Goal: Transaction & Acquisition: Purchase product/service

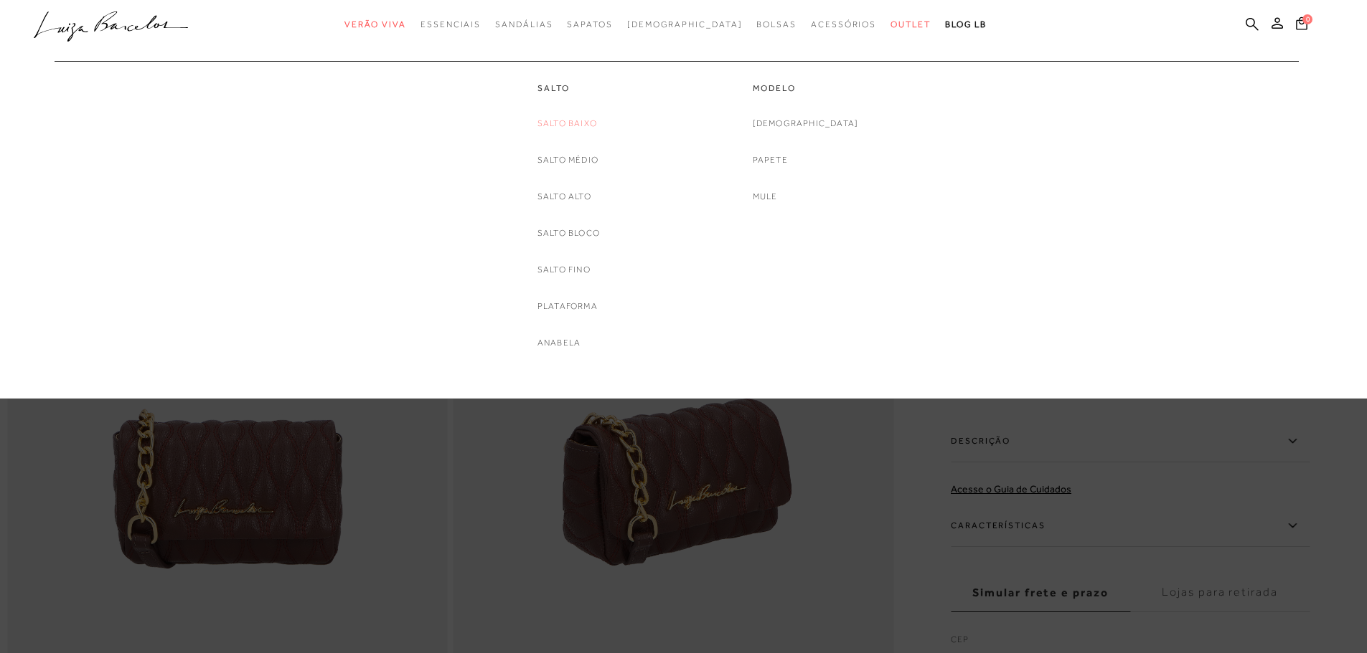
click at [575, 121] on link "Salto Baixo" at bounding box center [567, 123] width 60 height 15
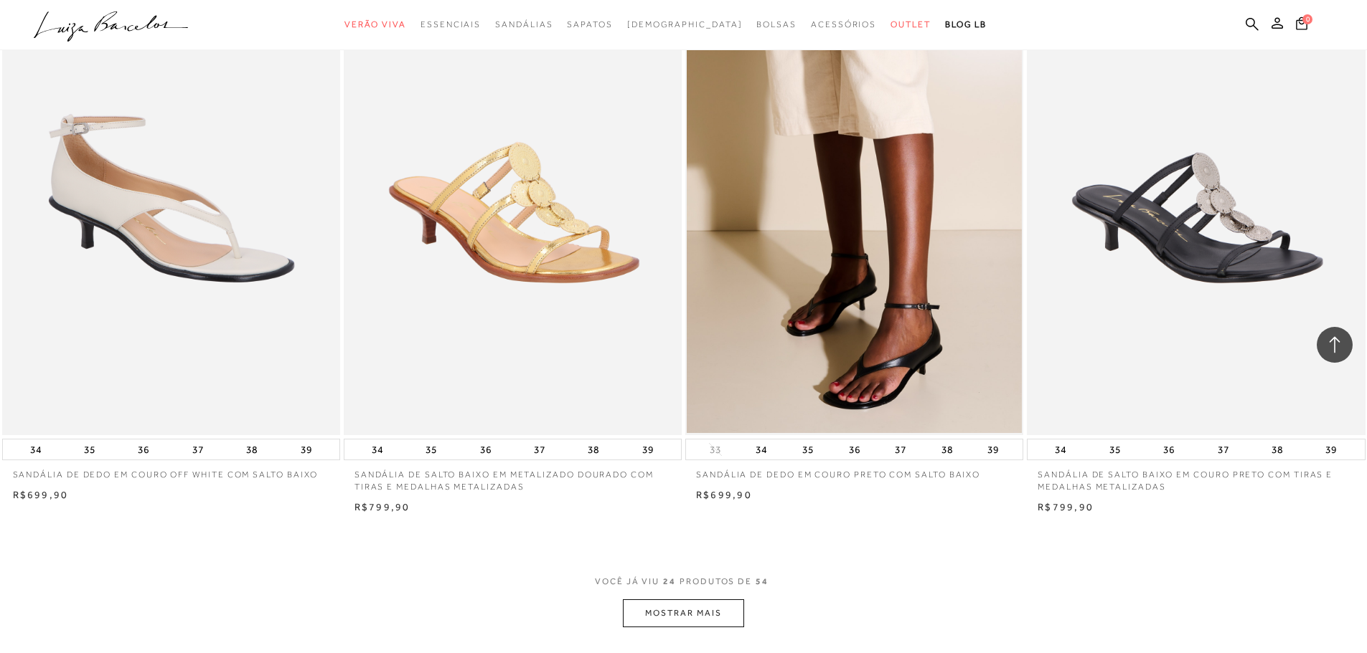
scroll to position [3228, 0]
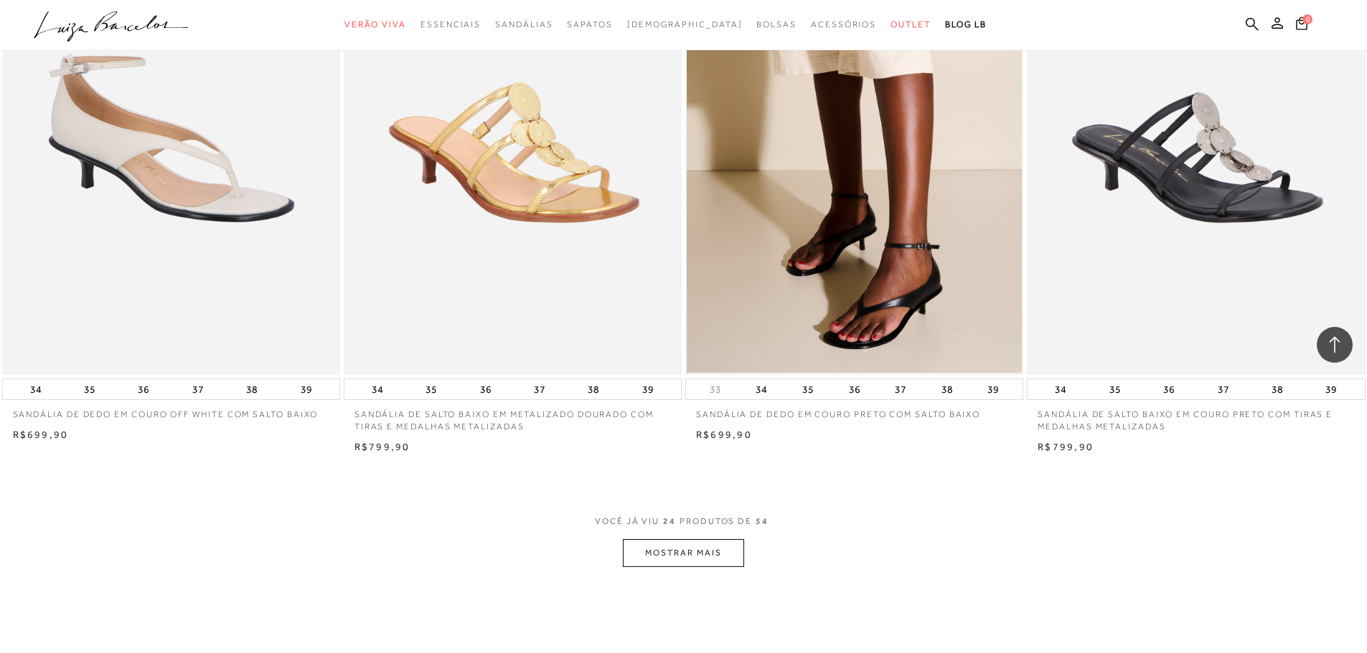
click at [679, 547] on button "MOSTRAR MAIS" at bounding box center [683, 553] width 121 height 28
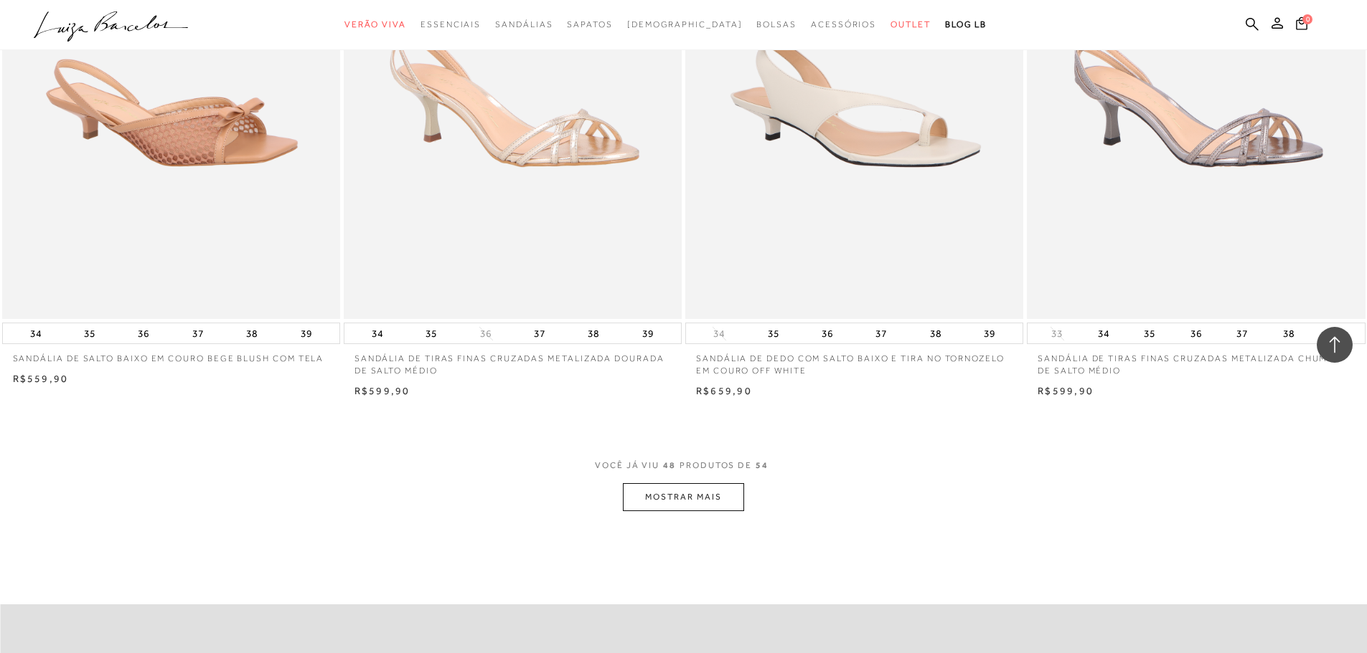
scroll to position [6815, 0]
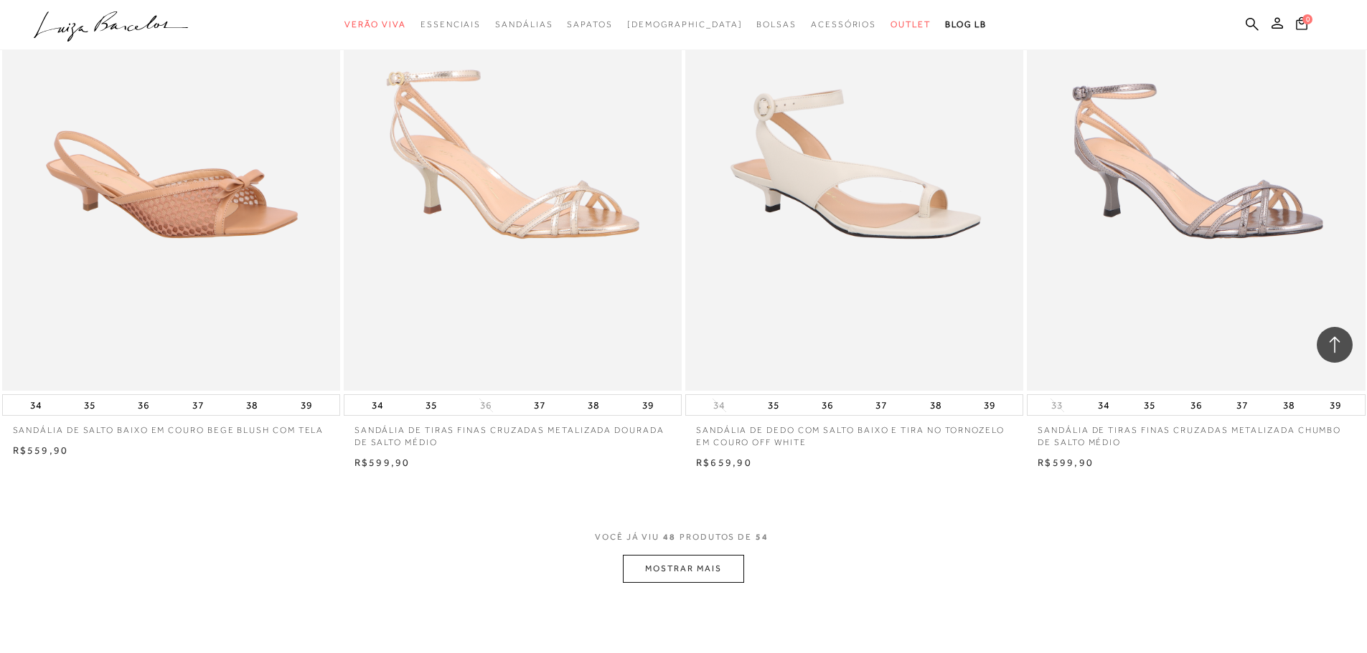
click at [654, 560] on button "MOSTRAR MAIS" at bounding box center [683, 569] width 121 height 28
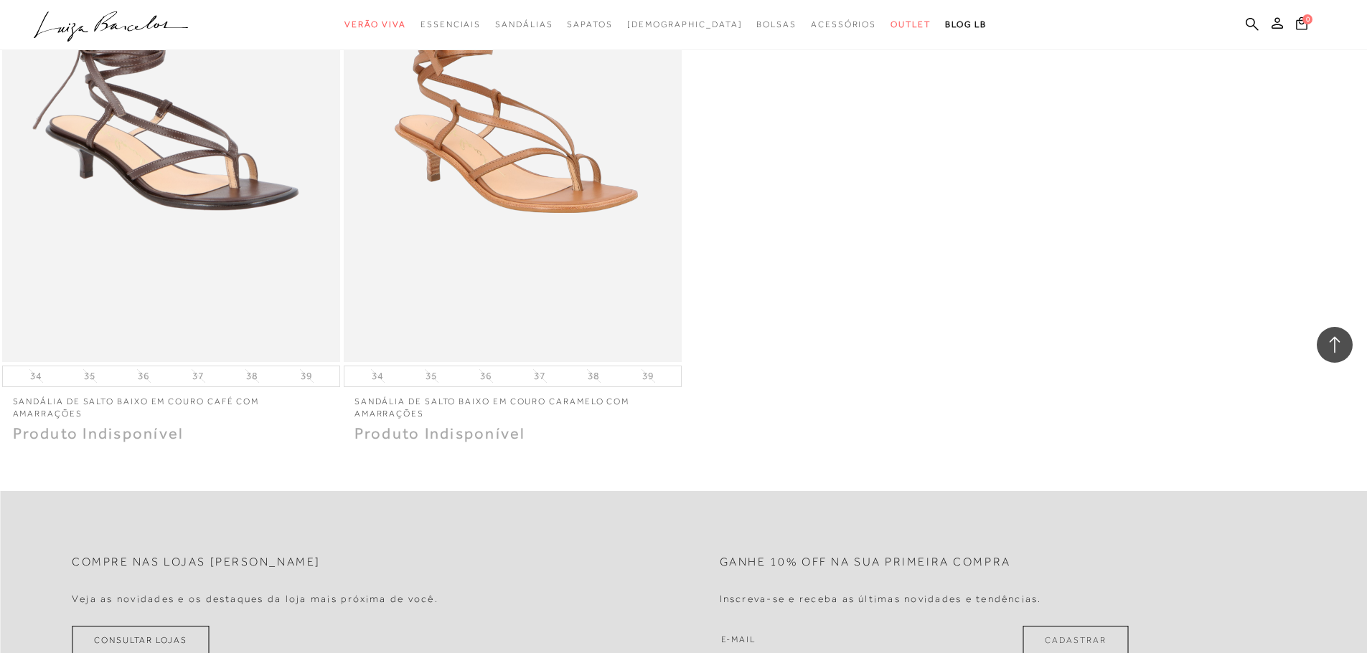
scroll to position [8106, 0]
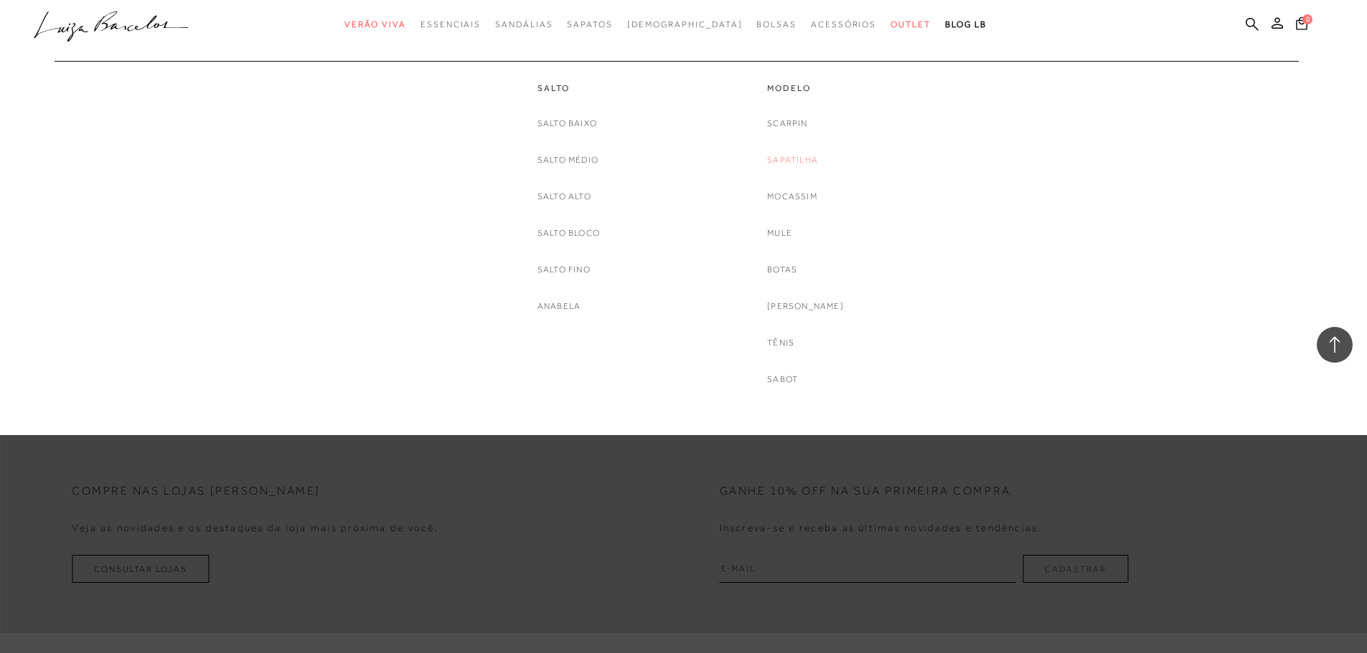
click at [813, 156] on link "Sapatilha" at bounding box center [792, 160] width 51 height 15
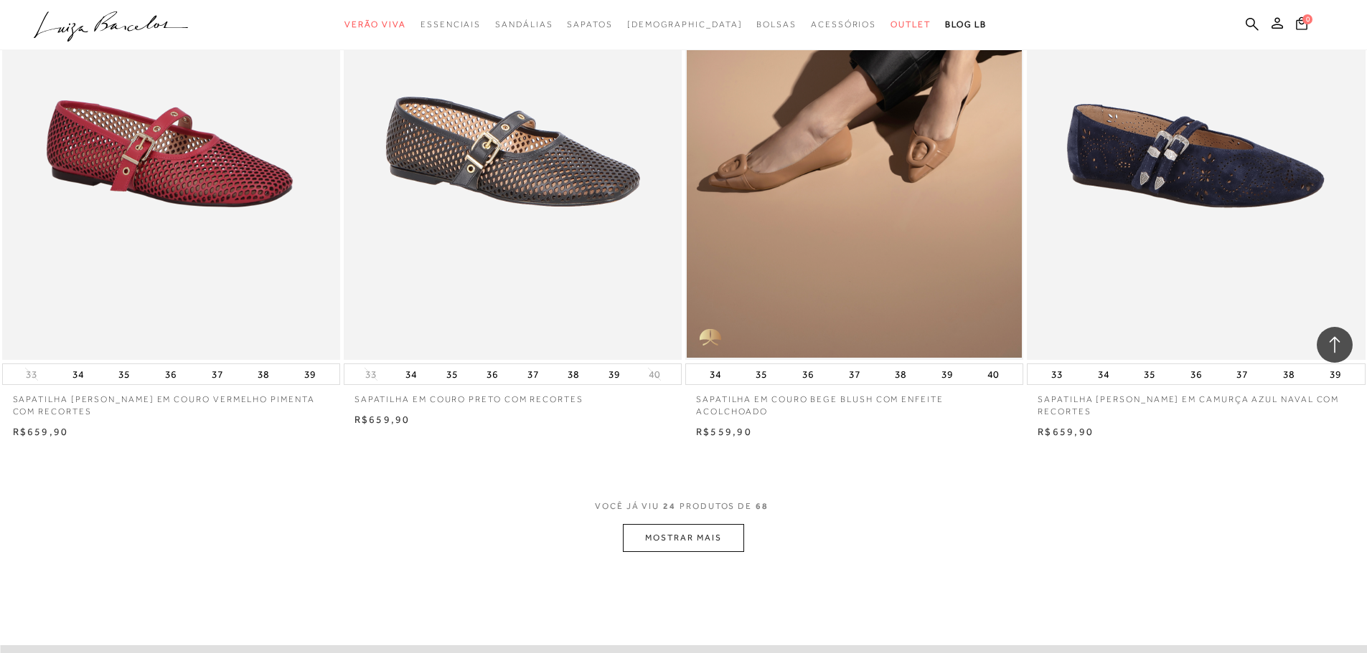
scroll to position [3371, 0]
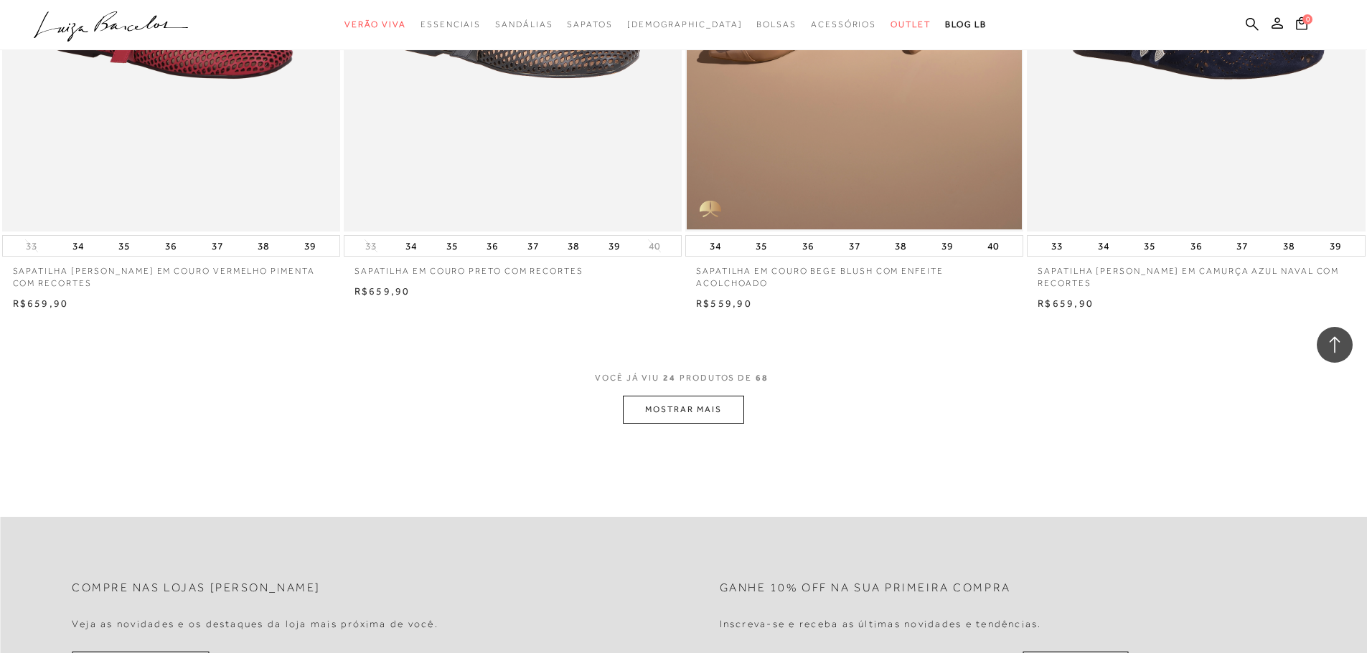
click at [684, 413] on button "MOSTRAR MAIS" at bounding box center [683, 410] width 121 height 28
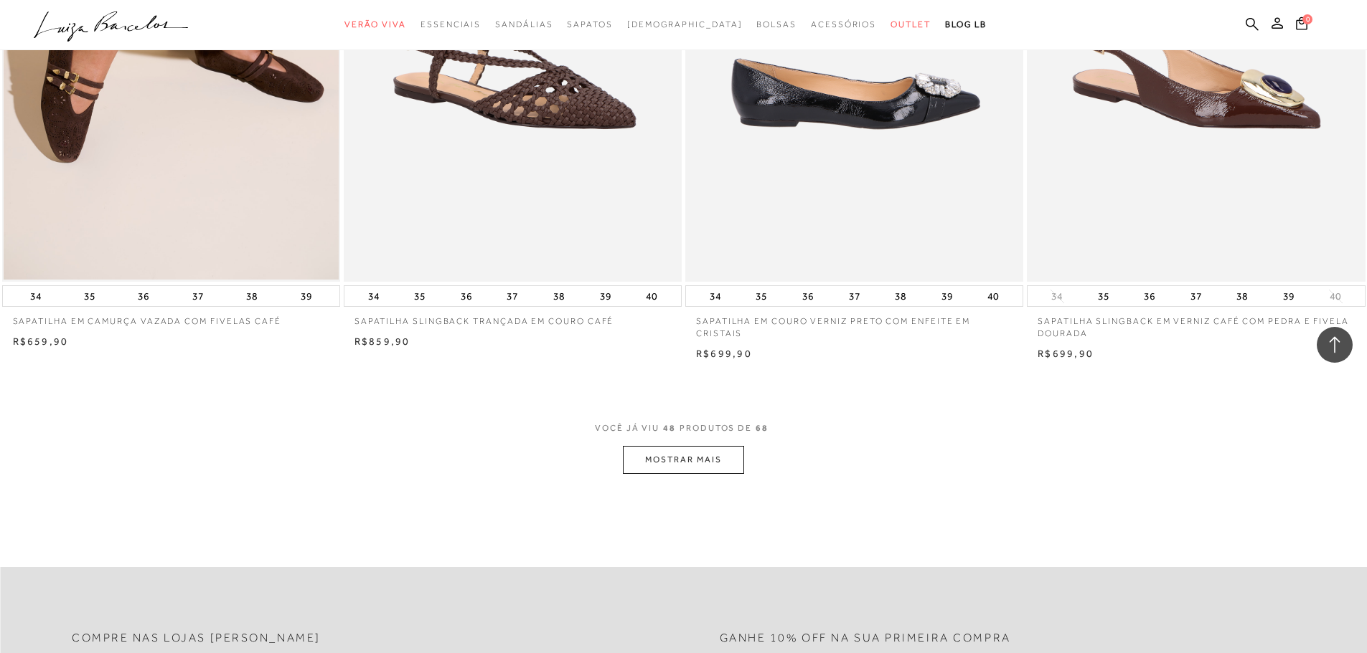
scroll to position [7030, 0]
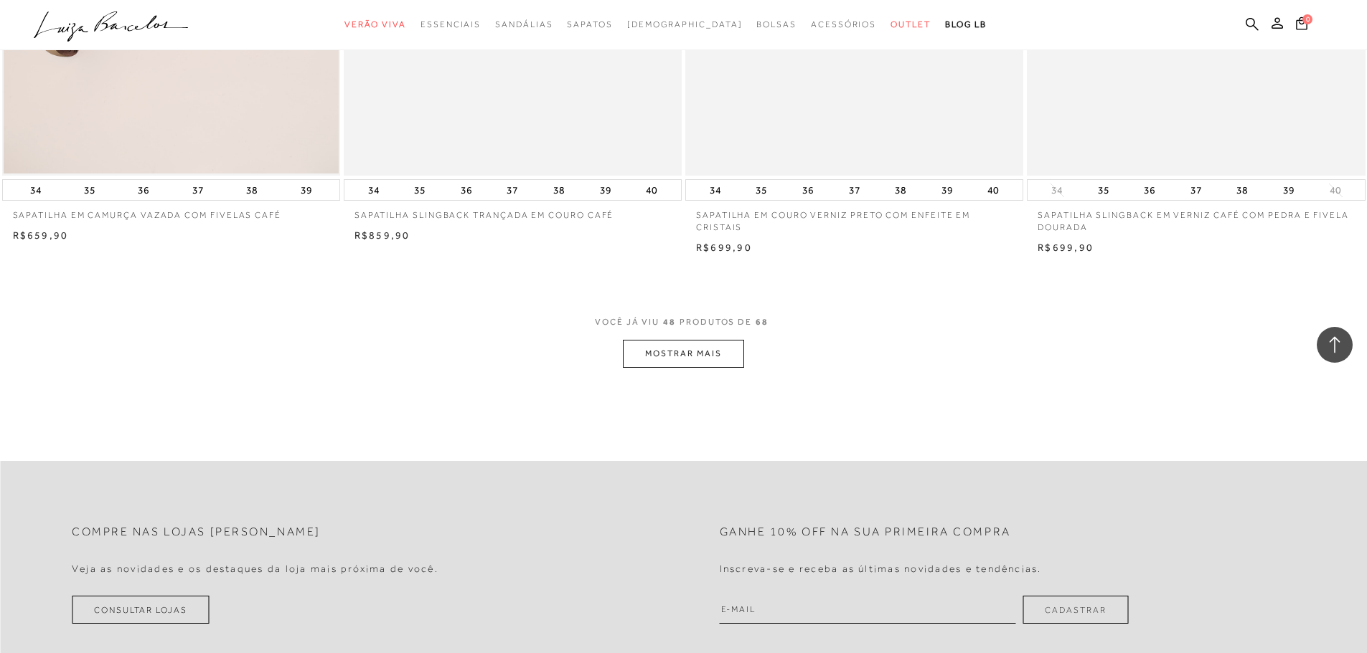
click at [686, 352] on button "MOSTRAR MAIS" at bounding box center [683, 354] width 121 height 28
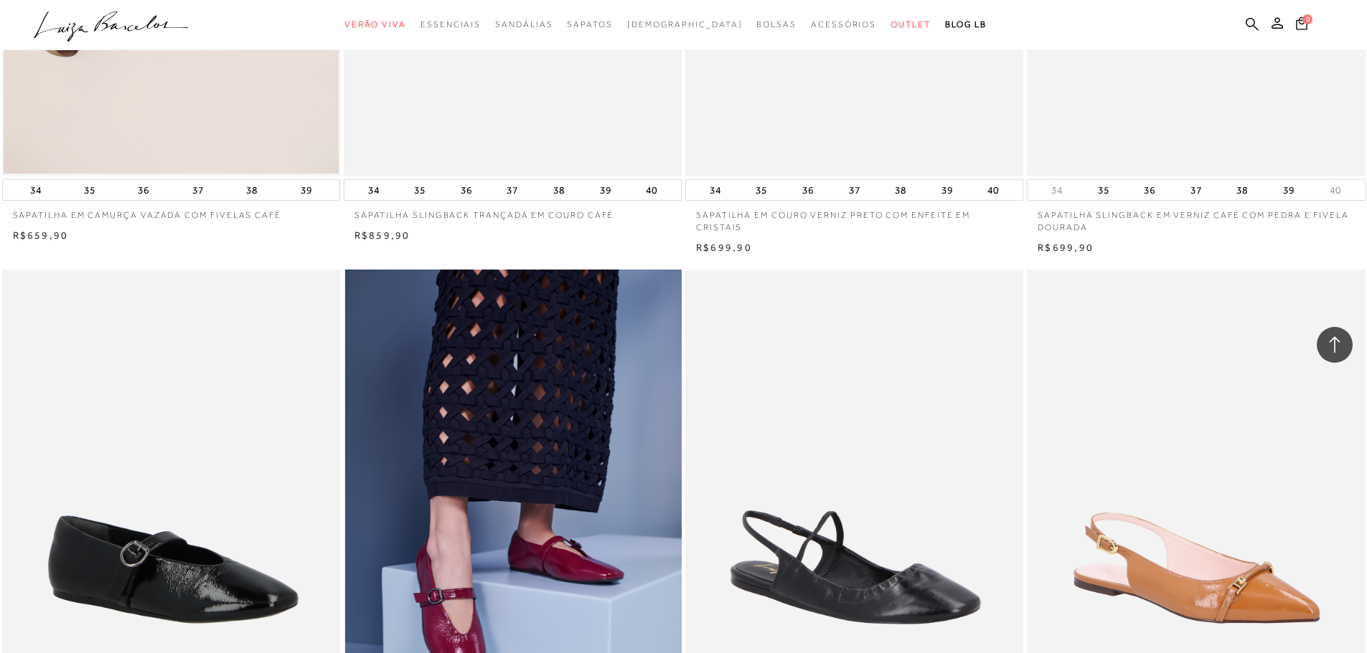
click at [673, 354] on img at bounding box center [513, 523] width 336 height 507
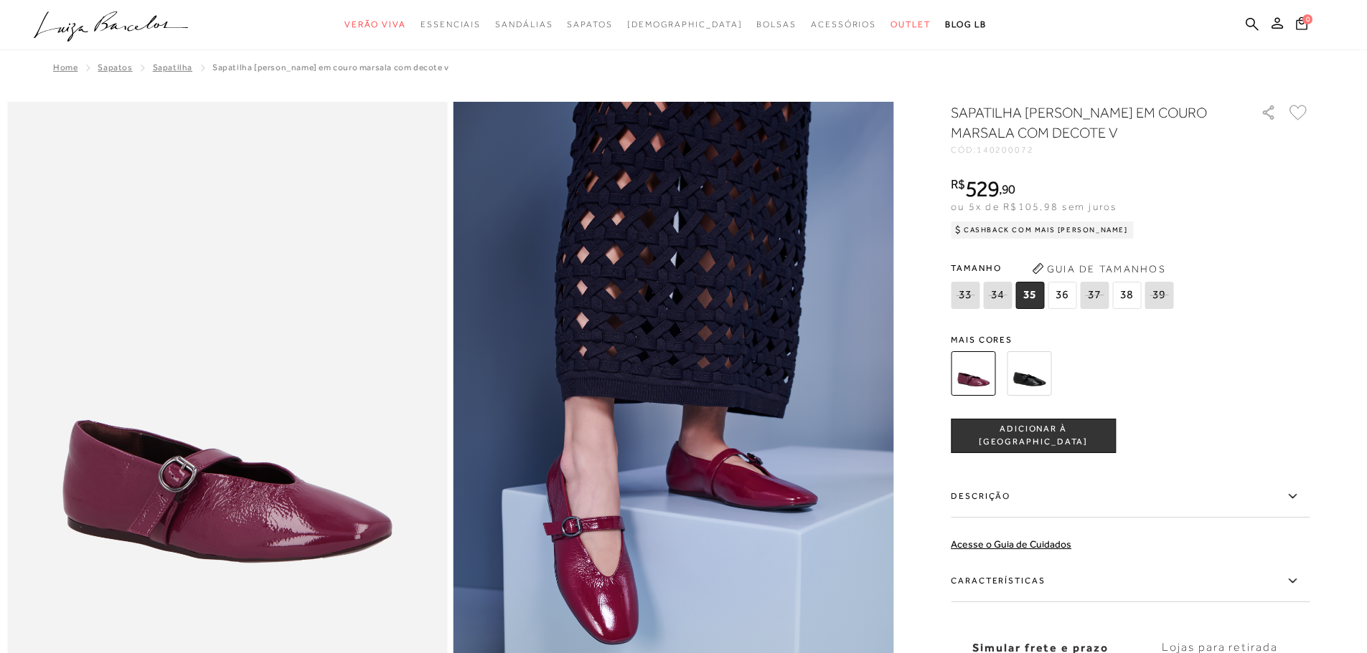
click at [1022, 378] on img at bounding box center [1028, 373] width 44 height 44
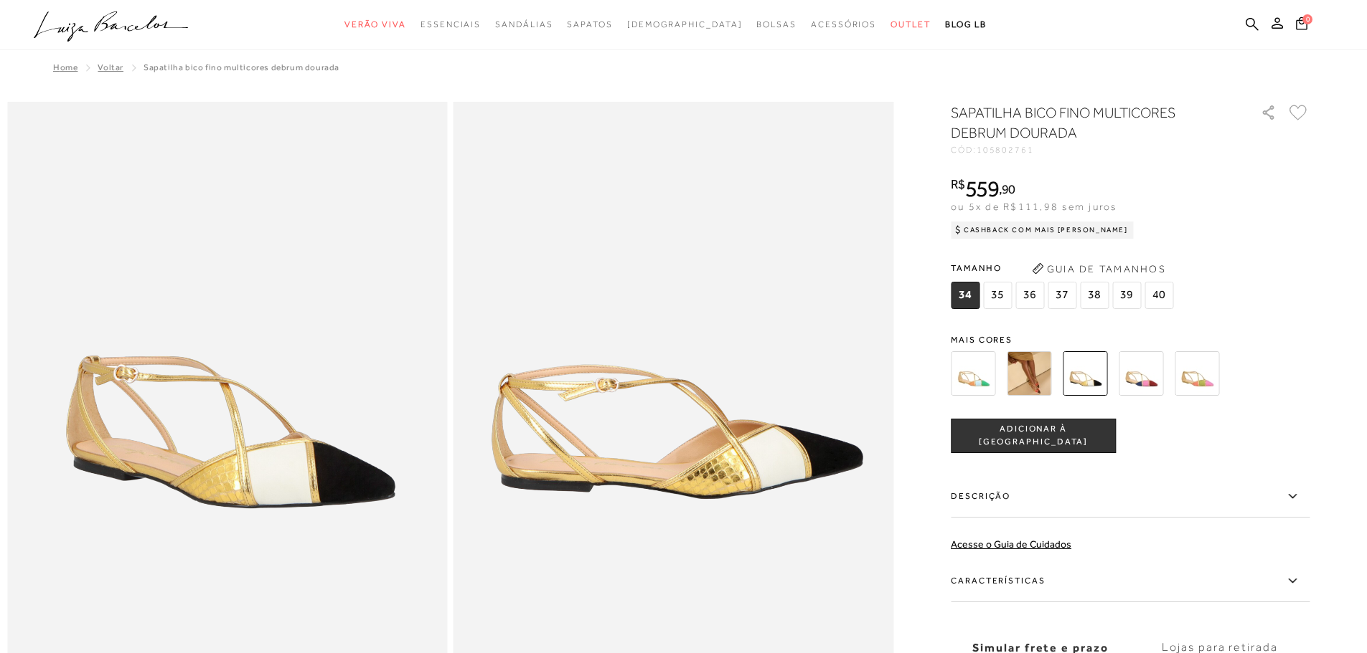
click at [989, 375] on img at bounding box center [972, 373] width 44 height 44
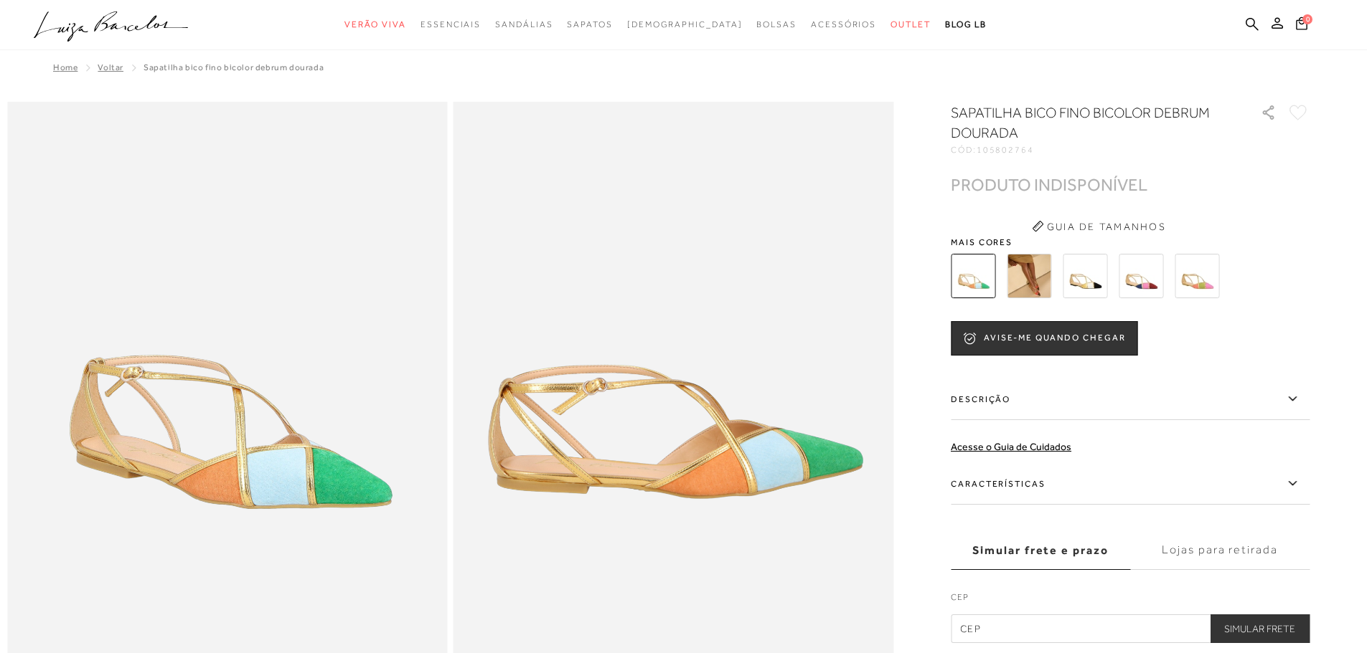
click at [1034, 280] on img at bounding box center [1028, 276] width 44 height 44
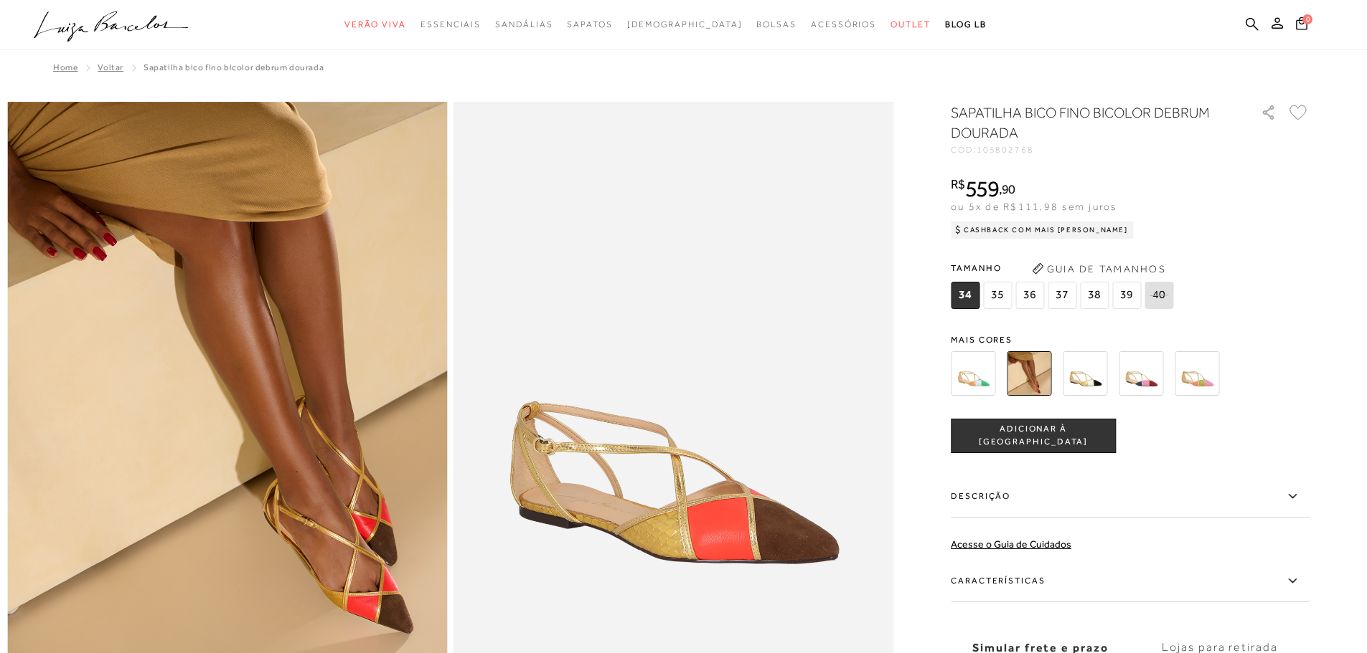
click at [1094, 379] on img at bounding box center [1084, 373] width 44 height 44
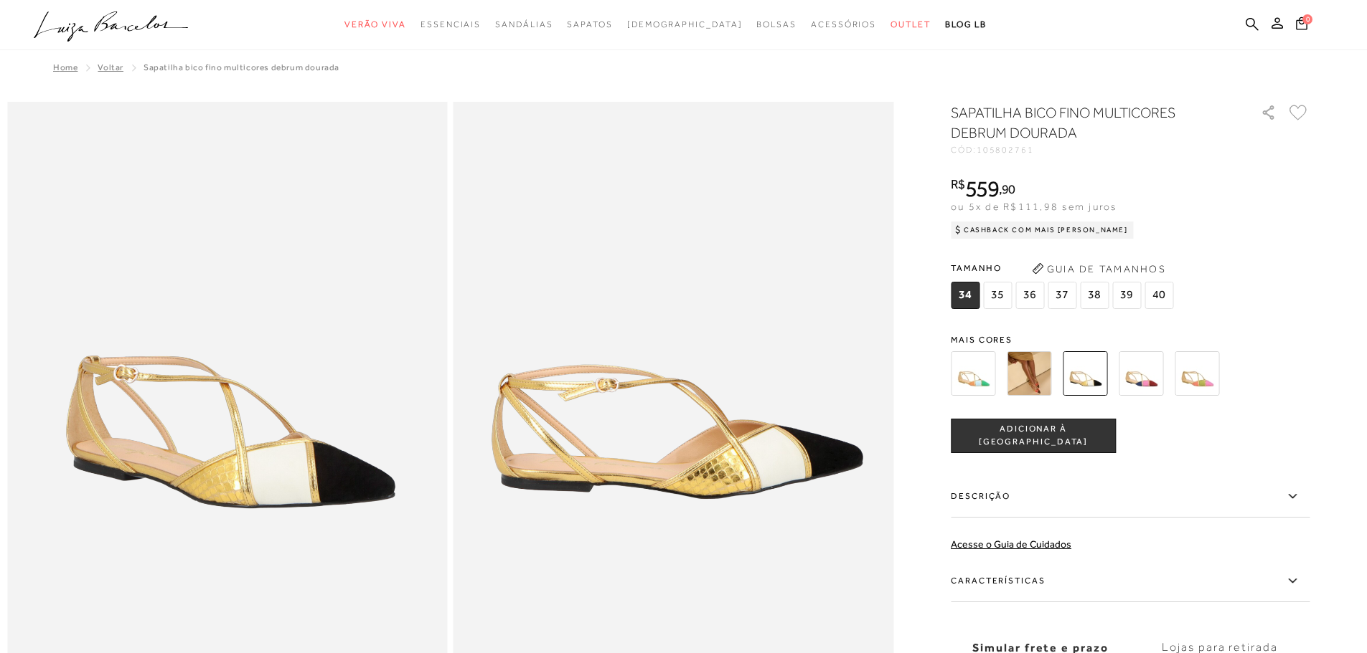
click at [1093, 443] on button "ADICIONAR À SACOLA" at bounding box center [1032, 436] width 165 height 34
click at [1164, 293] on span "40" at bounding box center [1158, 295] width 29 height 27
click at [1048, 429] on span "ADICIONAR À [GEOGRAPHIC_DATA]" at bounding box center [1033, 435] width 164 height 25
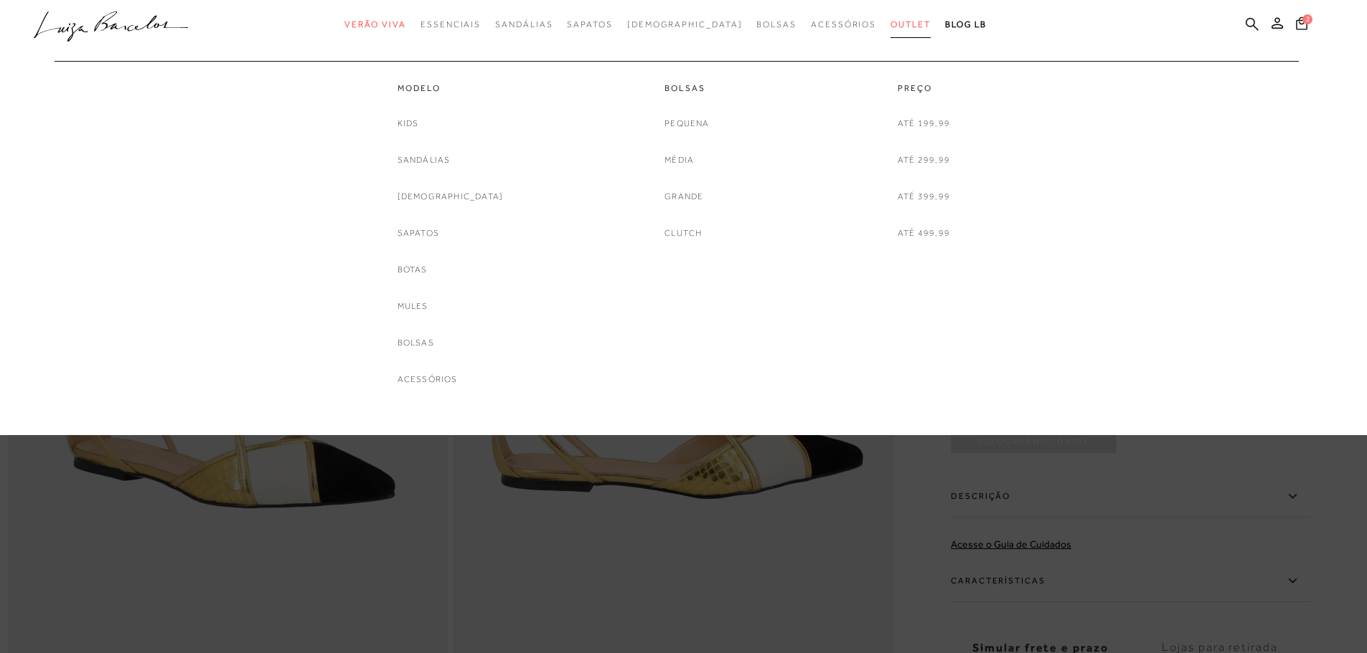
click at [890, 19] on span "Outlet" at bounding box center [910, 24] width 40 height 10
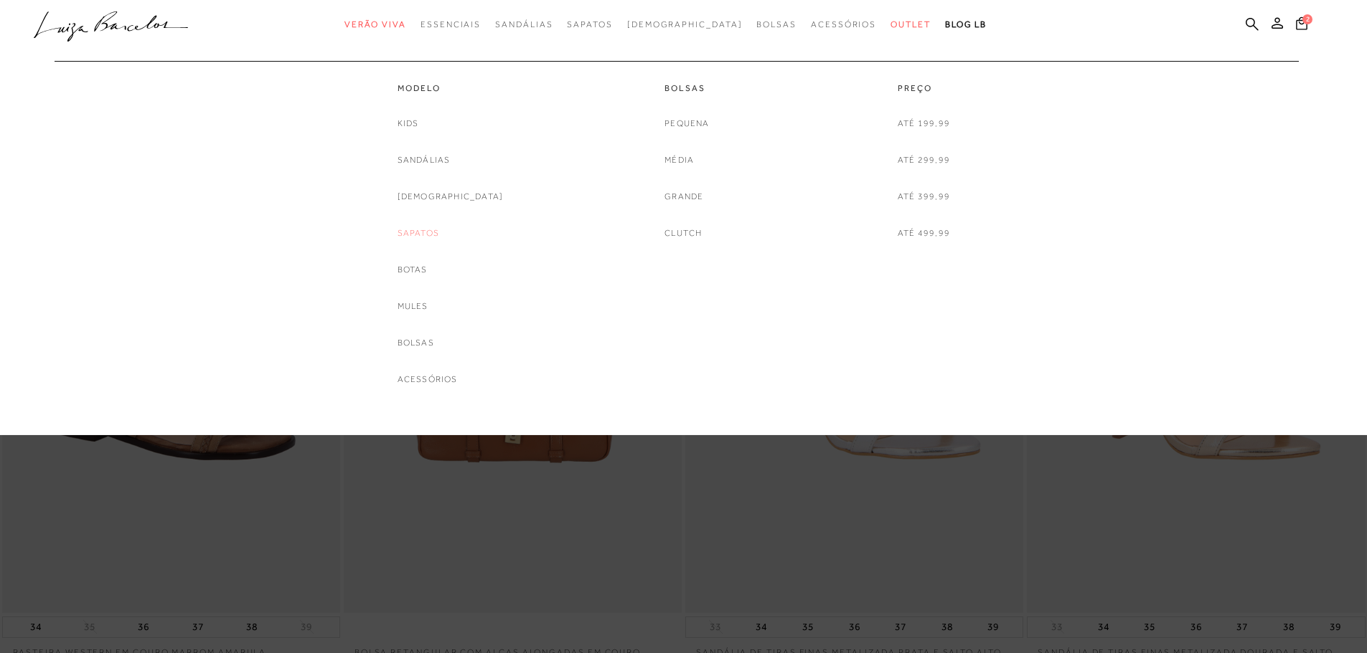
click at [434, 235] on link "Sapatos" at bounding box center [418, 233] width 42 height 15
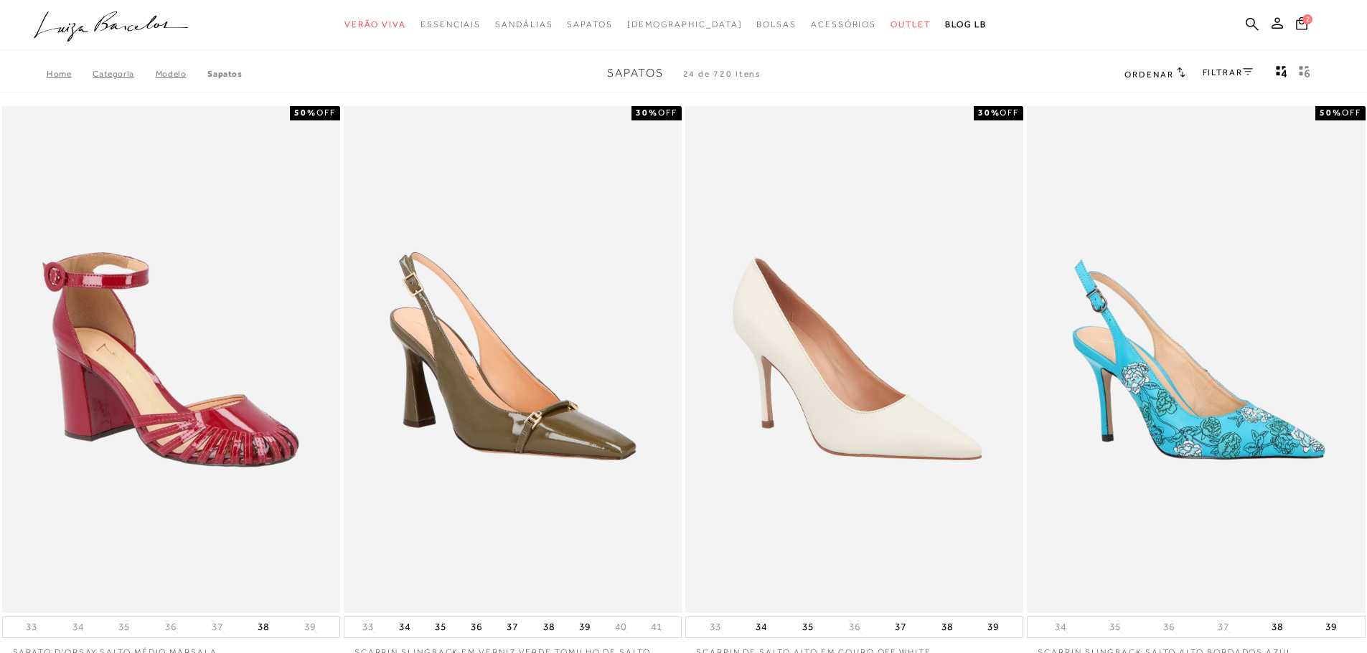
click at [1247, 73] on icon at bounding box center [1247, 71] width 10 height 7
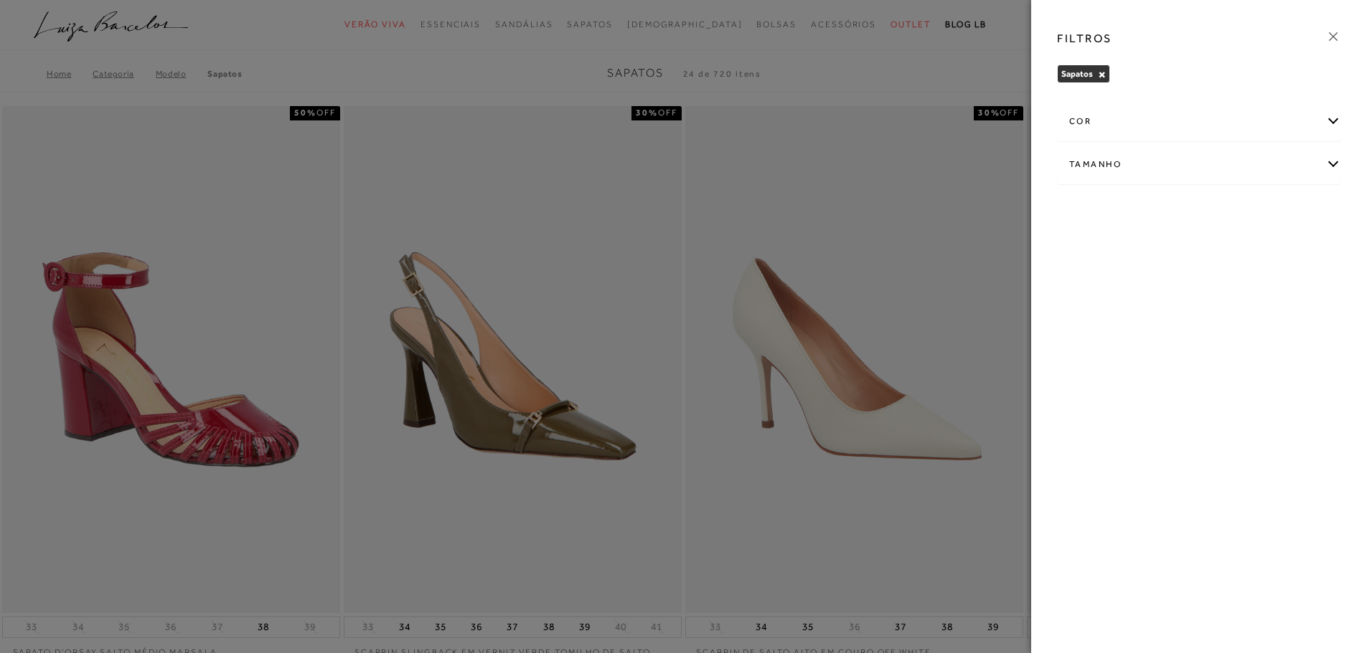
click at [1214, 174] on div "Tamanho" at bounding box center [1198, 165] width 283 height 38
click at [1214, 121] on div "cor" at bounding box center [1198, 122] width 283 height 38
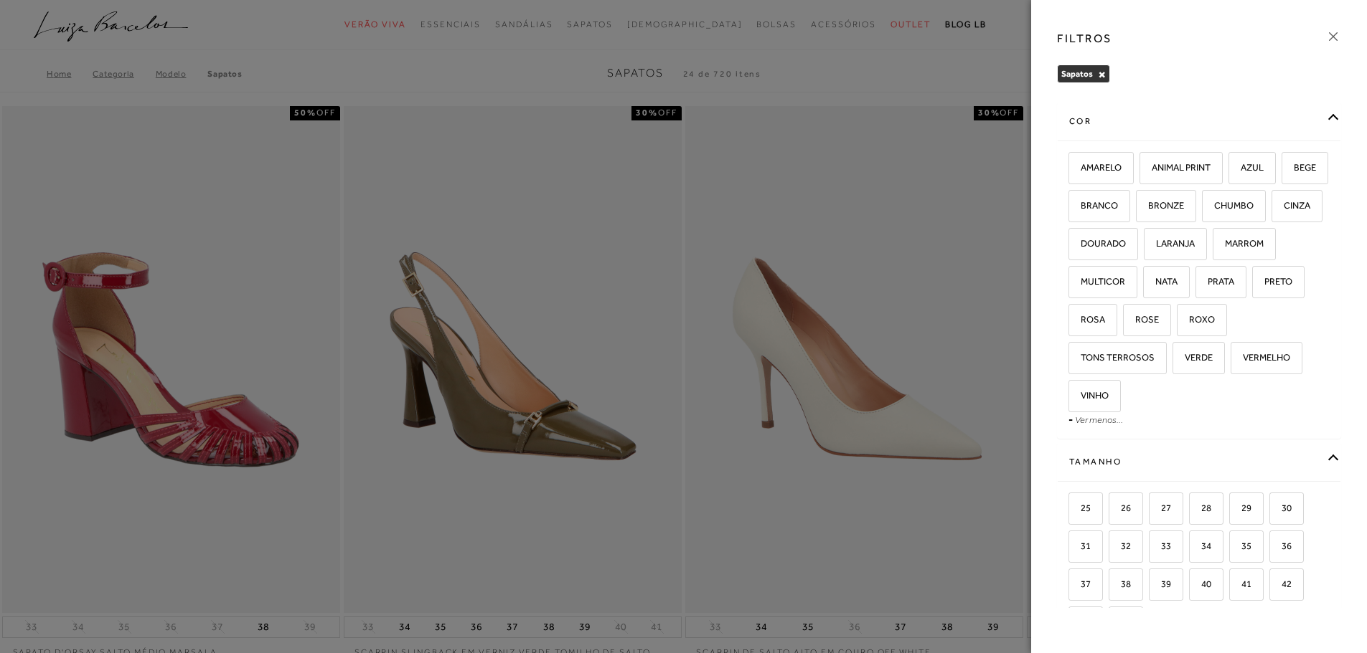
click at [1334, 38] on icon at bounding box center [1333, 37] width 16 height 16
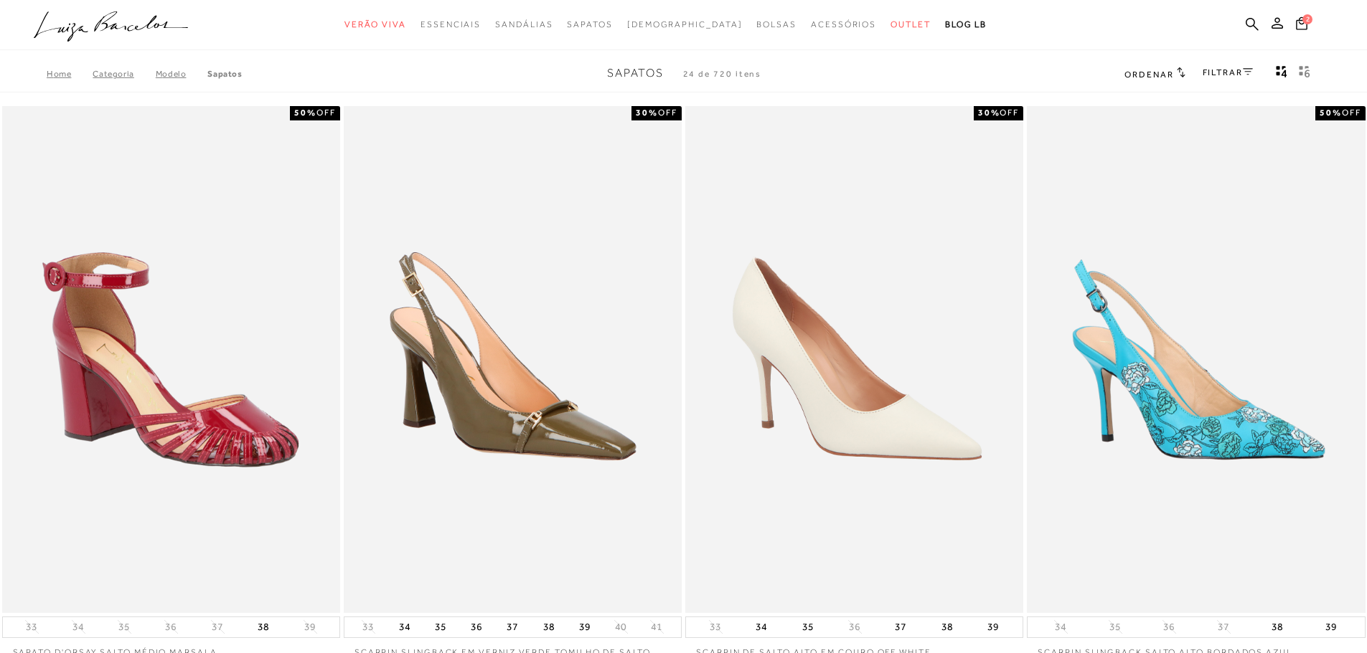
click at [1236, 80] on div "FILTRAR" at bounding box center [1227, 74] width 50 height 19
click at [1241, 71] on link "FILTRAR" at bounding box center [1227, 72] width 50 height 10
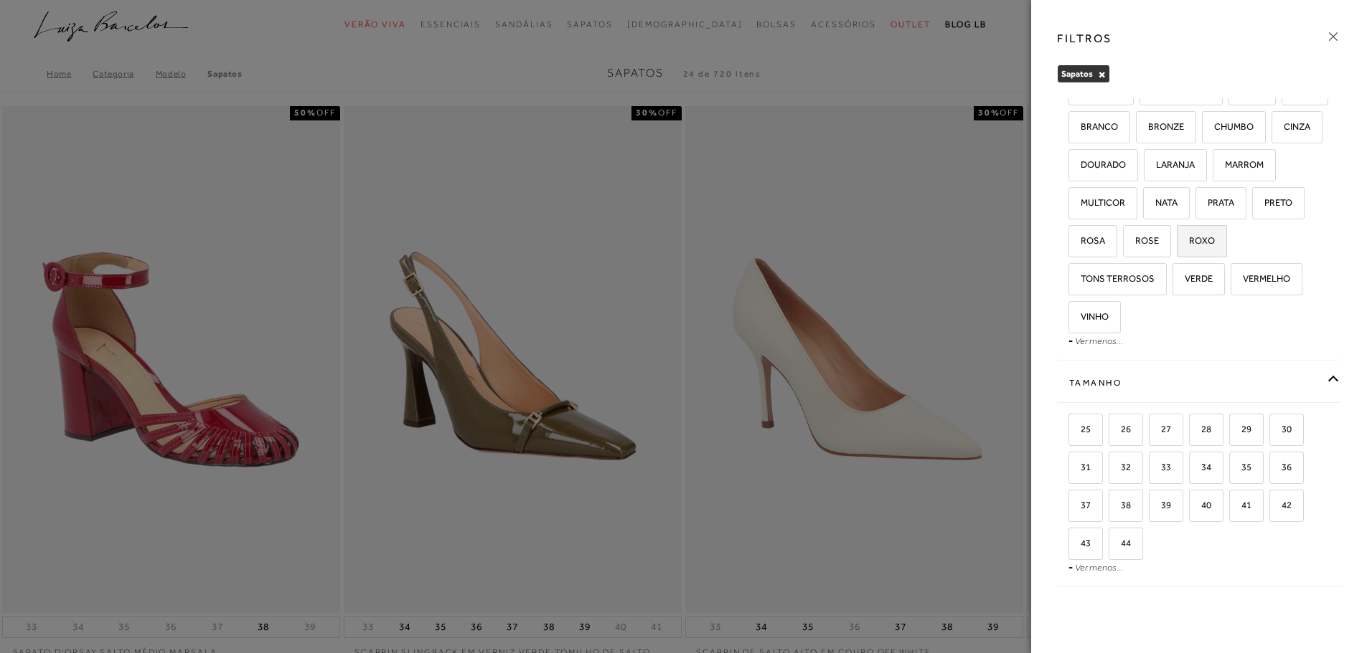
scroll to position [82, 0]
click at [1156, 507] on input "39" at bounding box center [1153, 504] width 14 height 14
checkbox input "true"
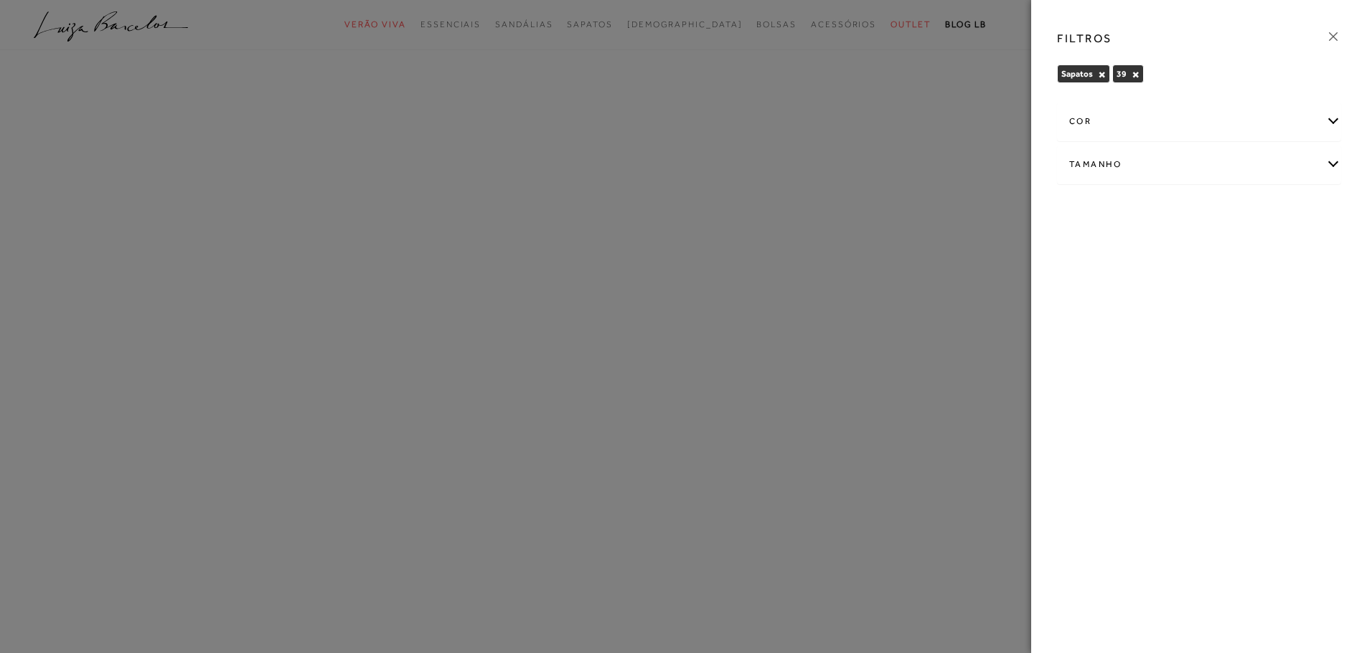
click at [1333, 36] on icon at bounding box center [1333, 37] width 16 height 16
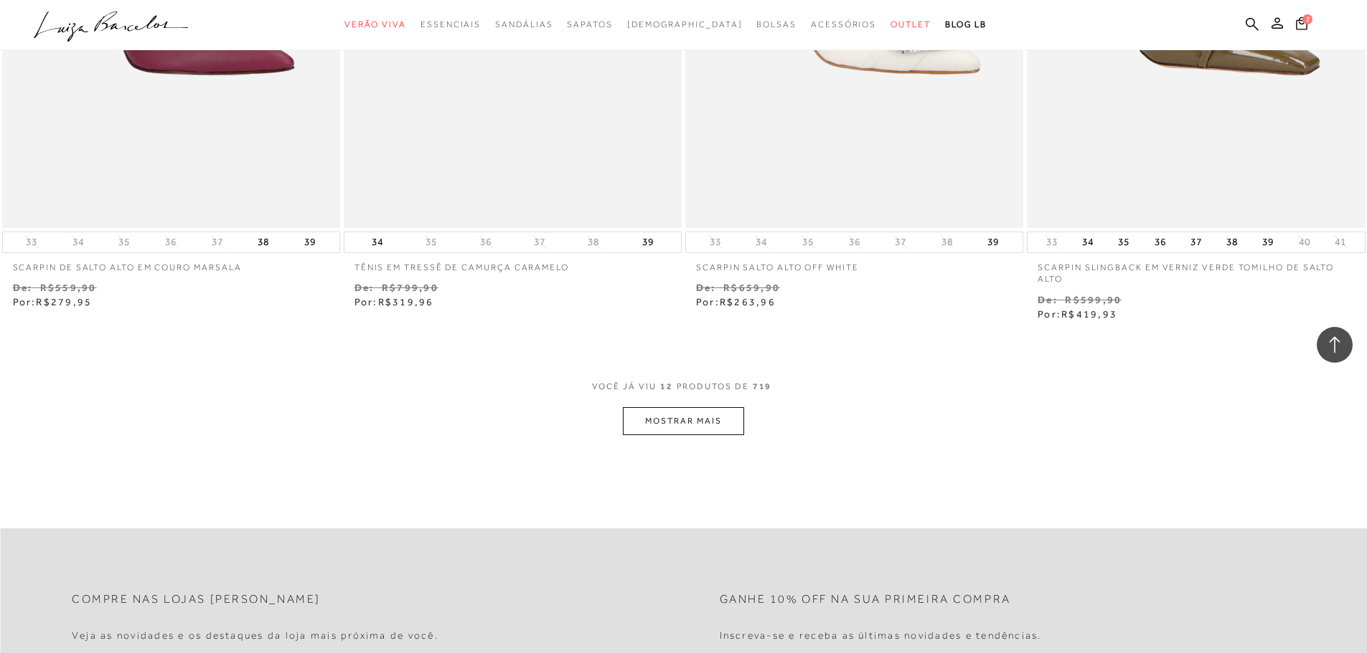
scroll to position [1722, 0]
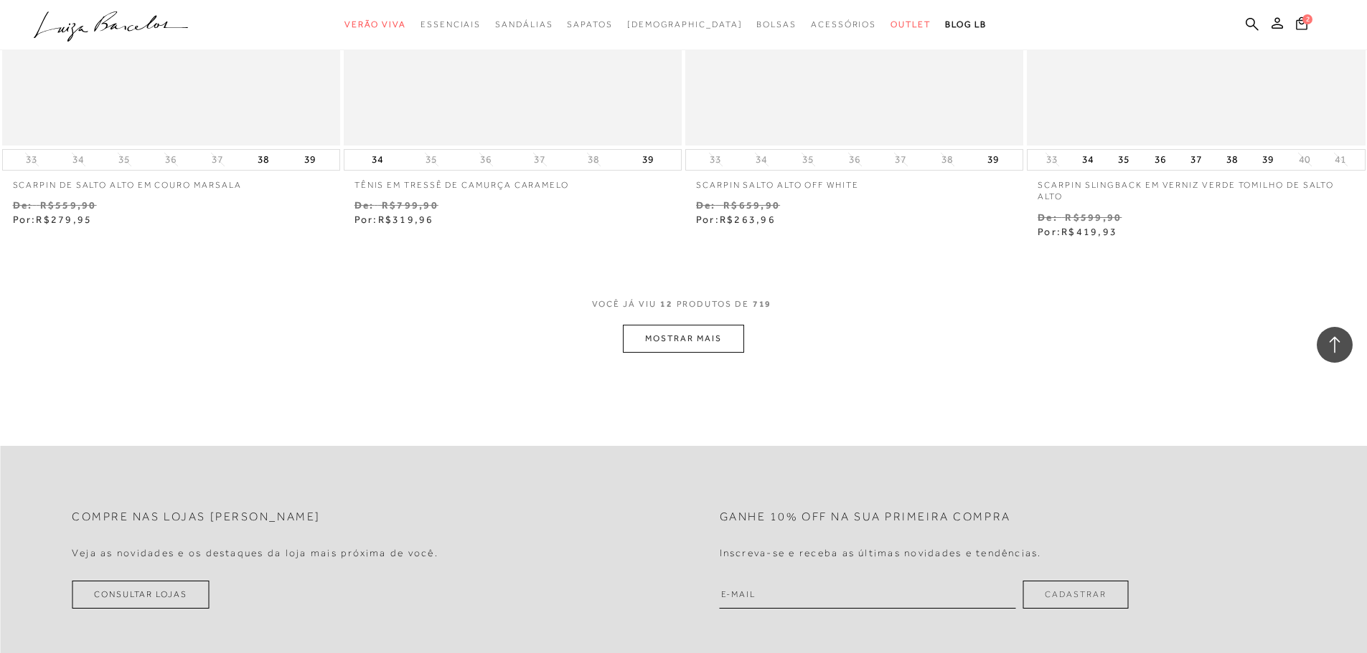
click at [724, 332] on button "MOSTRAR MAIS" at bounding box center [683, 339] width 121 height 28
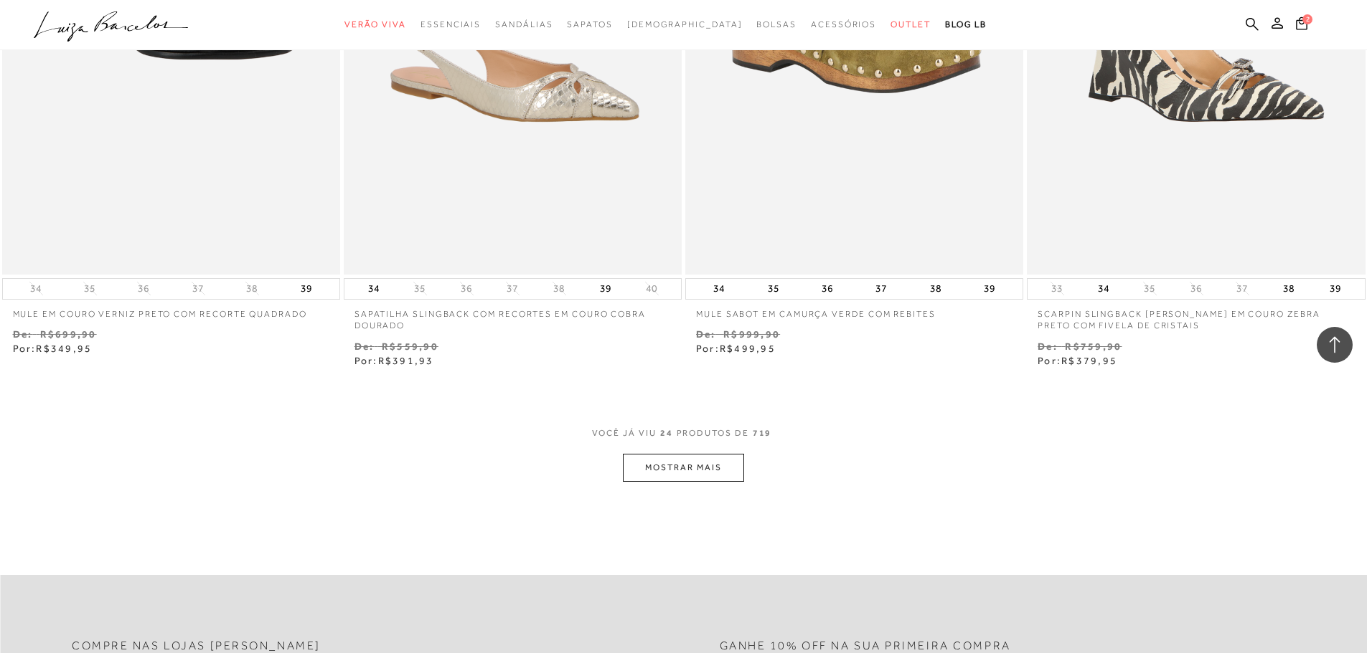
scroll to position [3515, 0]
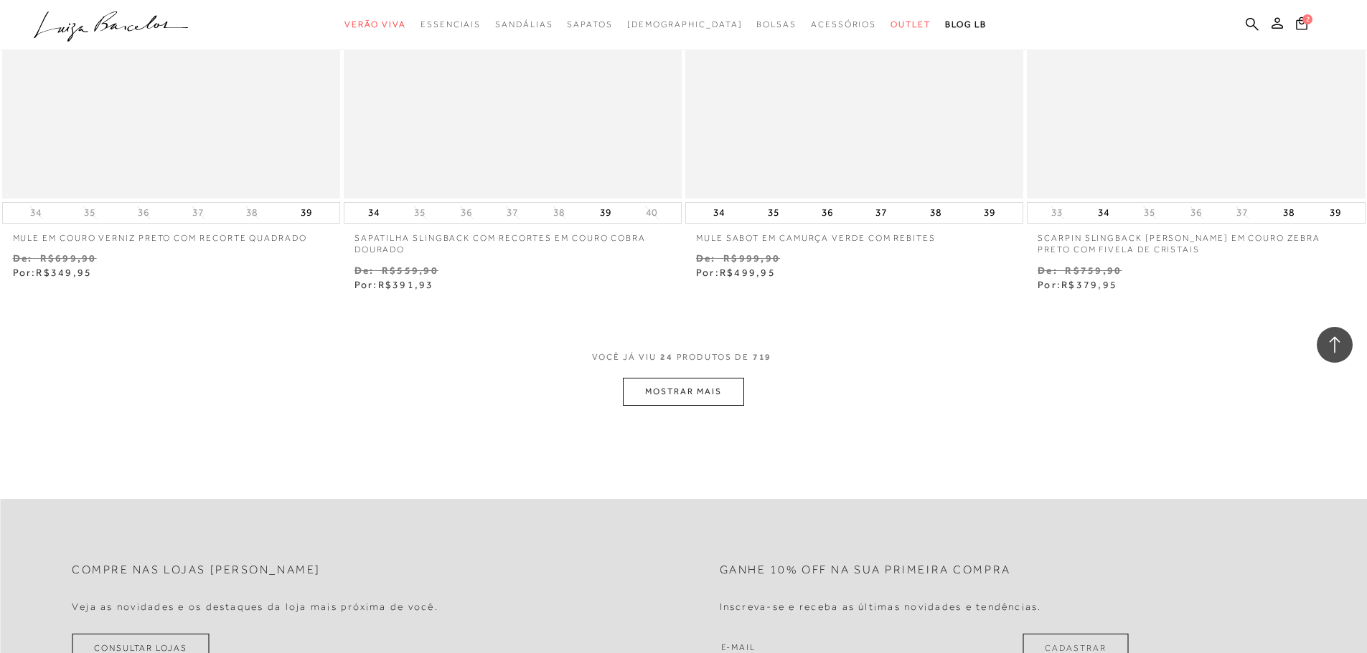
click at [681, 384] on button "MOSTRAR MAIS" at bounding box center [683, 392] width 121 height 28
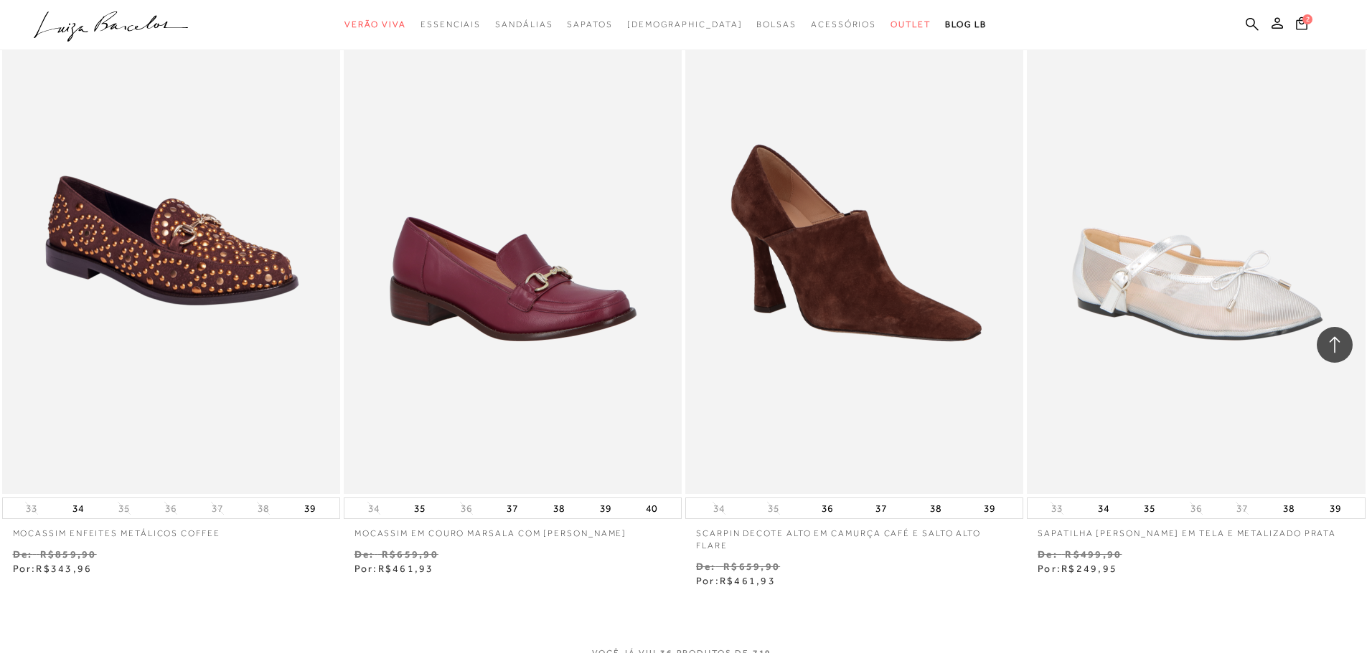
scroll to position [5380, 0]
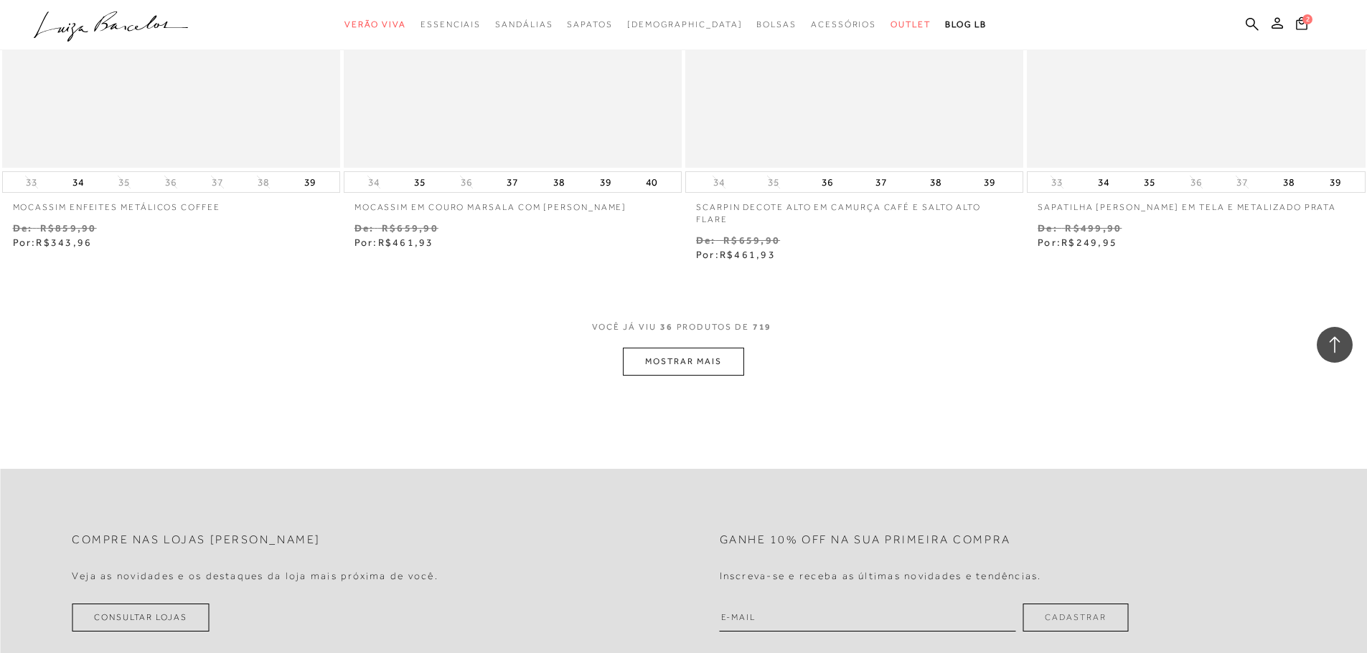
click at [717, 354] on button "MOSTRAR MAIS" at bounding box center [683, 362] width 121 height 28
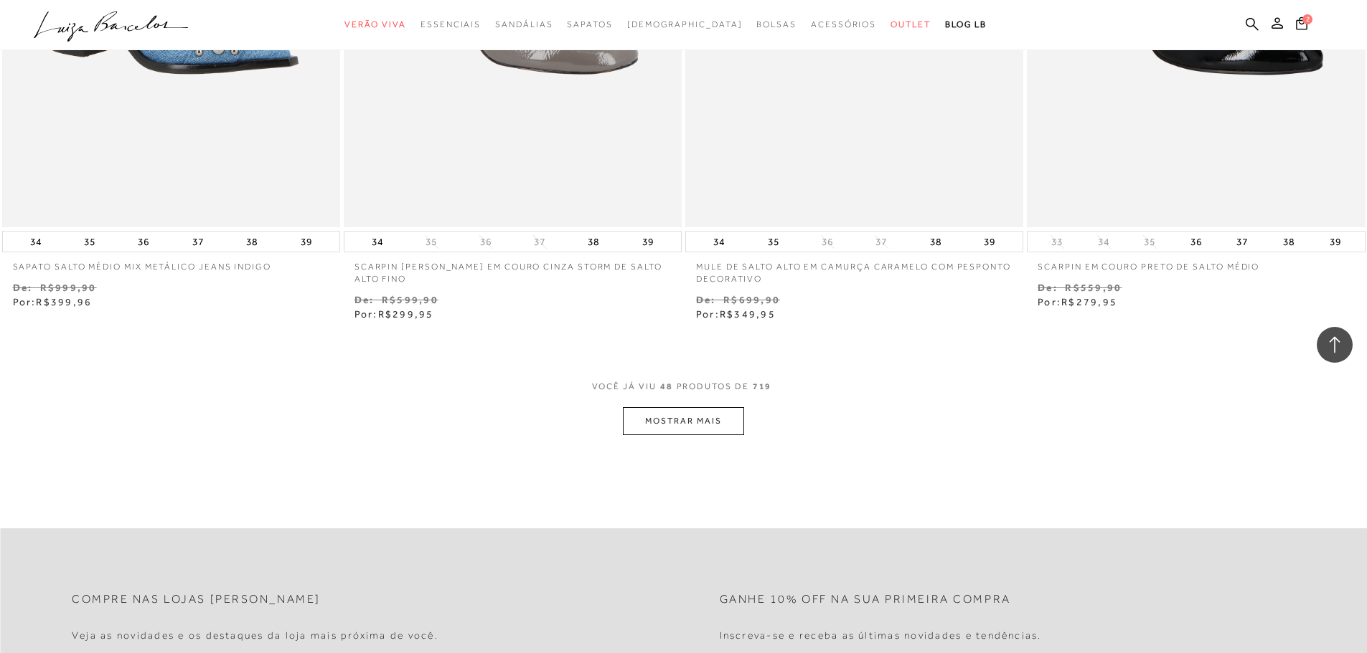
scroll to position [7173, 0]
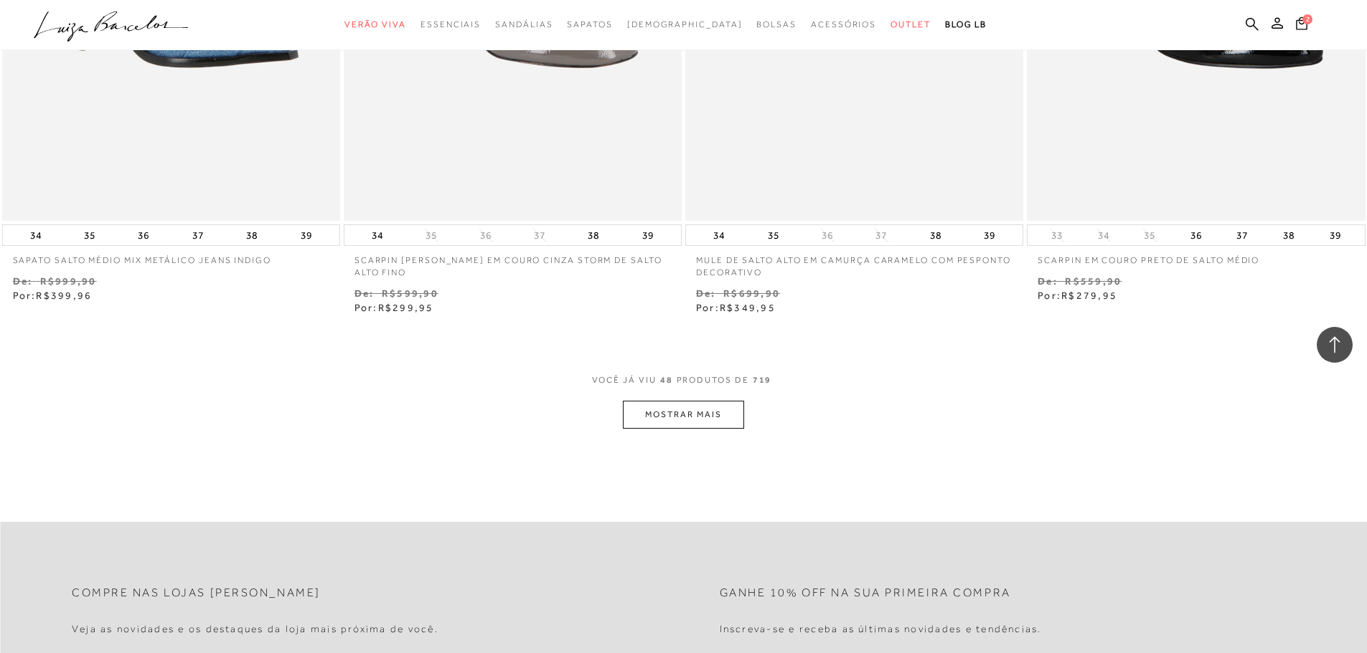
click at [715, 401] on button "MOSTRAR MAIS" at bounding box center [683, 415] width 121 height 28
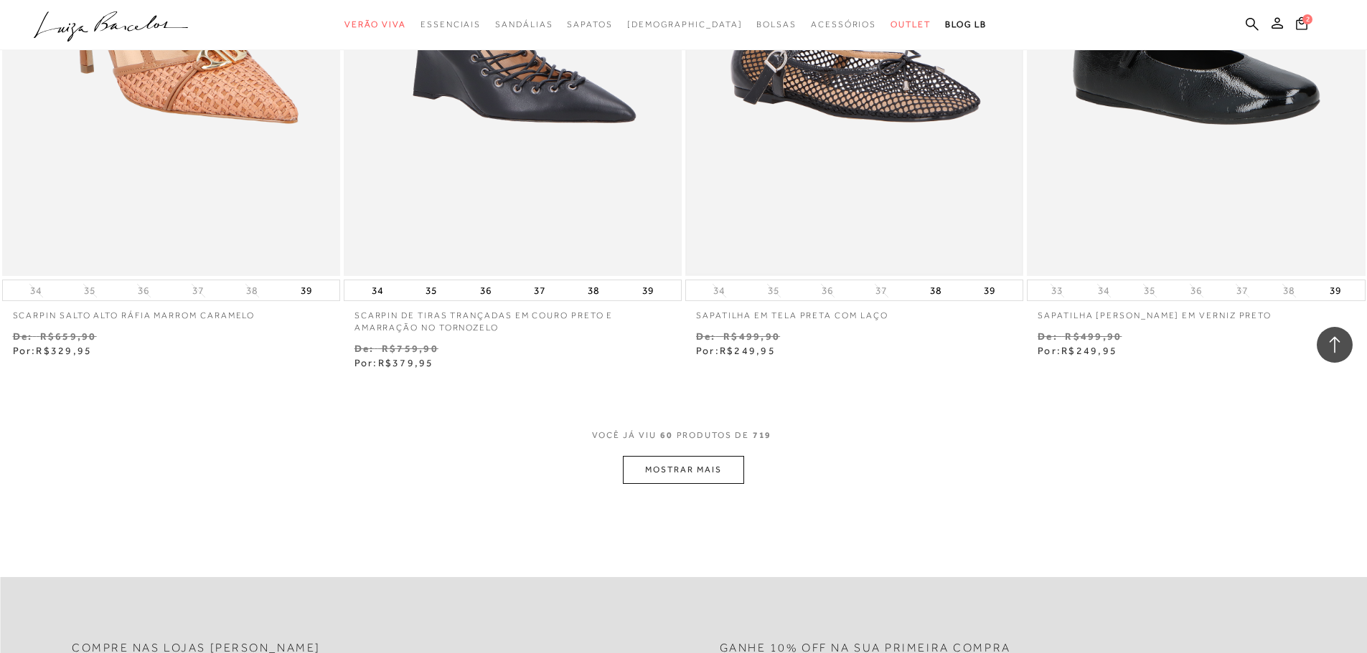
scroll to position [8967, 0]
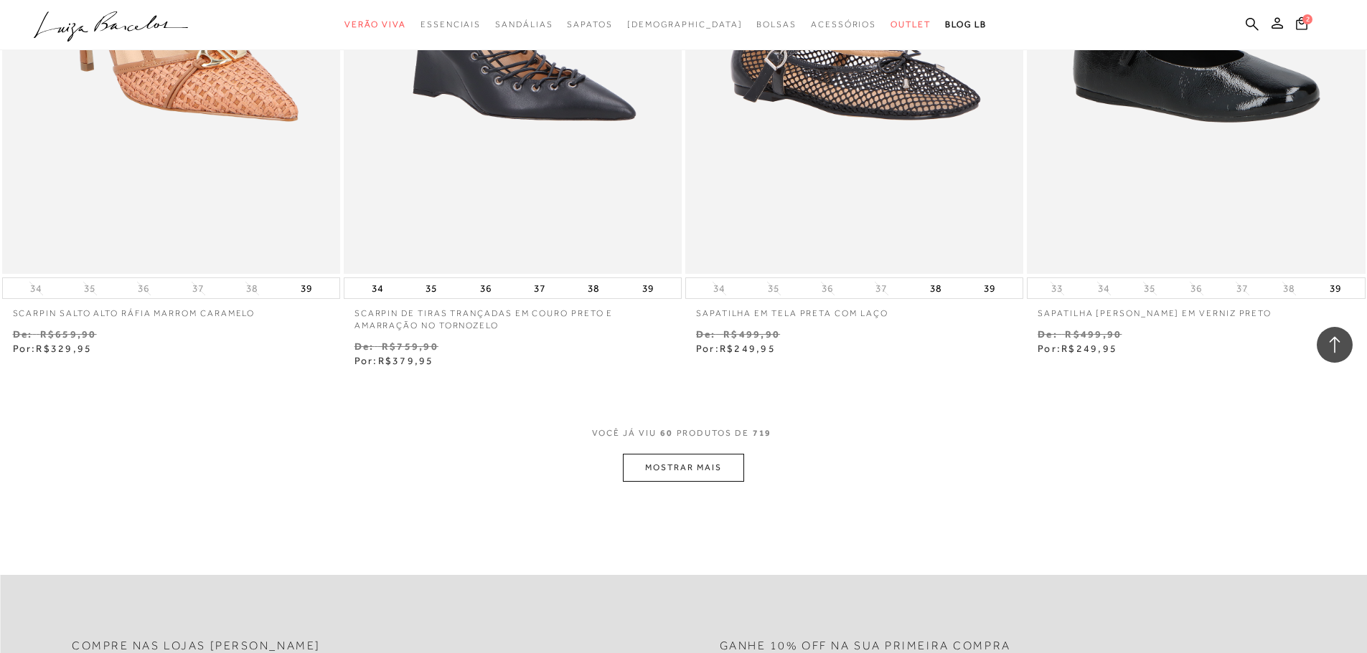
click at [679, 461] on button "MOSTRAR MAIS" at bounding box center [683, 468] width 121 height 28
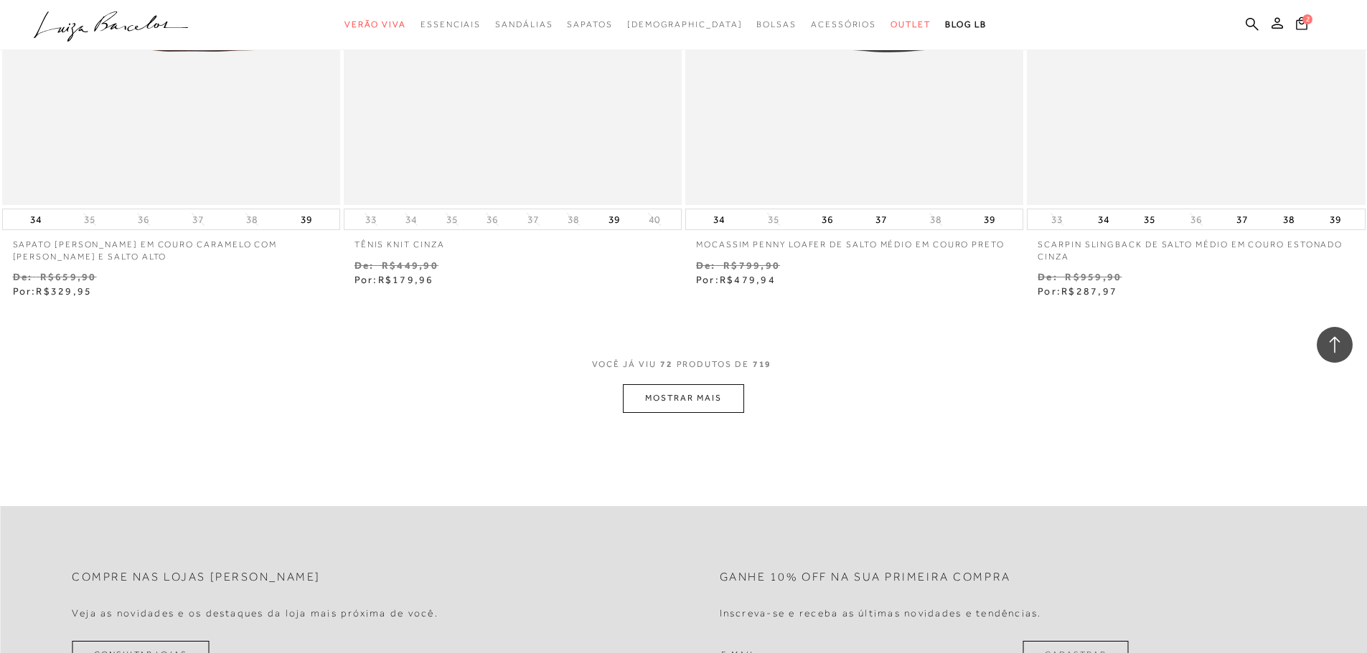
scroll to position [10904, 0]
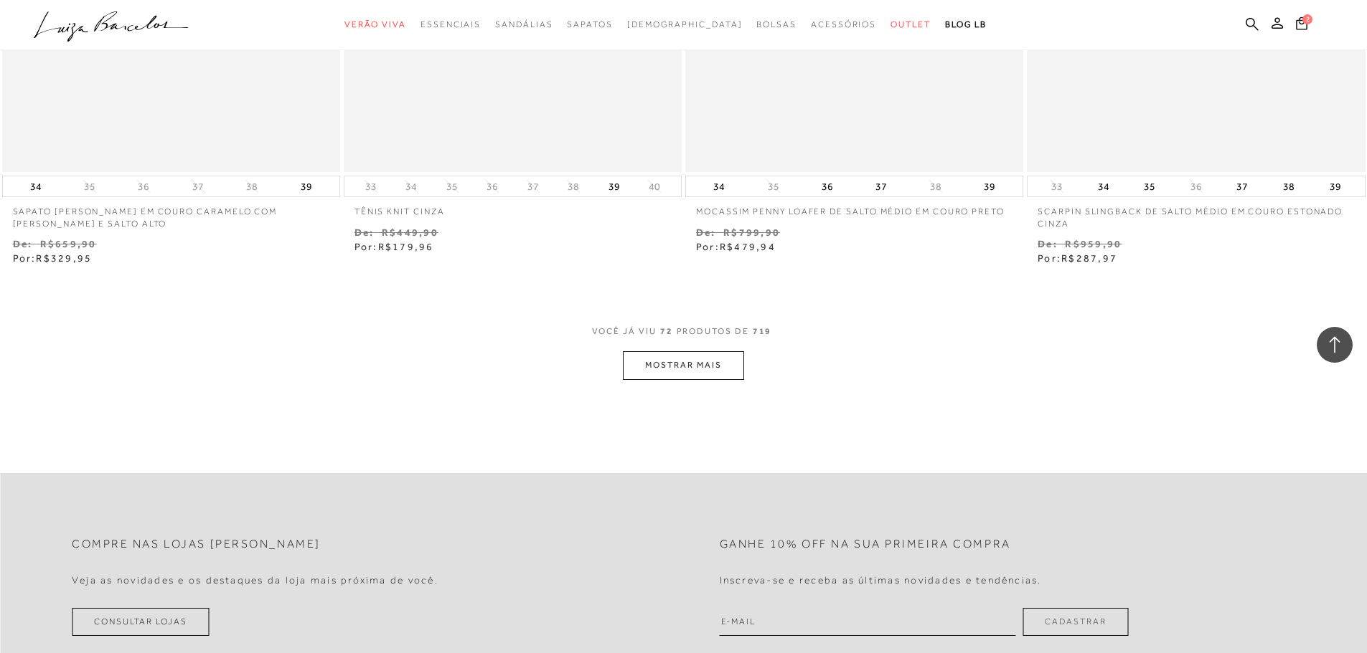
click at [664, 357] on button "MOSTRAR MAIS" at bounding box center [683, 365] width 121 height 28
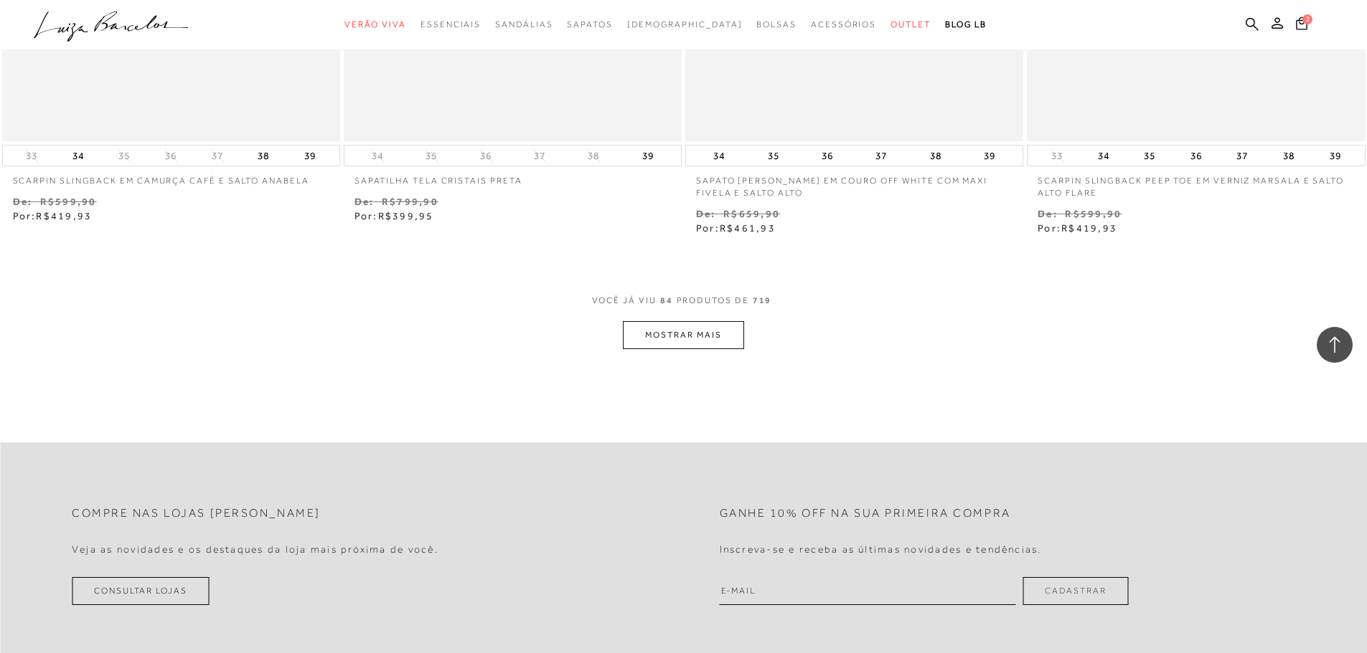
click at [697, 321] on button "MOSTRAR MAIS" at bounding box center [683, 335] width 121 height 28
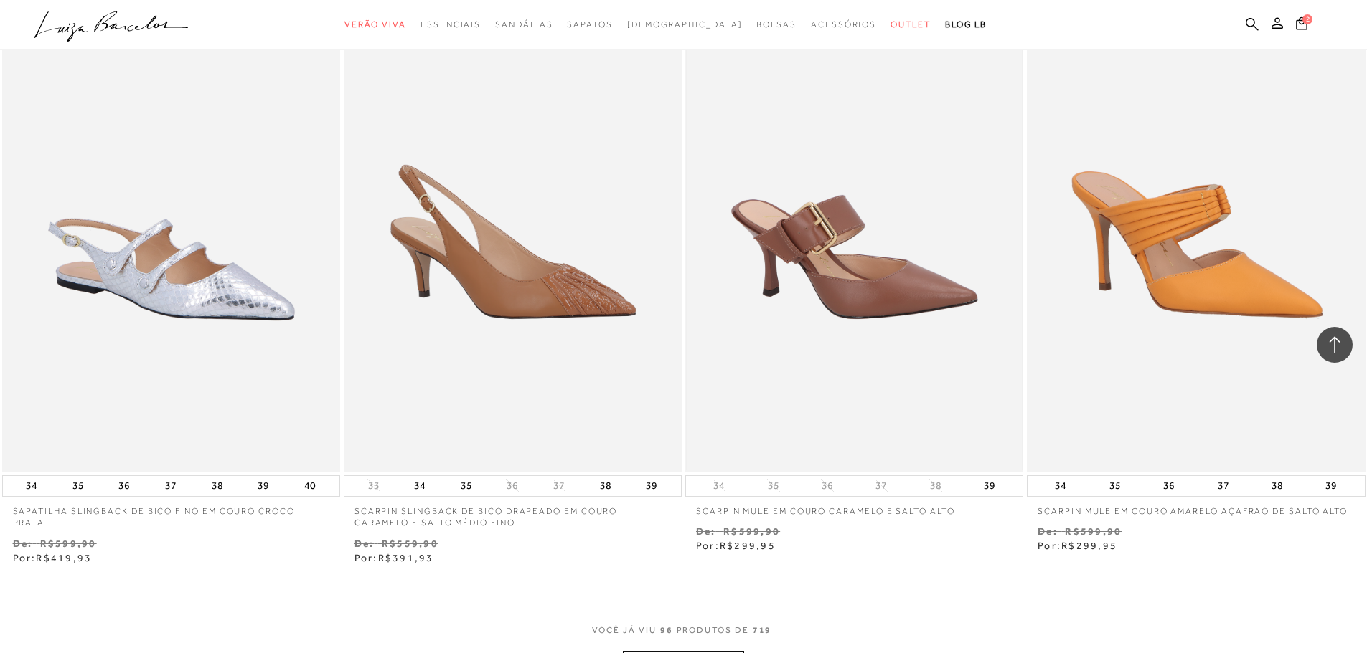
scroll to position [14419, 0]
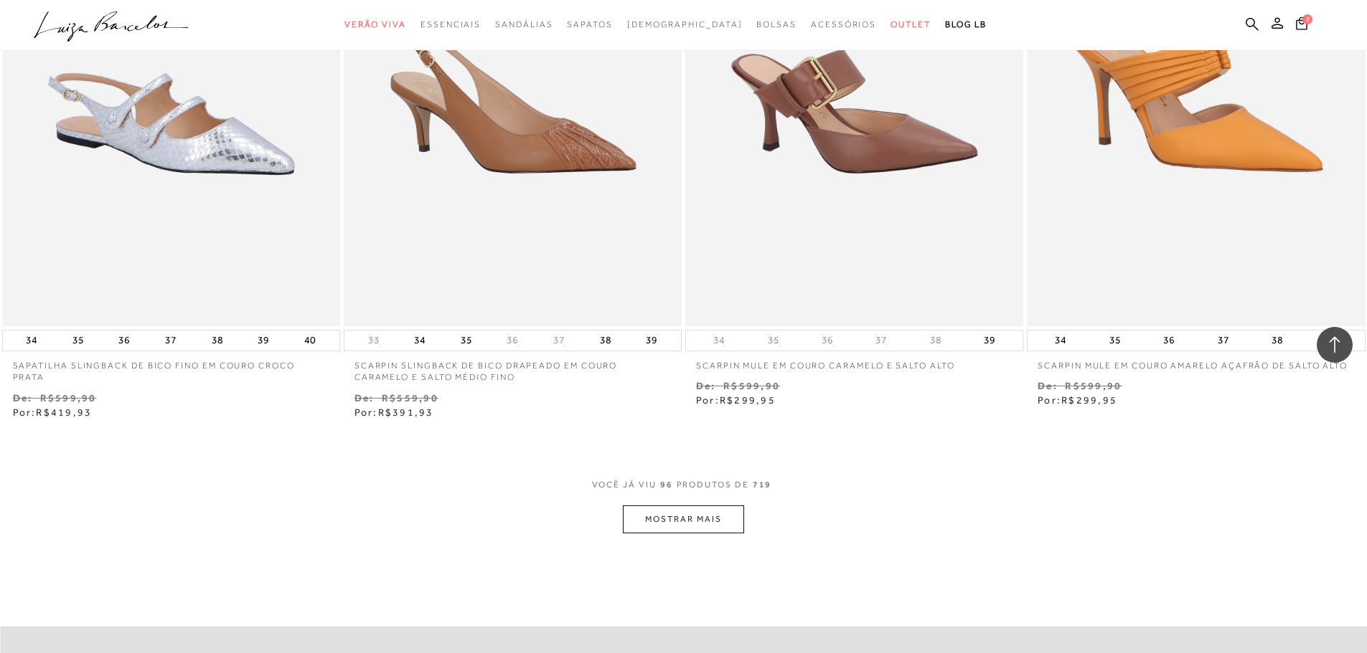
click at [694, 506] on button "MOSTRAR MAIS" at bounding box center [683, 520] width 121 height 28
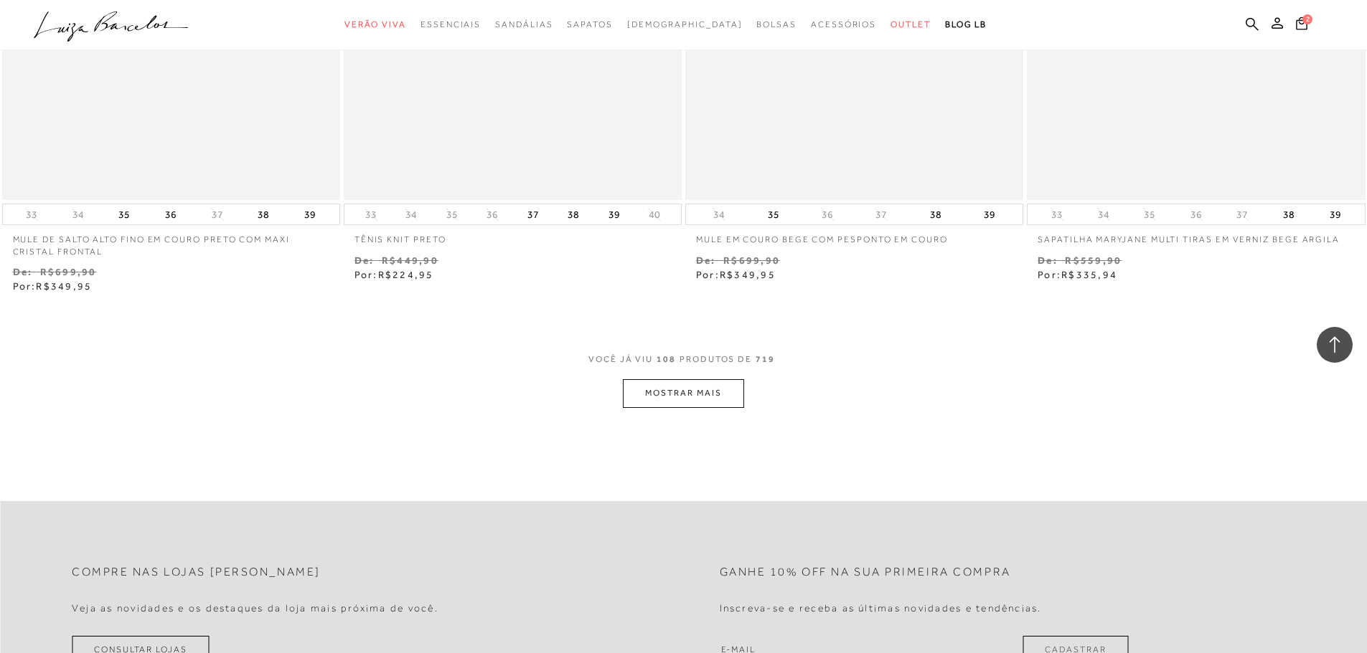
scroll to position [16427, 0]
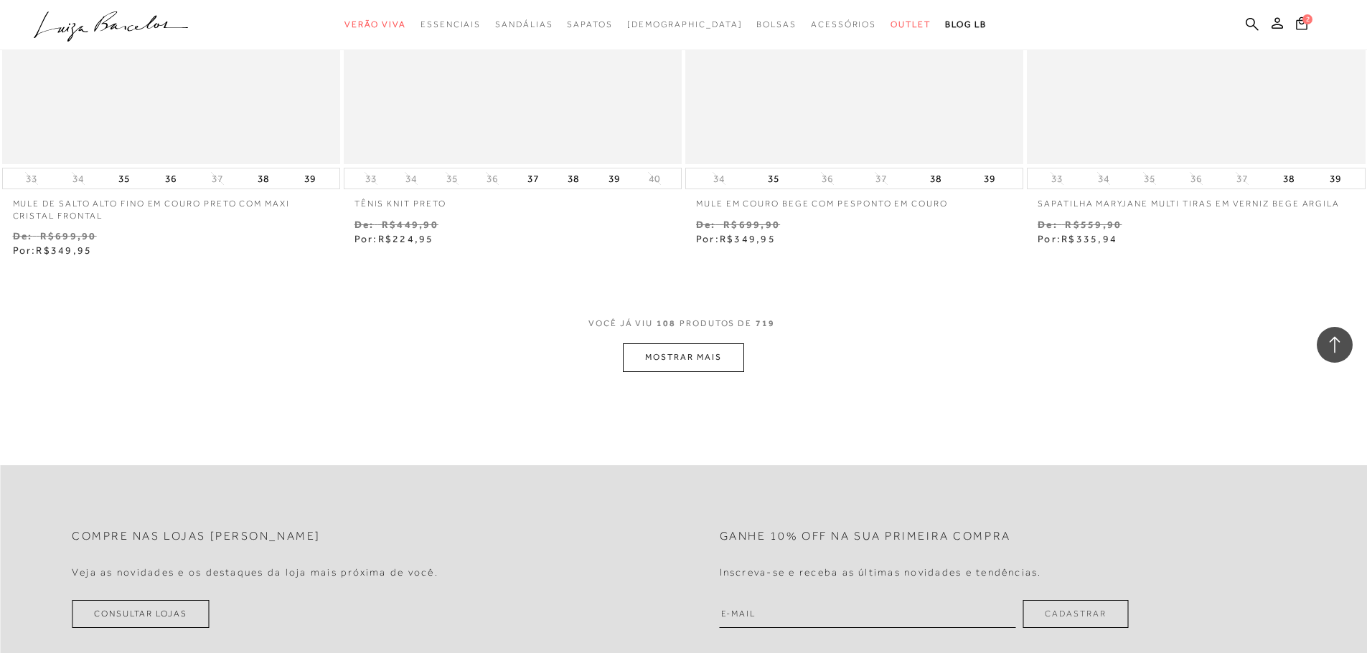
click at [711, 346] on button "MOSTRAR MAIS" at bounding box center [683, 358] width 121 height 28
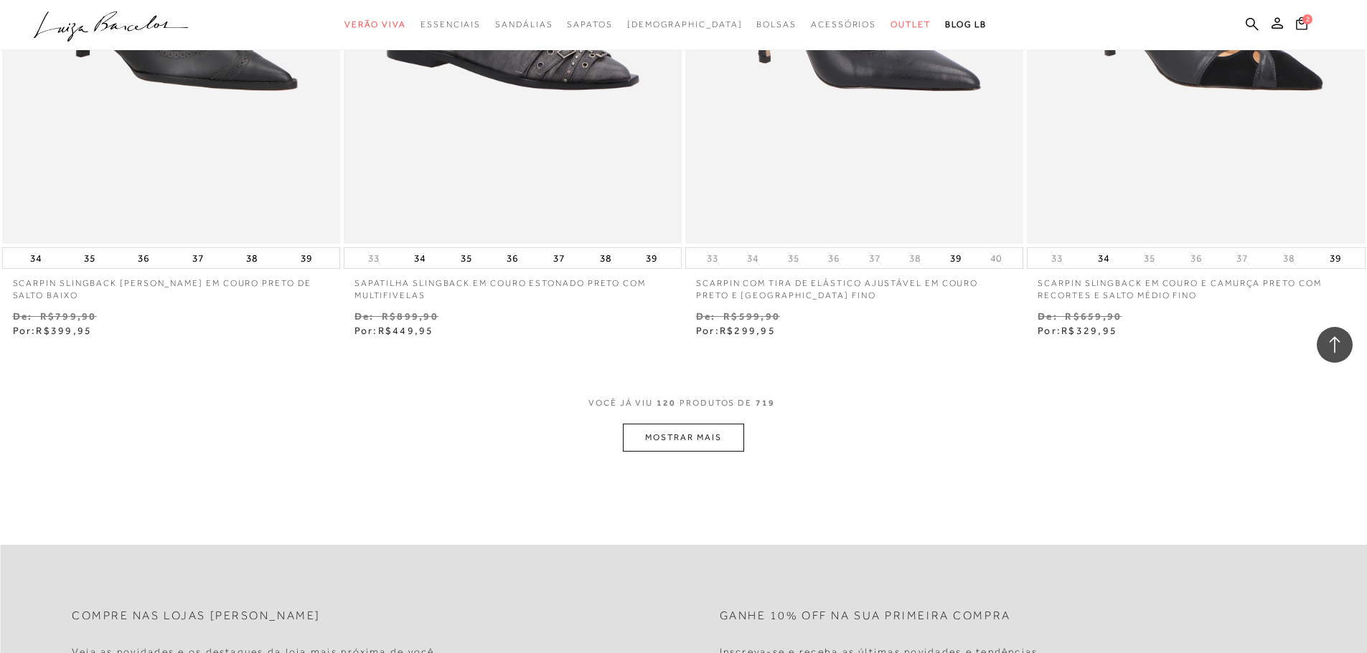
scroll to position [18220, 0]
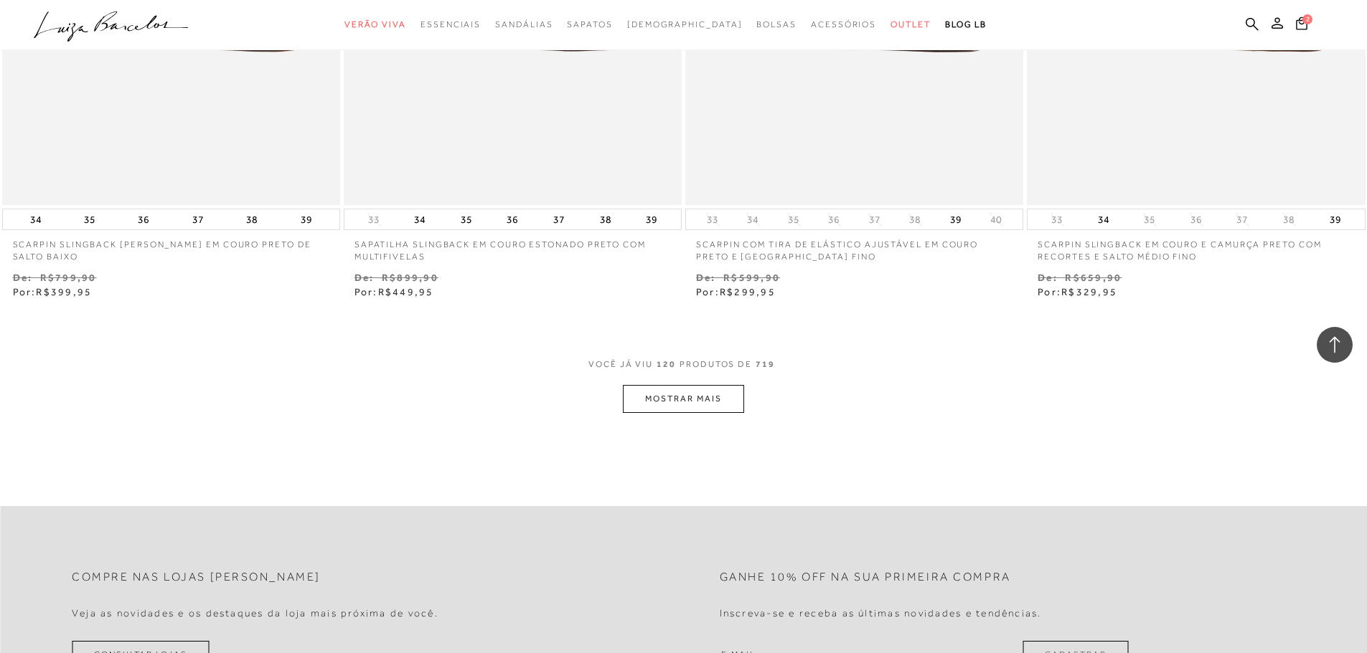
click at [724, 385] on button "MOSTRAR MAIS" at bounding box center [683, 399] width 121 height 28
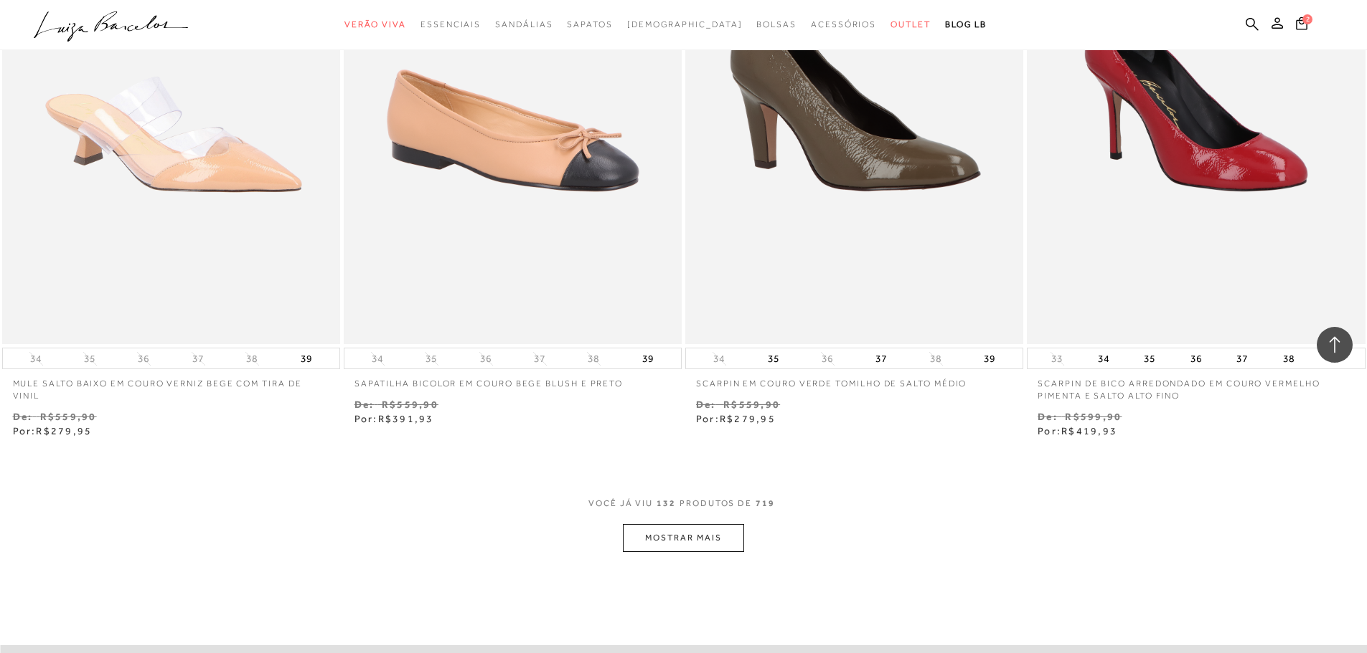
scroll to position [20014, 0]
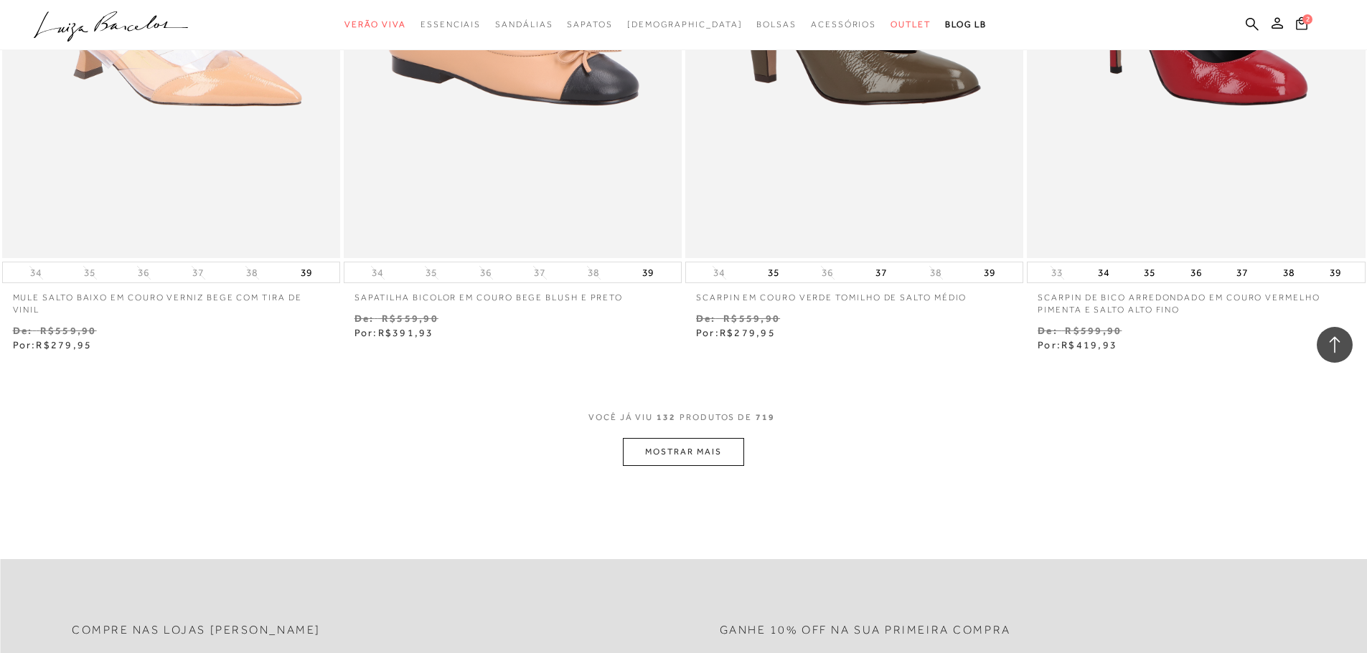
click at [708, 438] on button "MOSTRAR MAIS" at bounding box center [683, 452] width 121 height 28
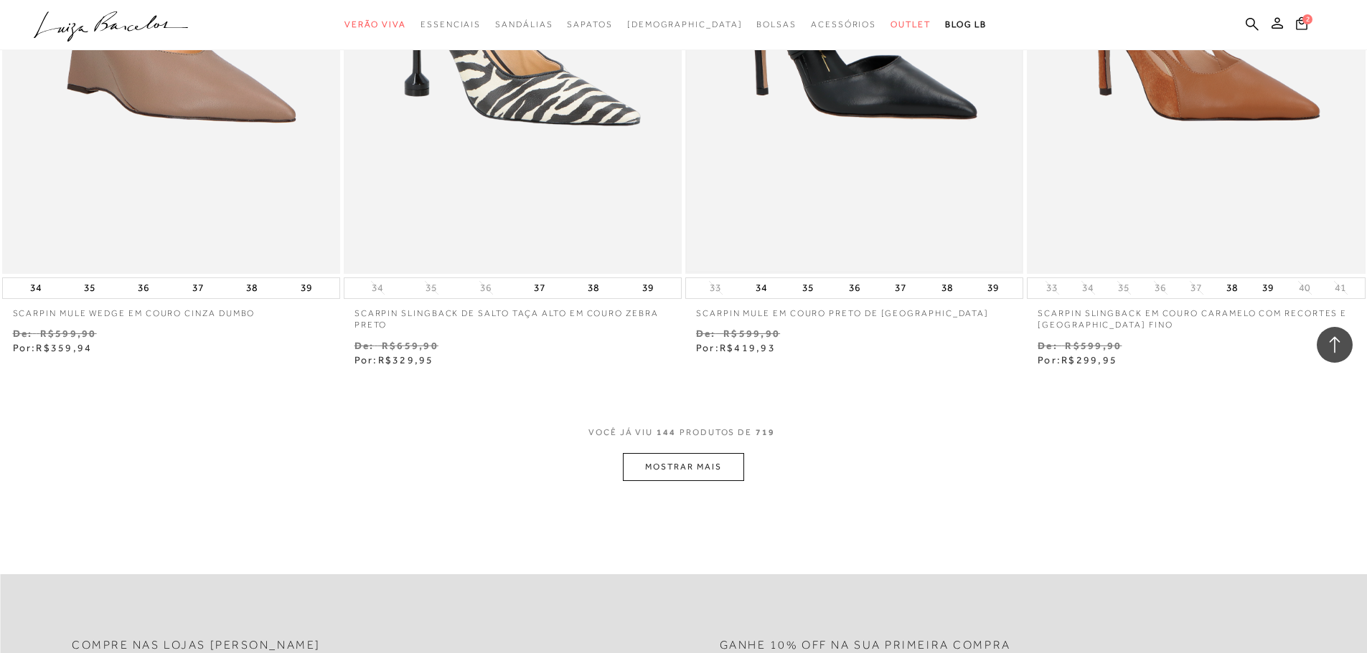
scroll to position [21879, 0]
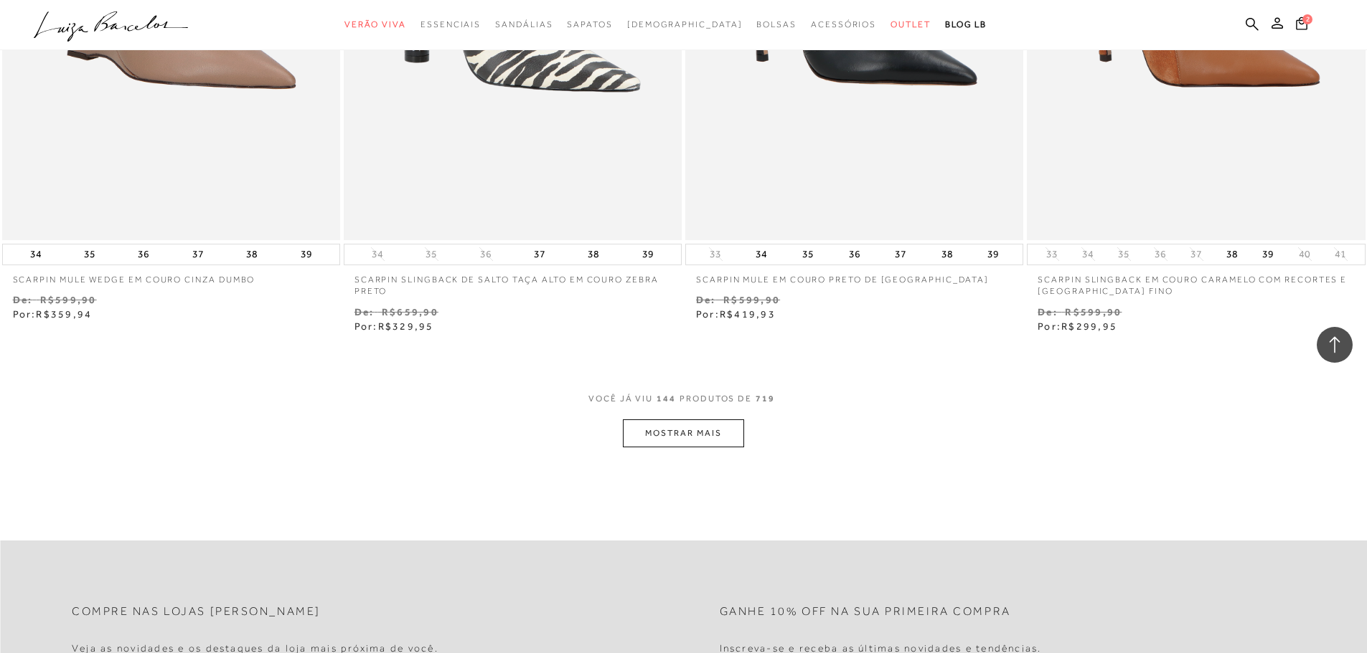
click at [693, 420] on button "MOSTRAR MAIS" at bounding box center [683, 434] width 121 height 28
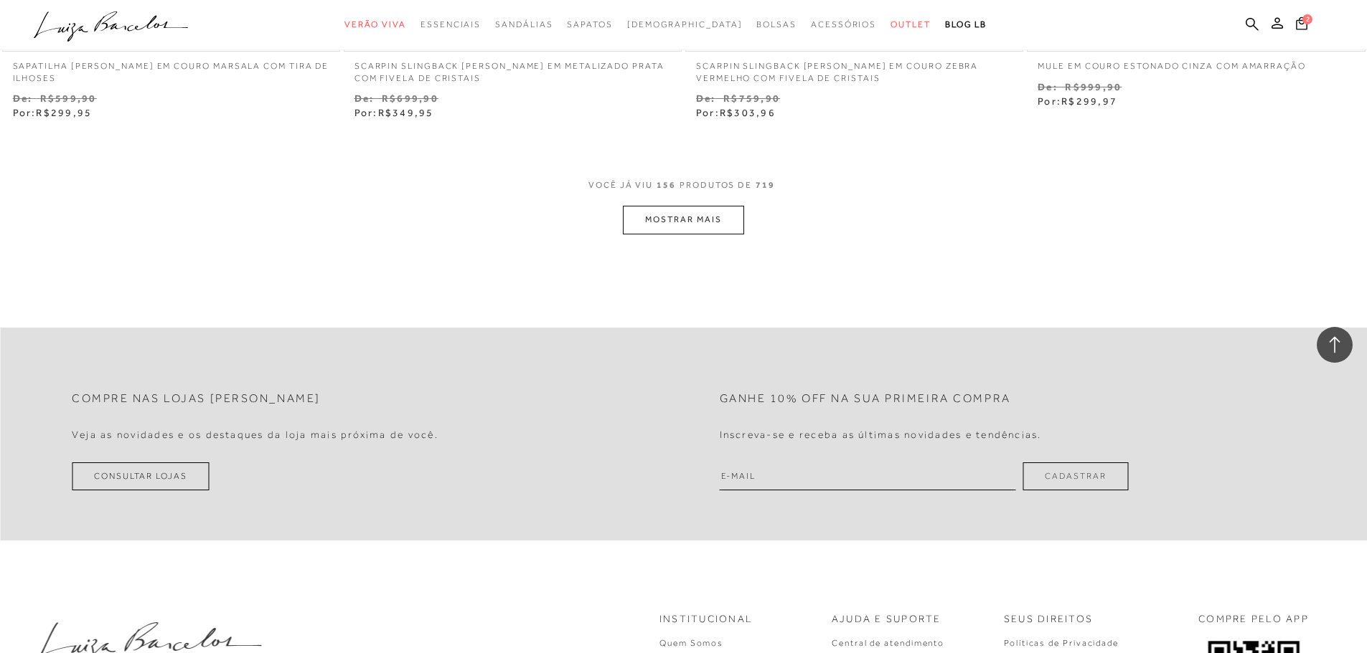
scroll to position [23959, 0]
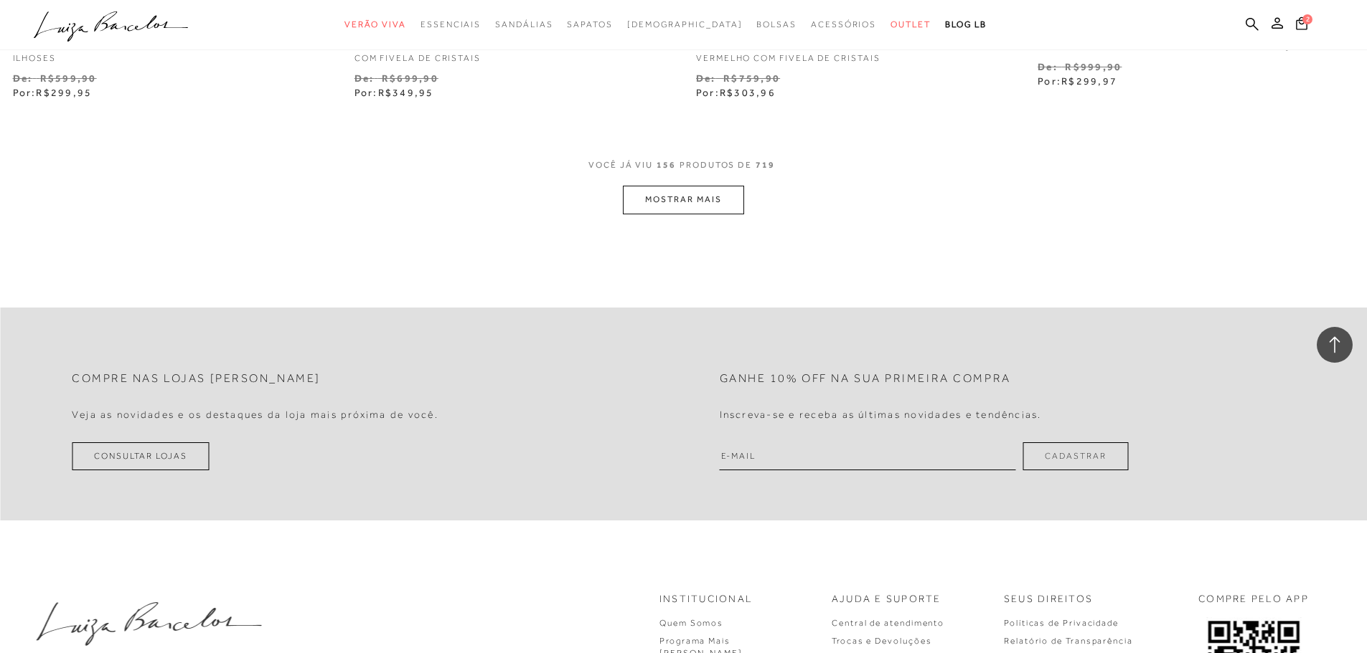
click at [723, 187] on button "MOSTRAR MAIS" at bounding box center [683, 200] width 121 height 28
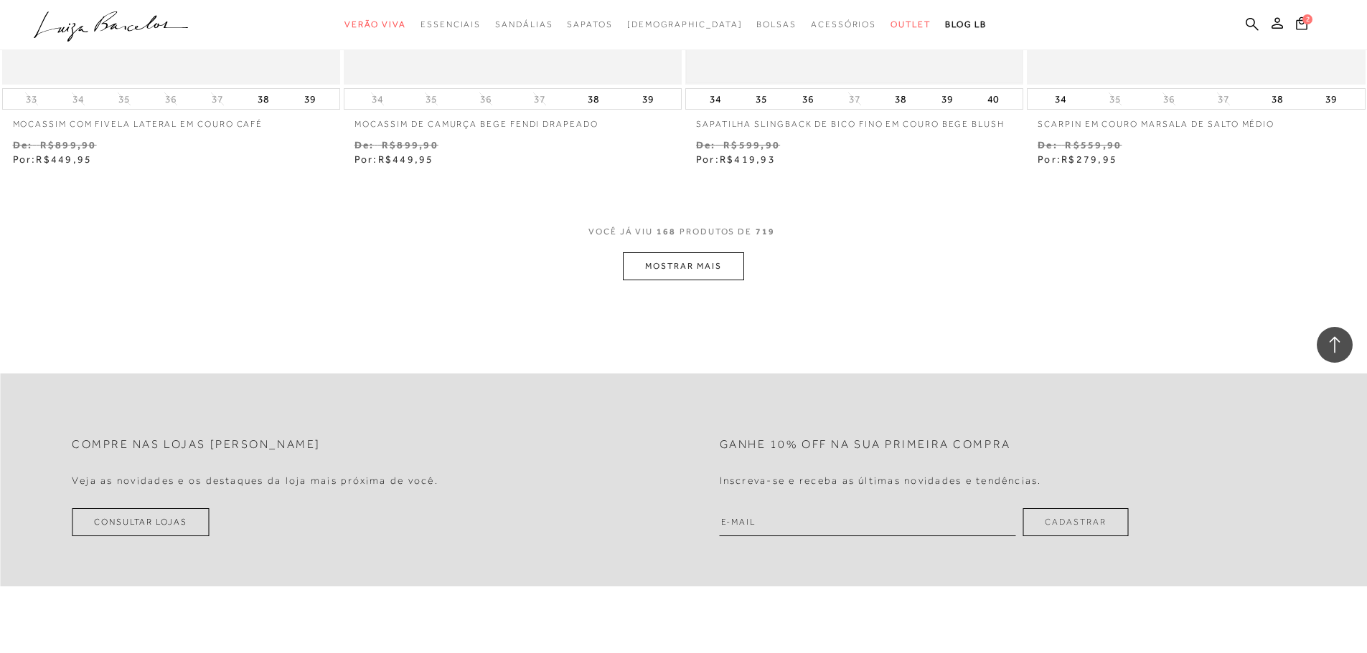
scroll to position [25752, 0]
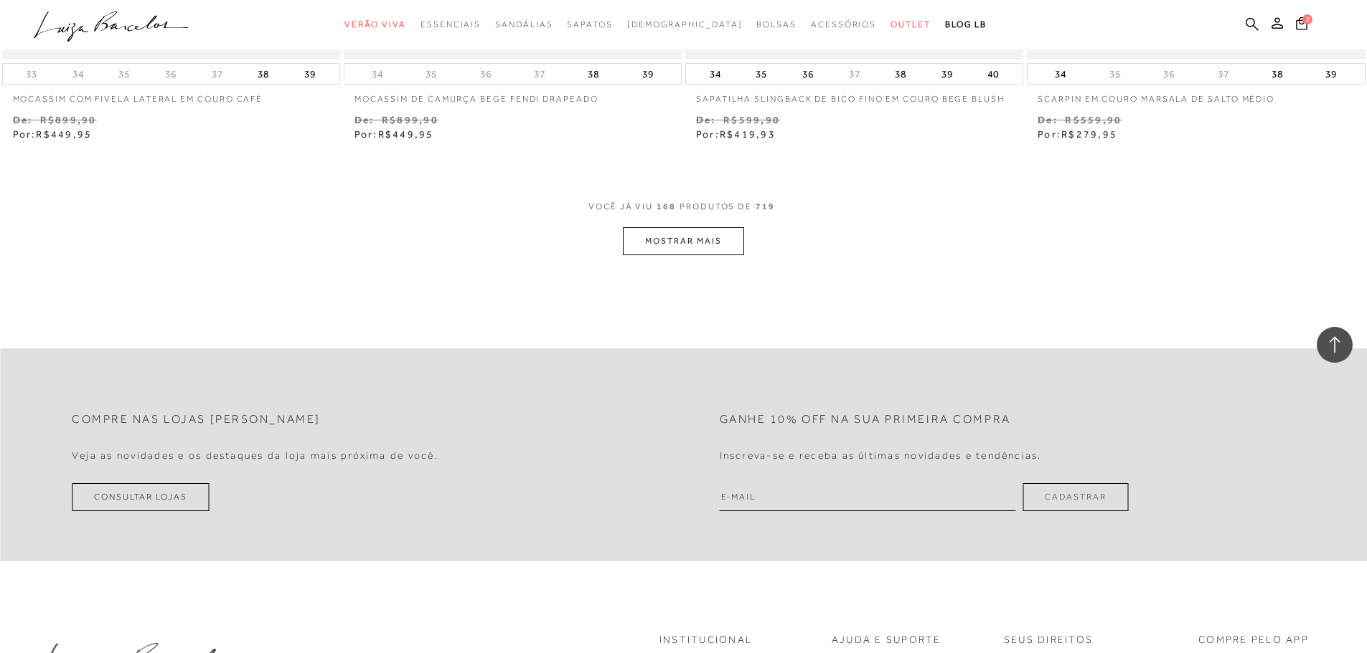
click at [712, 227] on button "MOSTRAR MAIS" at bounding box center [683, 241] width 121 height 28
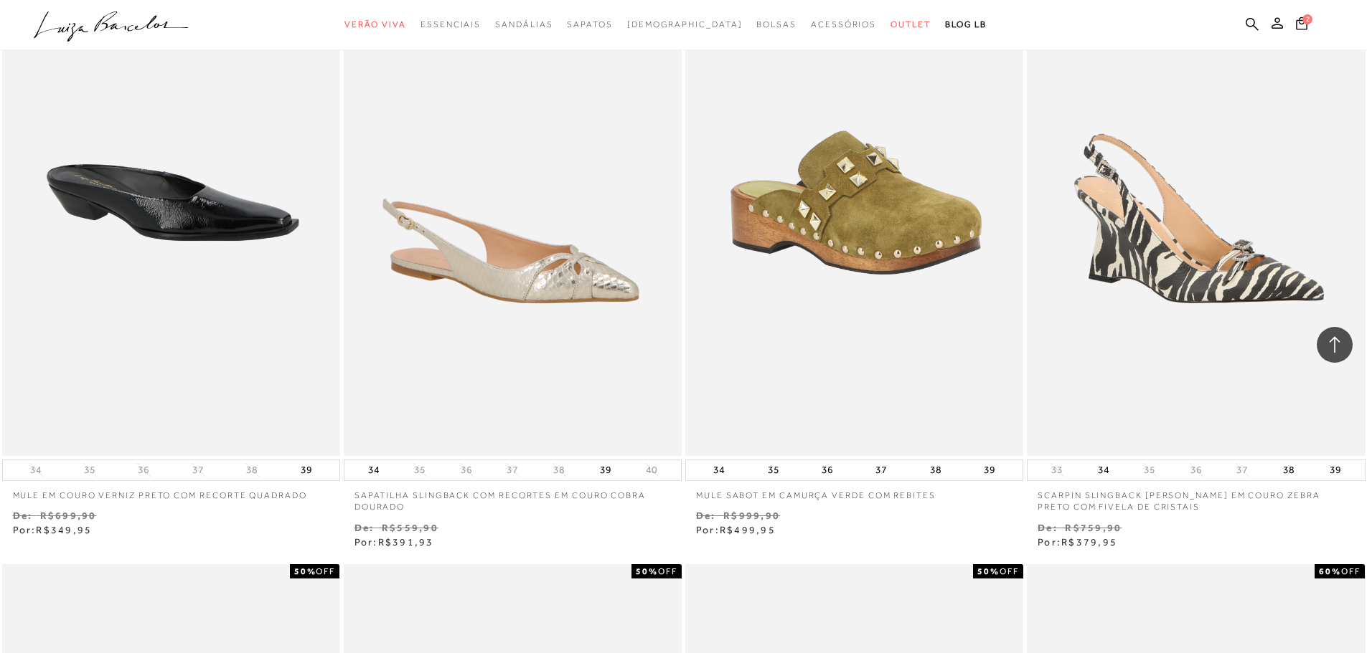
scroll to position [0, 0]
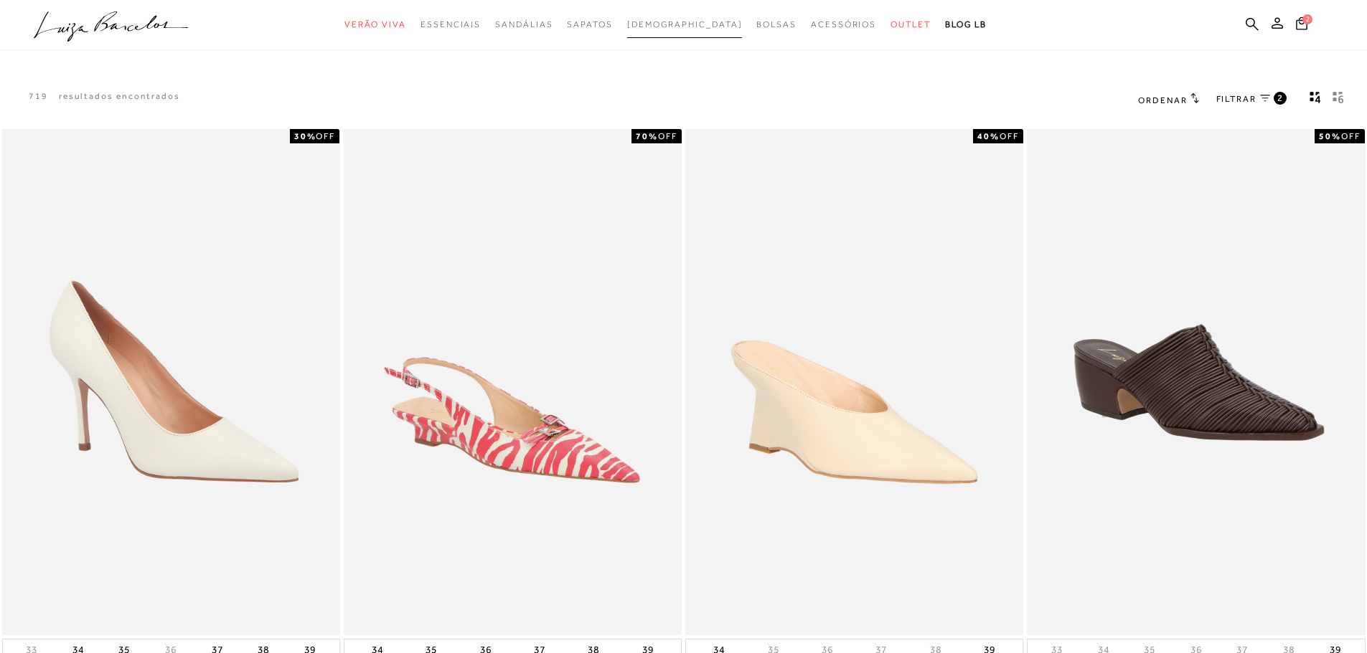
click at [693, 19] on span "[DEMOGRAPHIC_DATA]" at bounding box center [684, 24] width 115 height 10
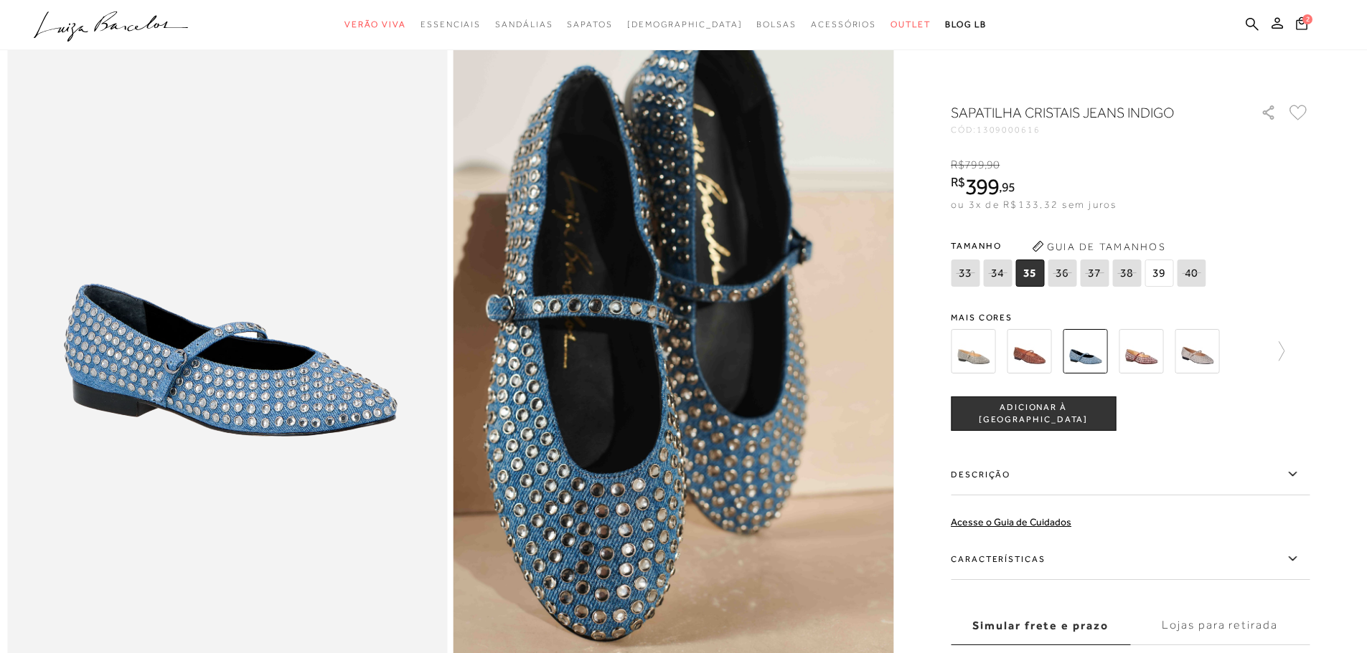
click at [1197, 357] on img at bounding box center [1196, 351] width 44 height 44
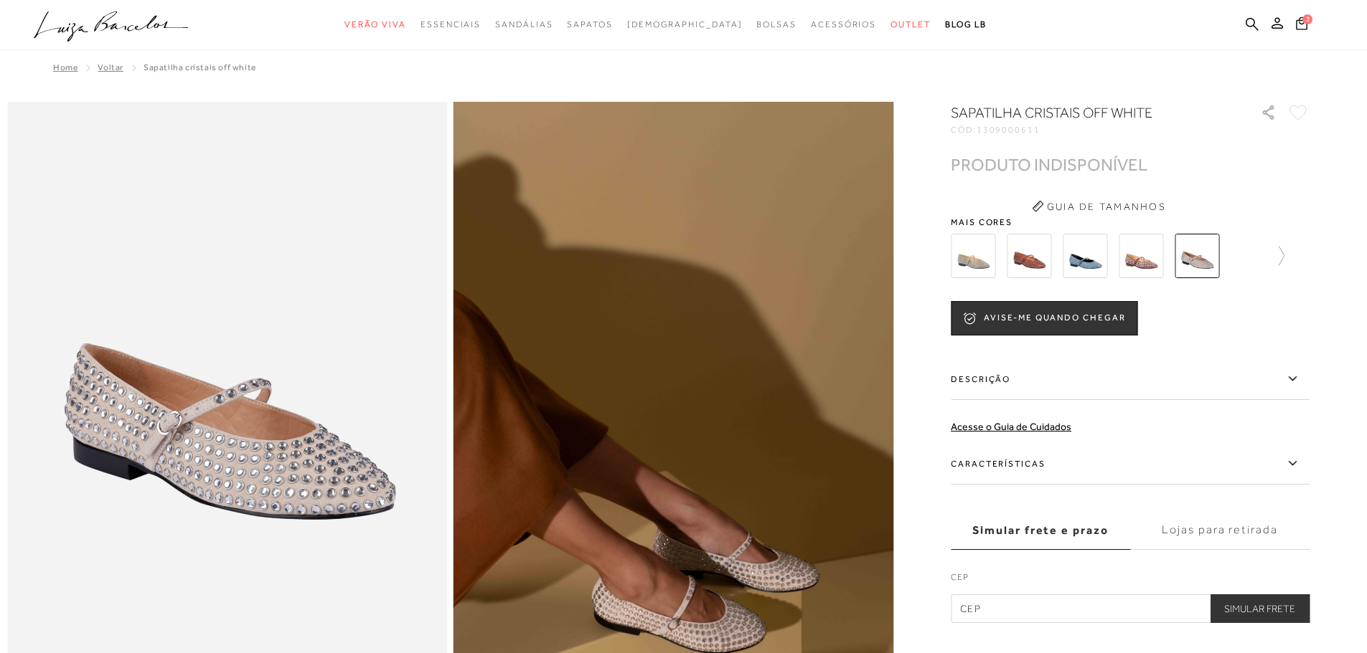
click at [1149, 252] on img at bounding box center [1140, 256] width 44 height 44
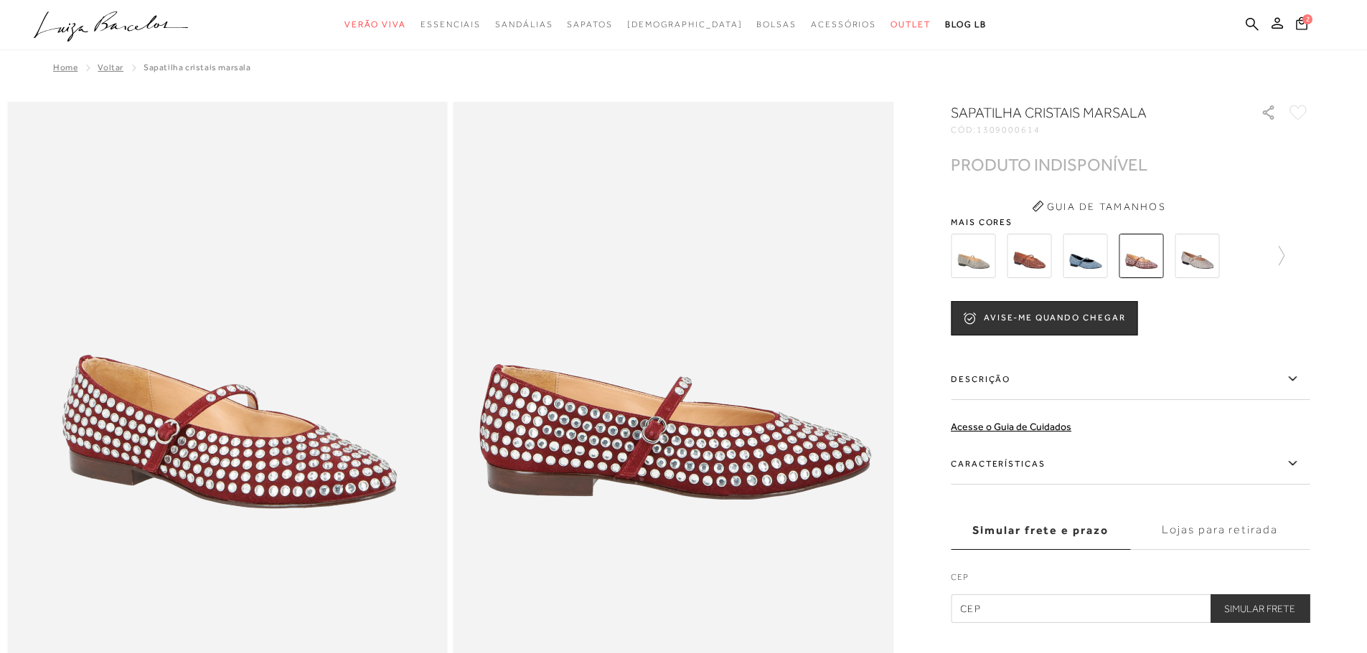
click at [1179, 259] on div at bounding box center [1100, 256] width 308 height 53
click at [1198, 264] on img at bounding box center [1196, 256] width 44 height 44
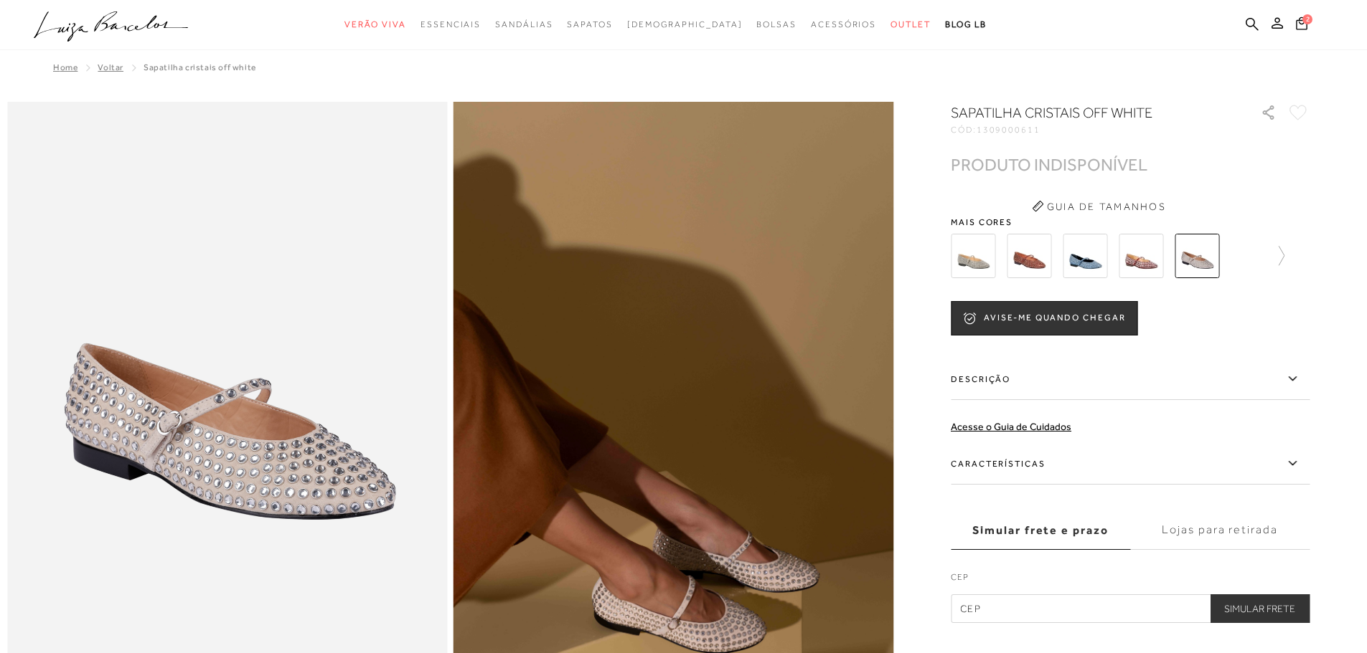
click at [1024, 254] on img at bounding box center [1028, 256] width 44 height 44
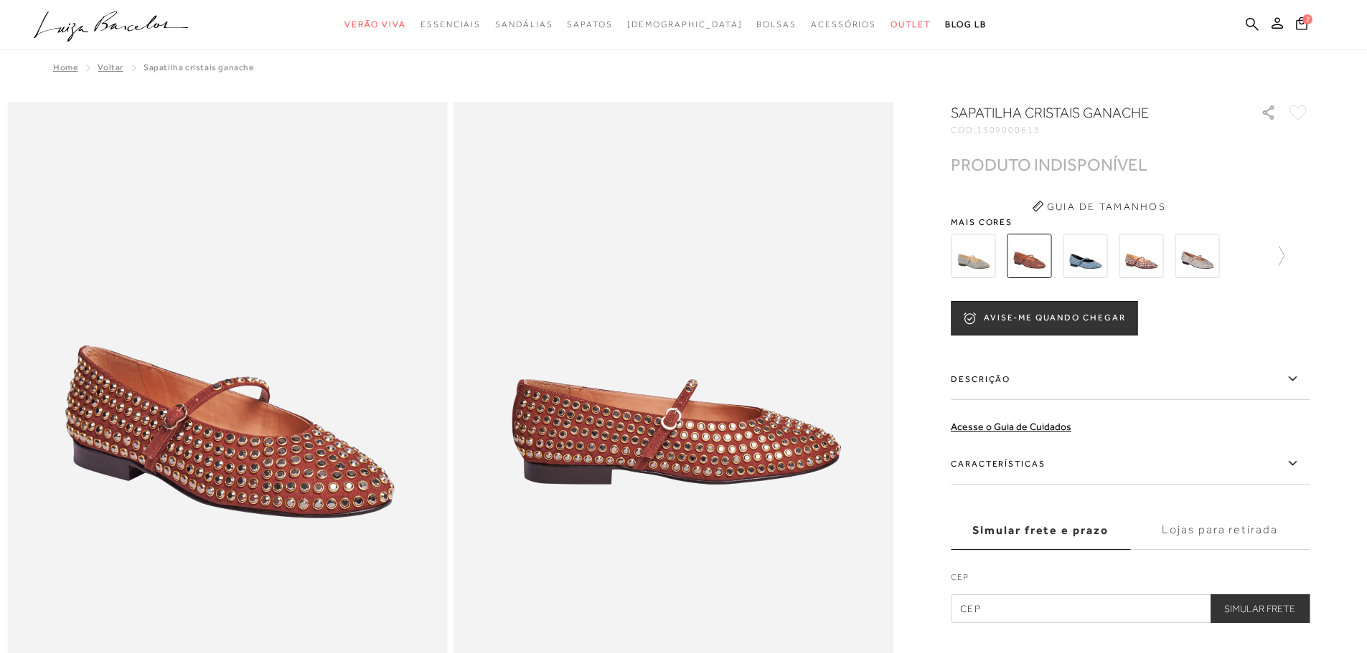
click at [968, 265] on img at bounding box center [972, 256] width 44 height 44
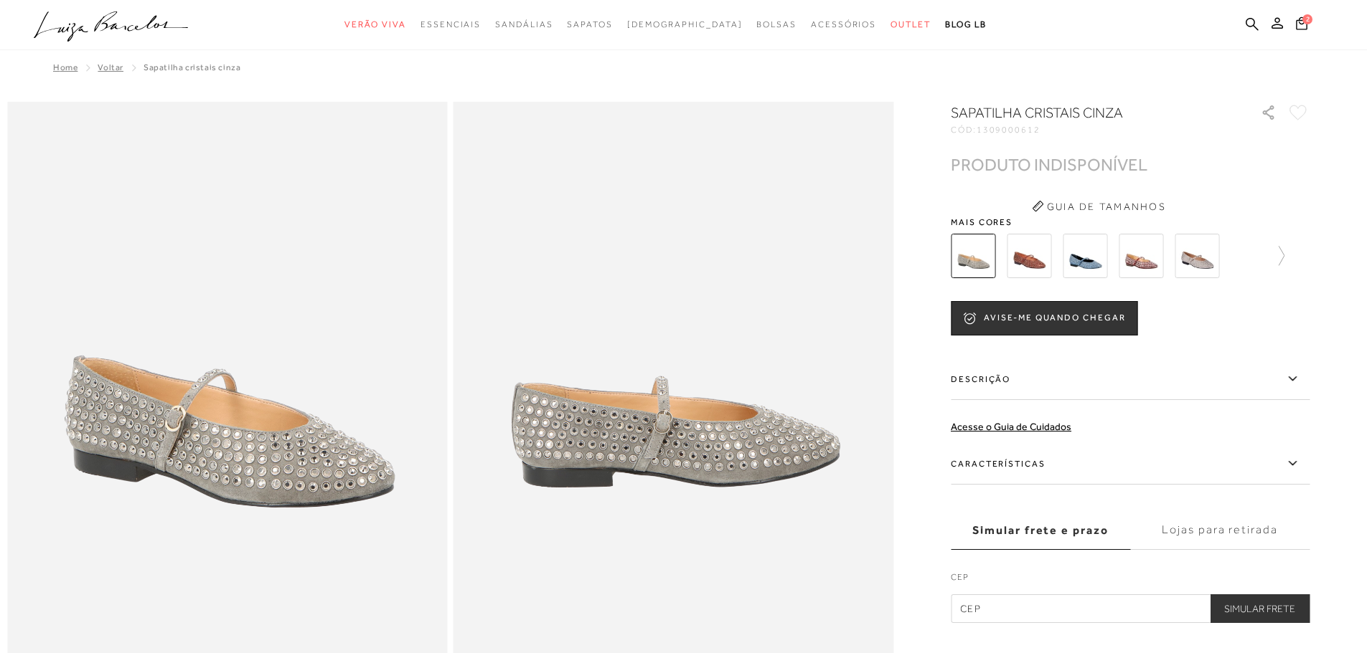
click at [1095, 258] on img at bounding box center [1084, 256] width 44 height 44
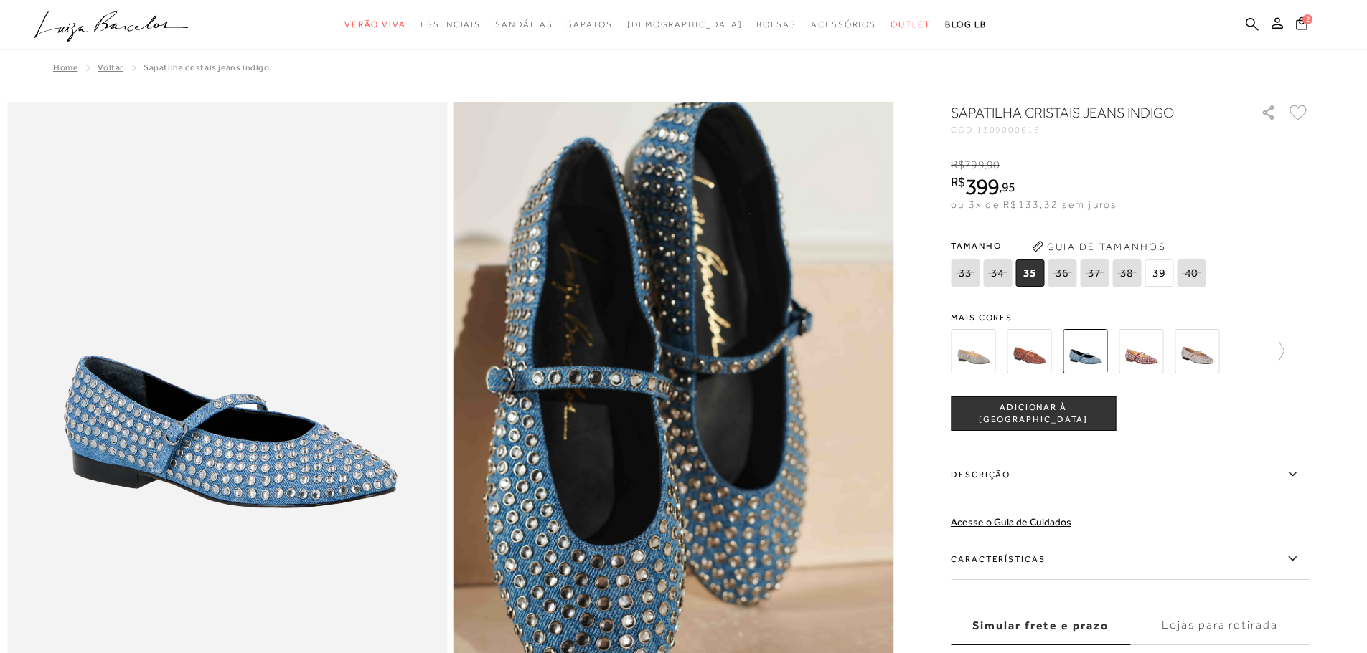
click at [1165, 275] on span "39" at bounding box center [1158, 273] width 29 height 27
click at [1052, 416] on span "ADICIONAR À [GEOGRAPHIC_DATA]" at bounding box center [1033, 414] width 164 height 25
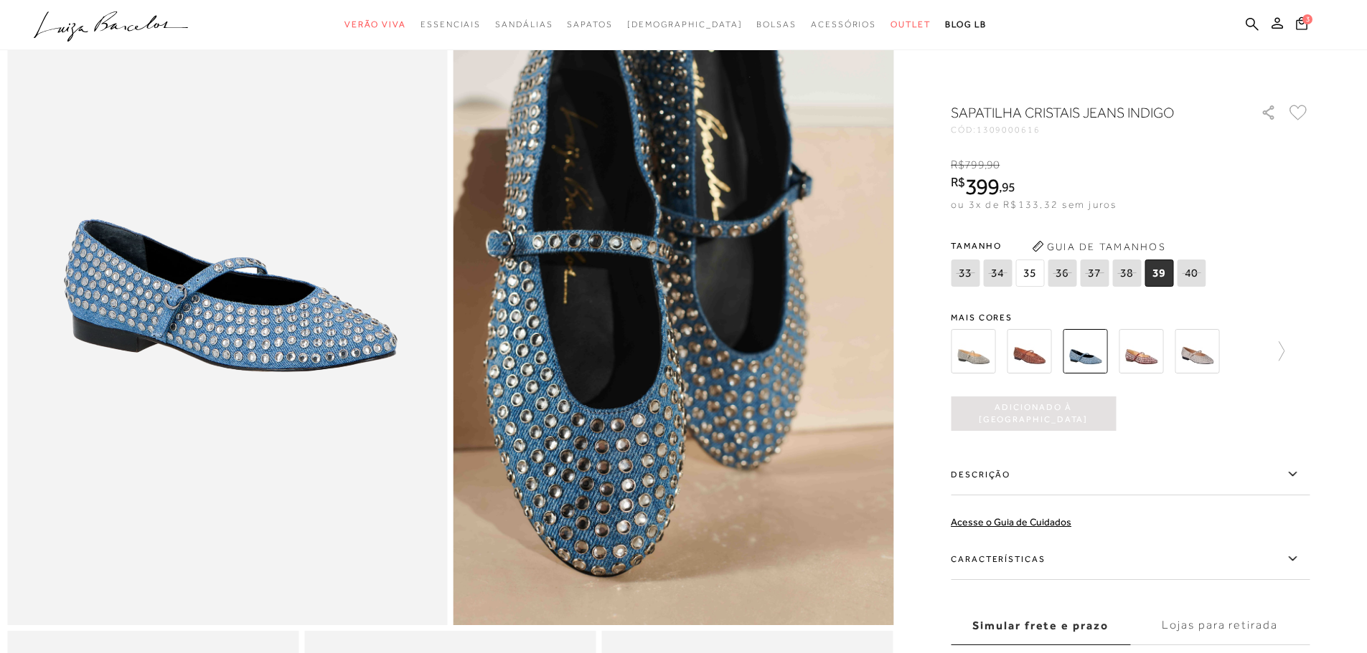
scroll to position [143, 0]
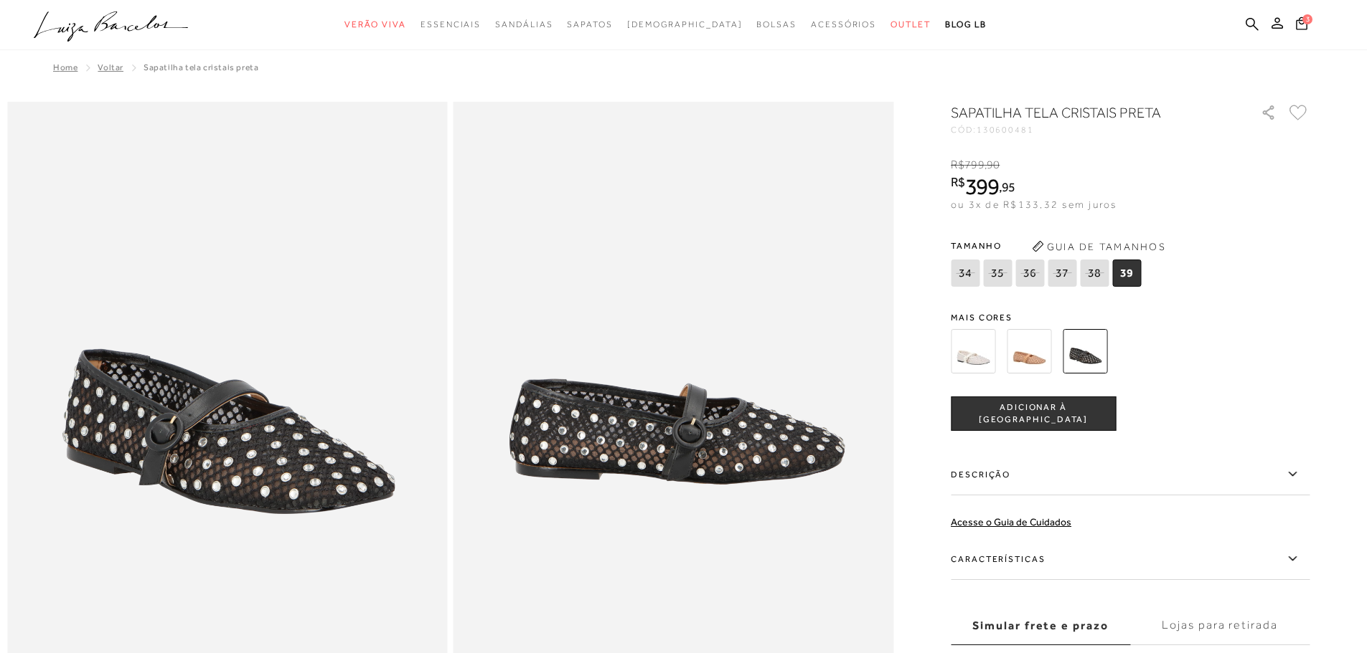
click at [973, 360] on img at bounding box center [972, 351] width 44 height 44
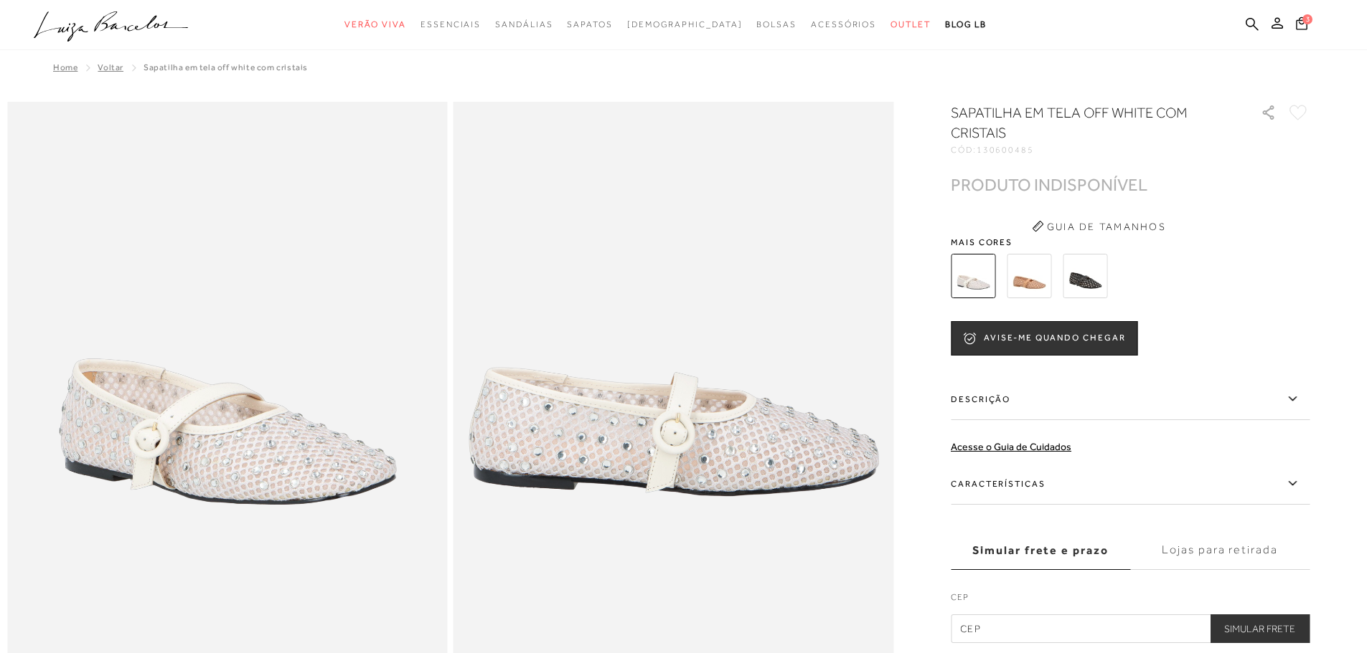
click at [1049, 266] on img at bounding box center [1028, 276] width 44 height 44
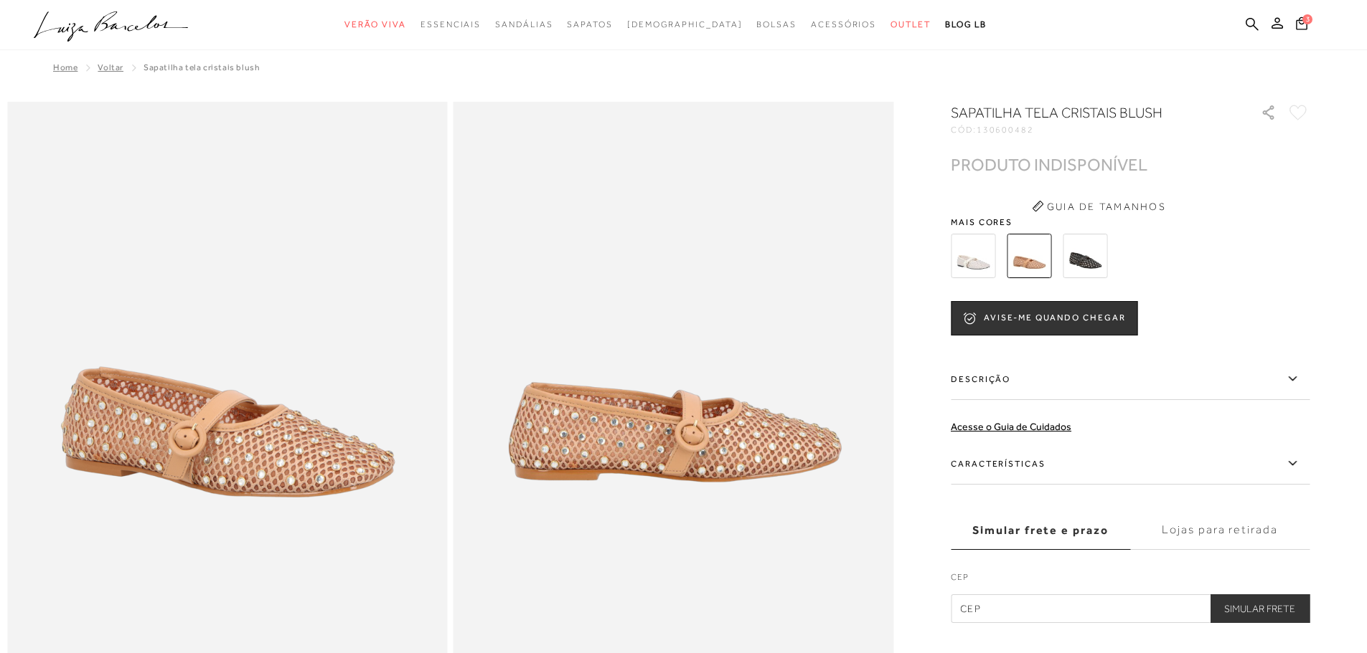
click at [1090, 258] on img at bounding box center [1084, 256] width 44 height 44
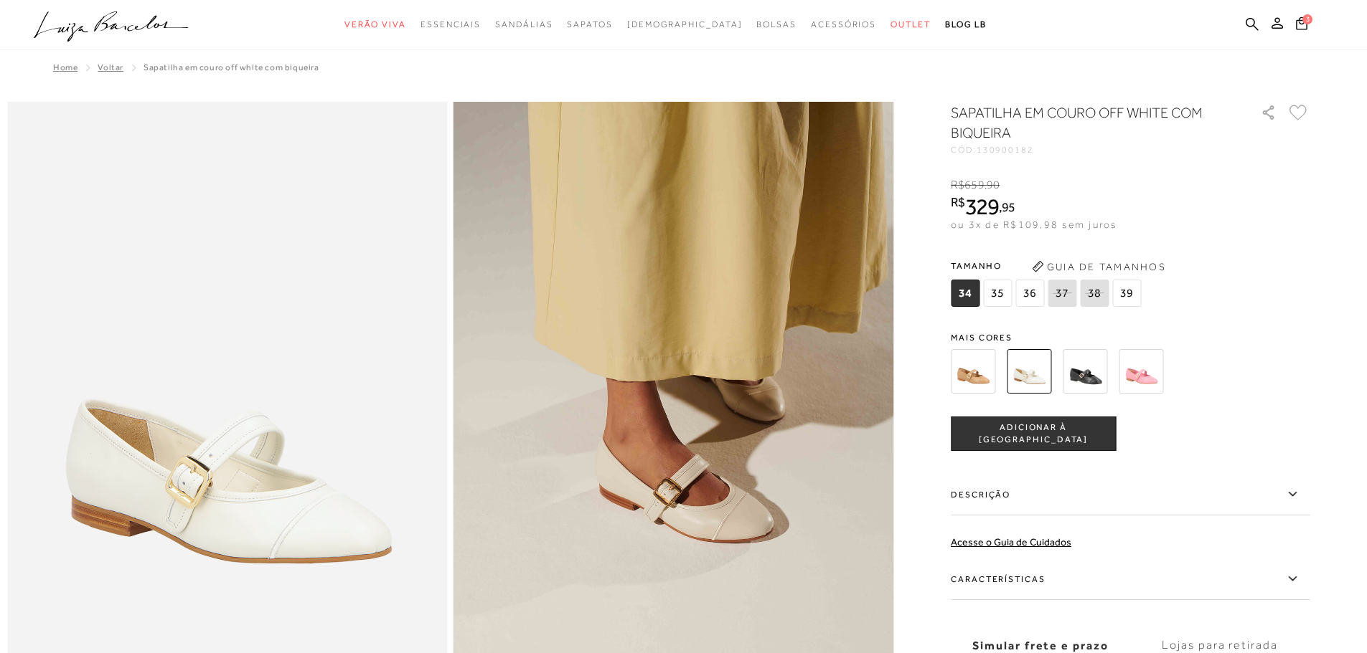
click at [1131, 293] on span "39" at bounding box center [1126, 293] width 29 height 27
click at [1052, 438] on span "ADICIONAR À [GEOGRAPHIC_DATA]" at bounding box center [1033, 434] width 164 height 25
click at [1301, 25] on icon at bounding box center [1301, 23] width 11 height 14
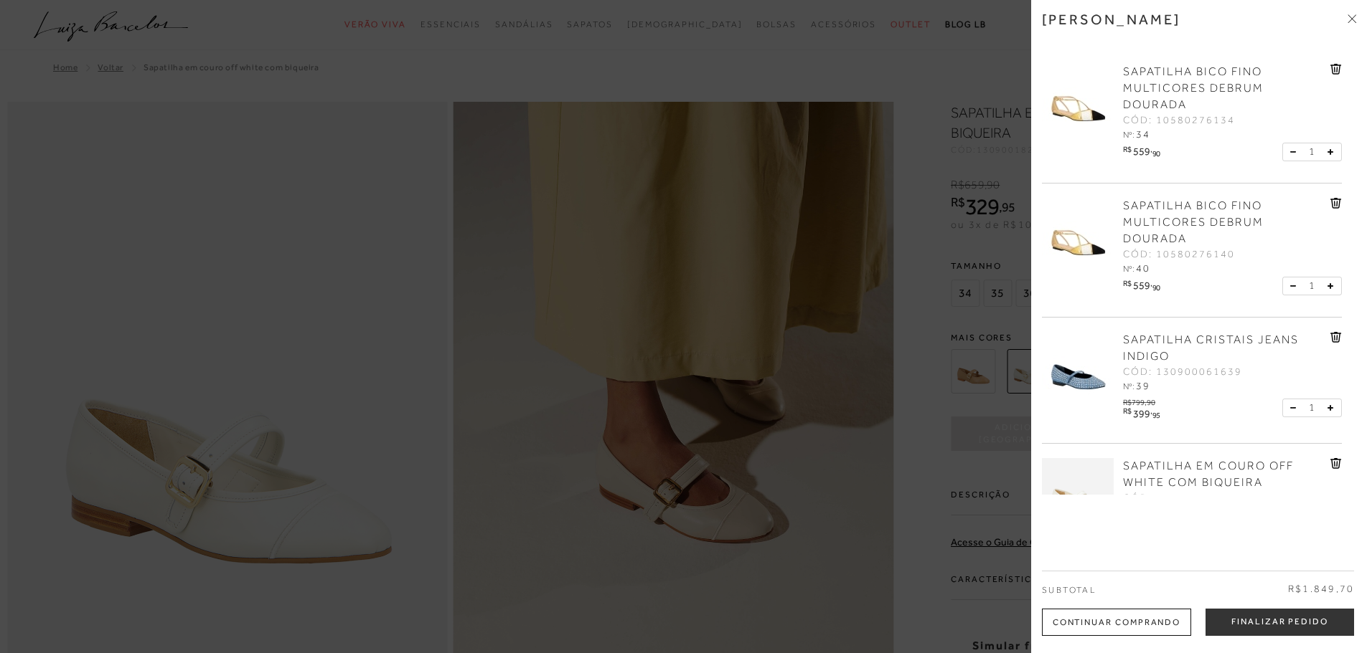
click at [1334, 66] on icon at bounding box center [1335, 69] width 11 height 11
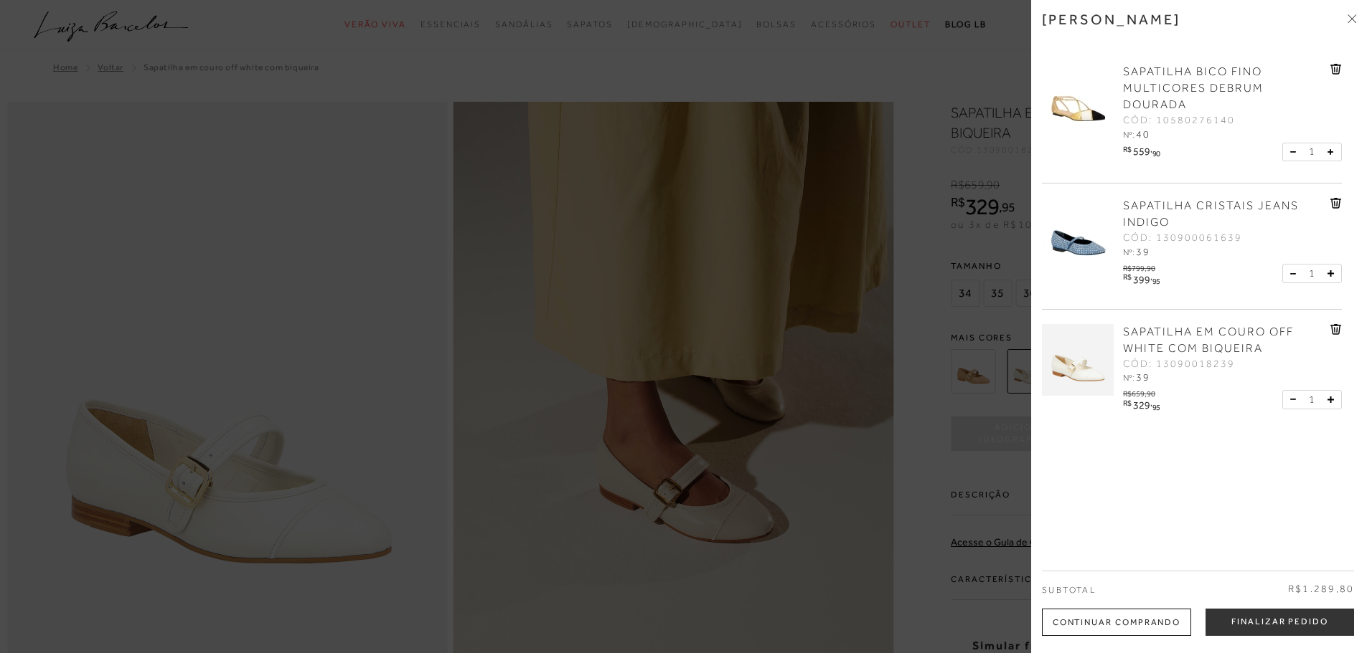
click at [1334, 67] on icon at bounding box center [1334, 70] width 1 height 6
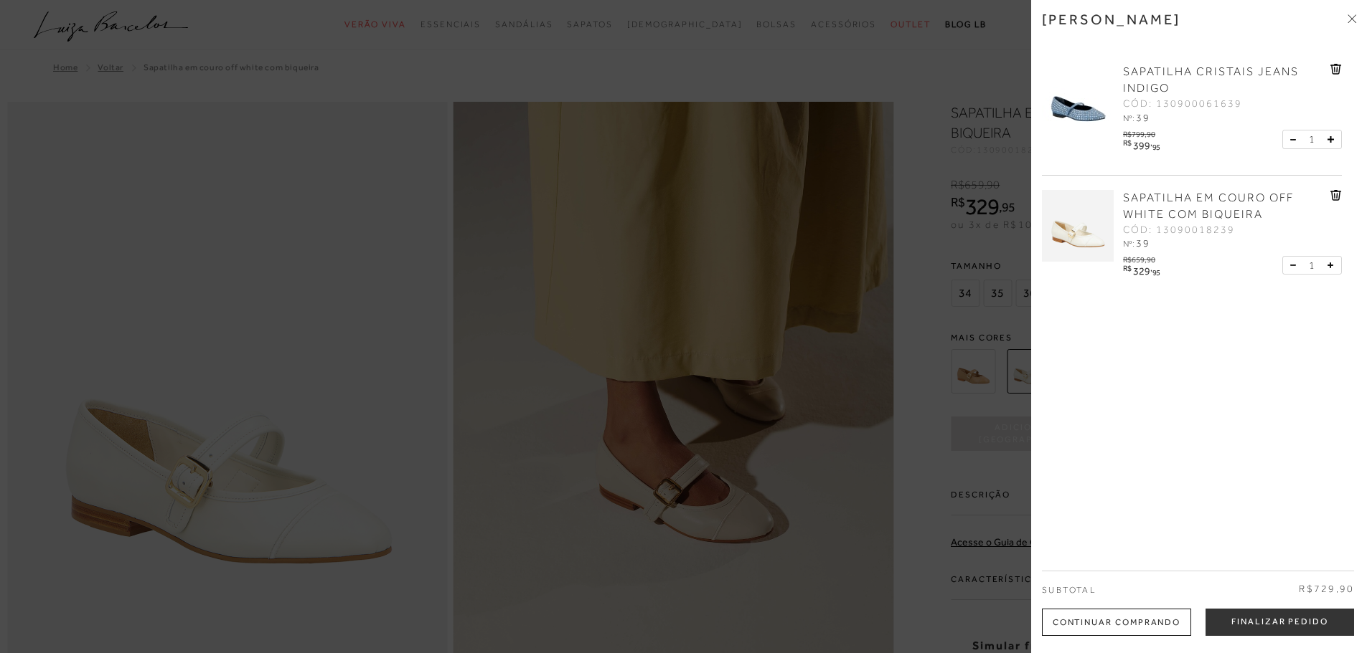
click at [1194, 213] on span "SAPATILHA EM COURO OFF WHITE COM BIQUEIRA" at bounding box center [1208, 206] width 171 height 29
click at [1204, 201] on span "SAPATILHA EM COURO OFF WHITE COM BIQUEIRA" at bounding box center [1208, 206] width 171 height 29
click at [1336, 193] on icon at bounding box center [1336, 196] width 1 height 6
click at [1255, 641] on div "Minha sacola SAPATILHA CRISTAIS JEANS INDIGO CÓD: 130900061639 Nº: 39 R$799,90 …" at bounding box center [1199, 326] width 336 height 653
click at [1252, 631] on button "Finalizar Pedido" at bounding box center [1279, 622] width 148 height 27
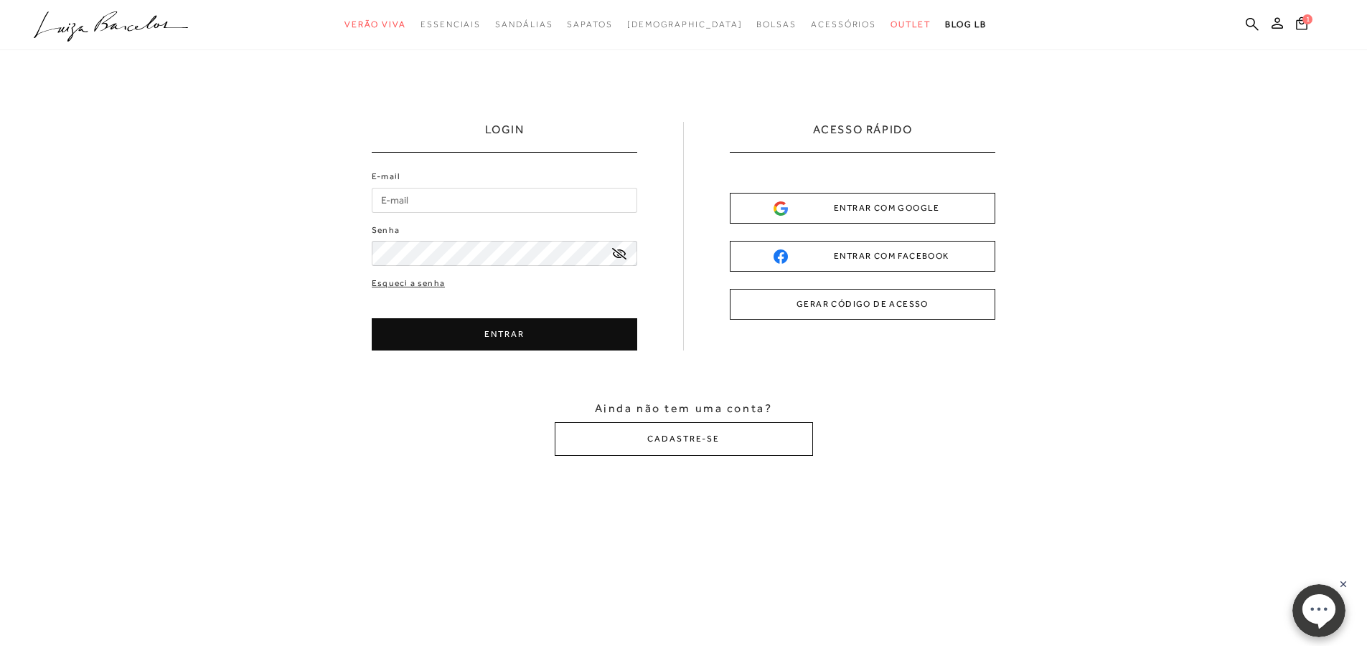
click at [494, 192] on input "E-mail" at bounding box center [504, 200] width 265 height 25
type input "tati_sabadini@hotmail.com"
click at [540, 339] on button "ENTRAR" at bounding box center [504, 334] width 265 height 32
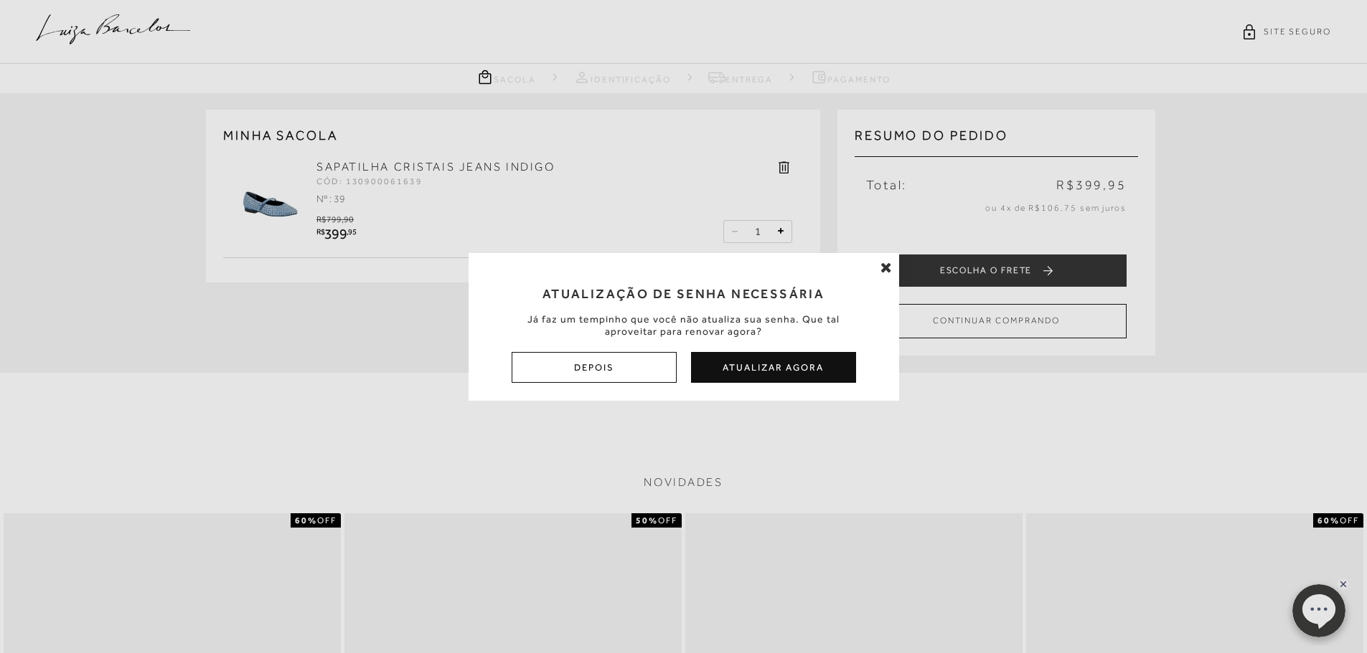
click at [750, 369] on button "Atualizar Agora" at bounding box center [773, 367] width 165 height 31
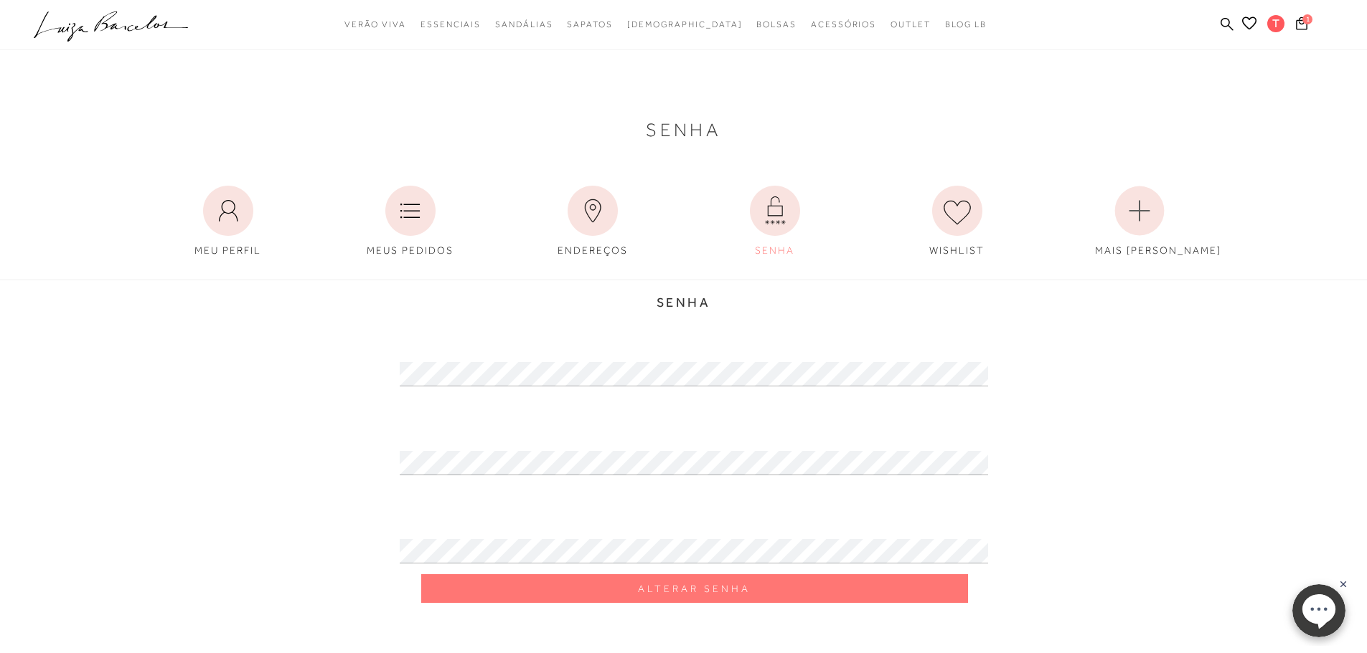
click at [1220, 560] on div "Informar senha atual Informar nova senha Confirmar Nova Senha" at bounding box center [683, 463] width 1093 height 224
click at [471, 544] on div at bounding box center [684, 541] width 1050 height 67
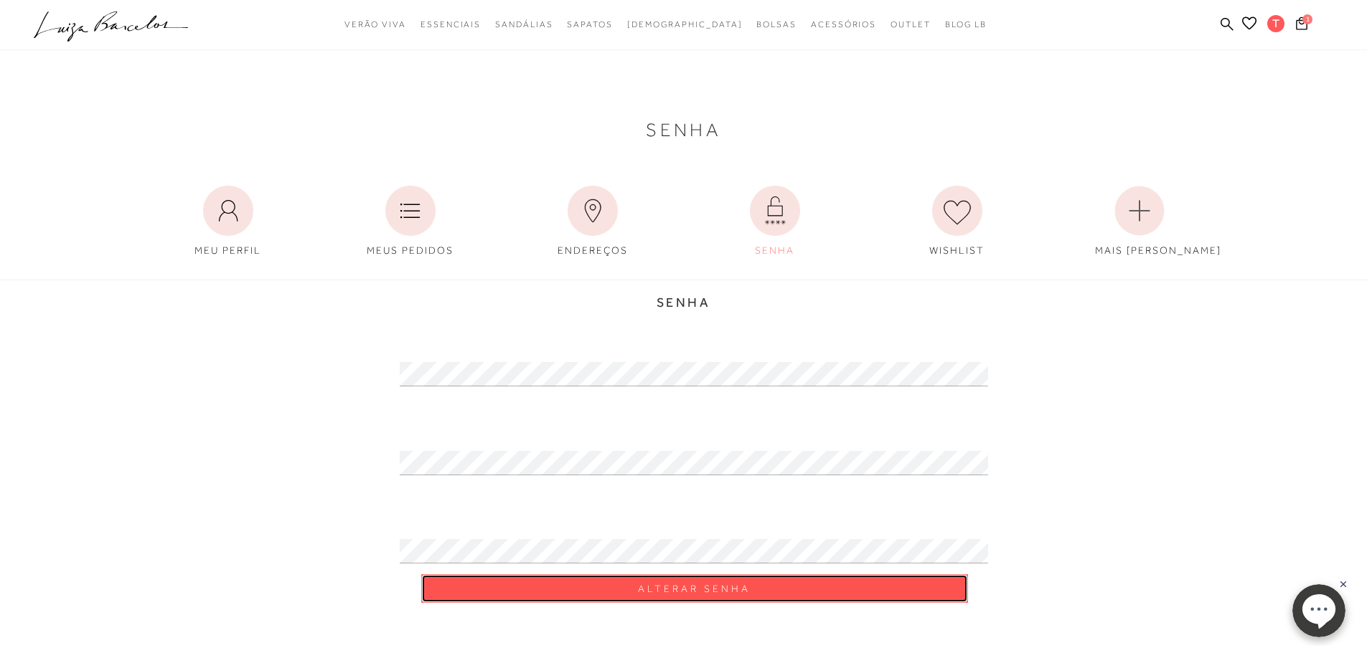
click at [697, 575] on button "Alterar Senha" at bounding box center [694, 589] width 547 height 29
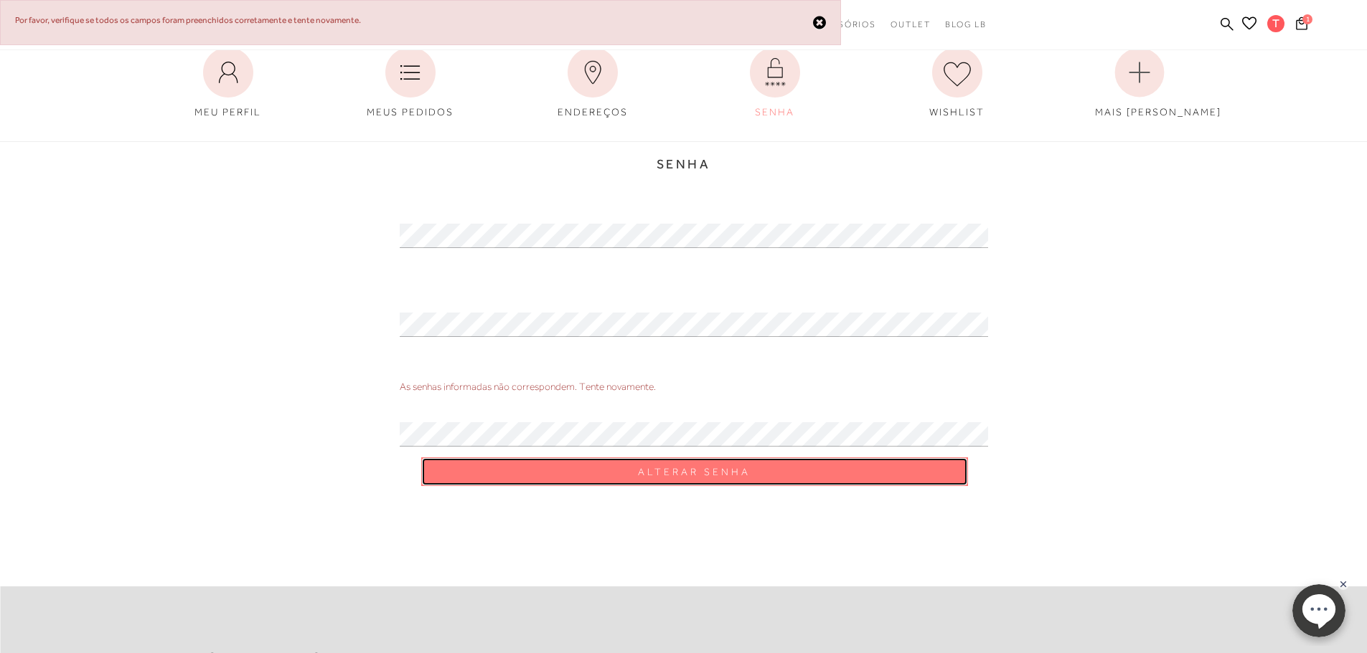
scroll to position [143, 0]
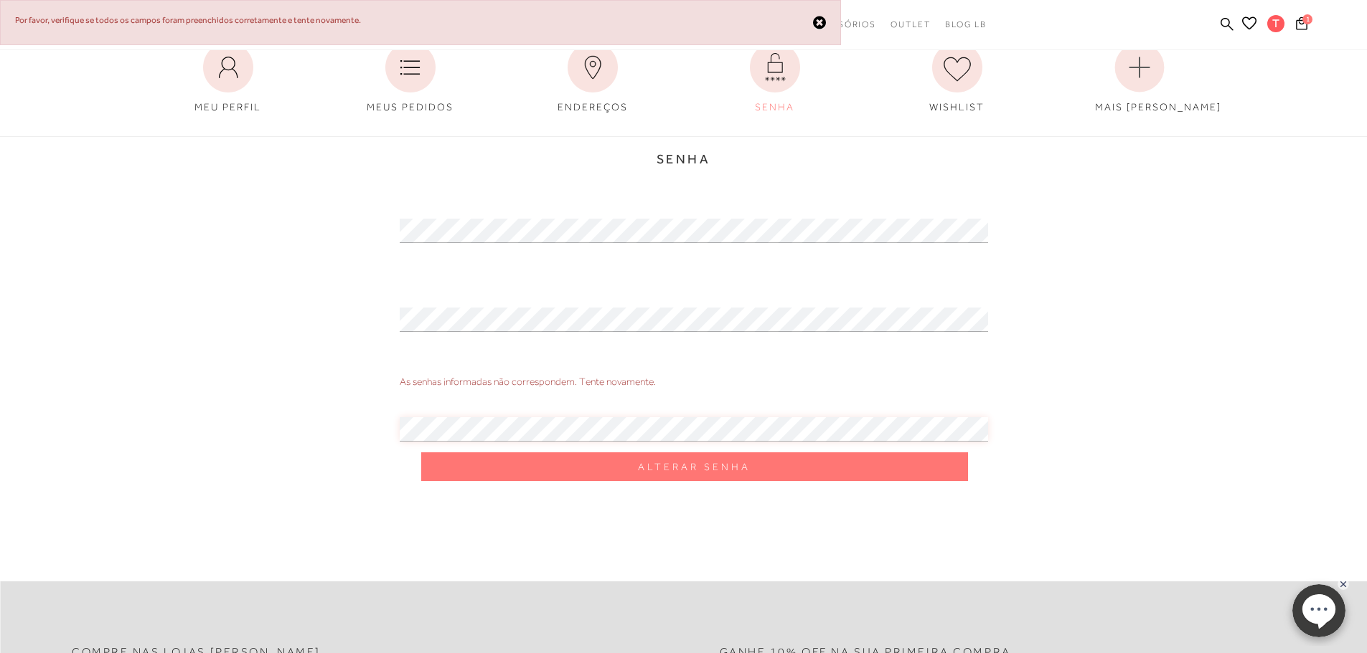
click at [521, 429] on div "As senhas informadas não correspondem. Tente novamente. As senhas informadas nã…" at bounding box center [684, 408] width 1050 height 89
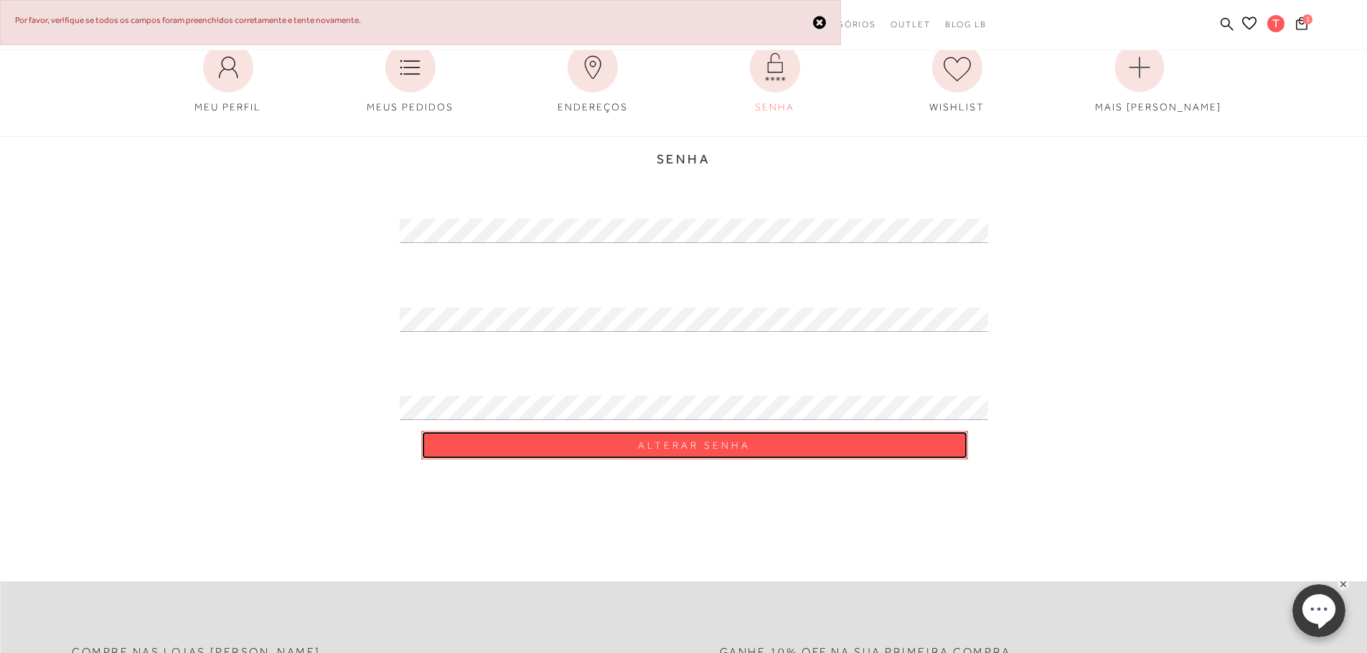
click at [633, 445] on button "Alterar Senha" at bounding box center [694, 445] width 547 height 29
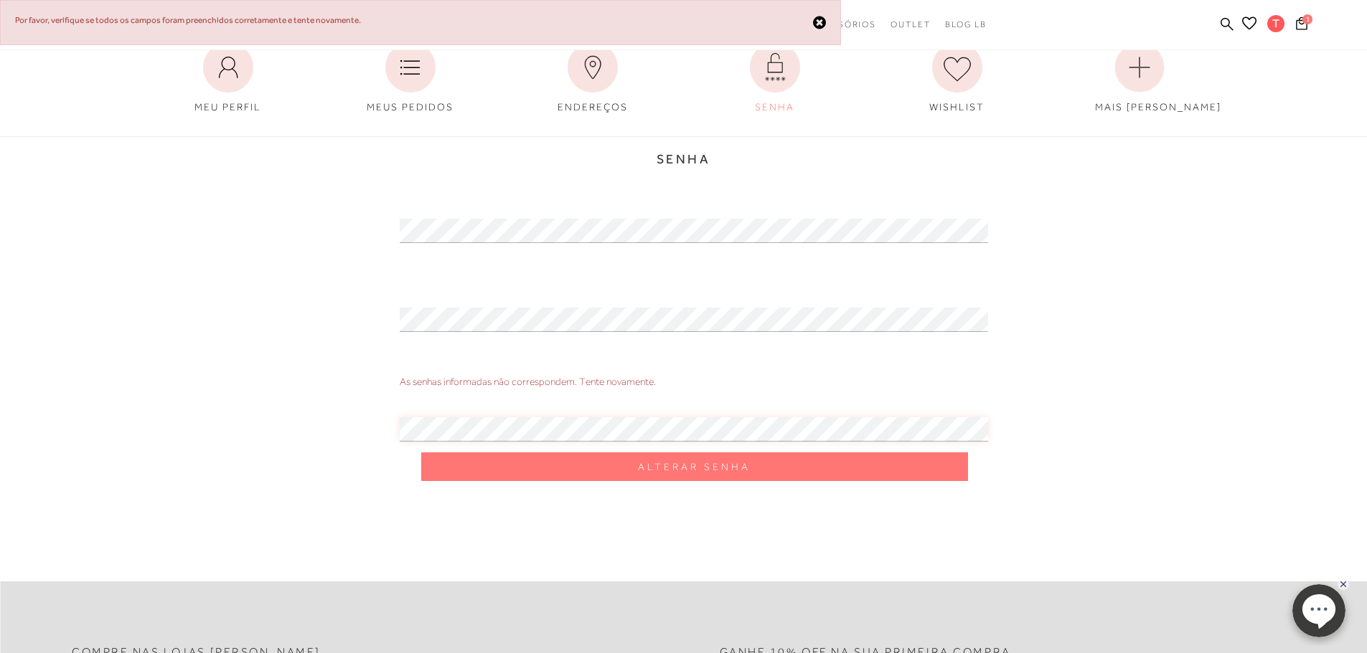
click at [540, 430] on div "As senhas informadas não correspondem. Tente novamente. As senhas informadas nã…" at bounding box center [684, 408] width 1050 height 89
click at [379, 221] on div at bounding box center [684, 230] width 1050 height 45
click at [1306, 23] on span "1" at bounding box center [1307, 19] width 10 height 10
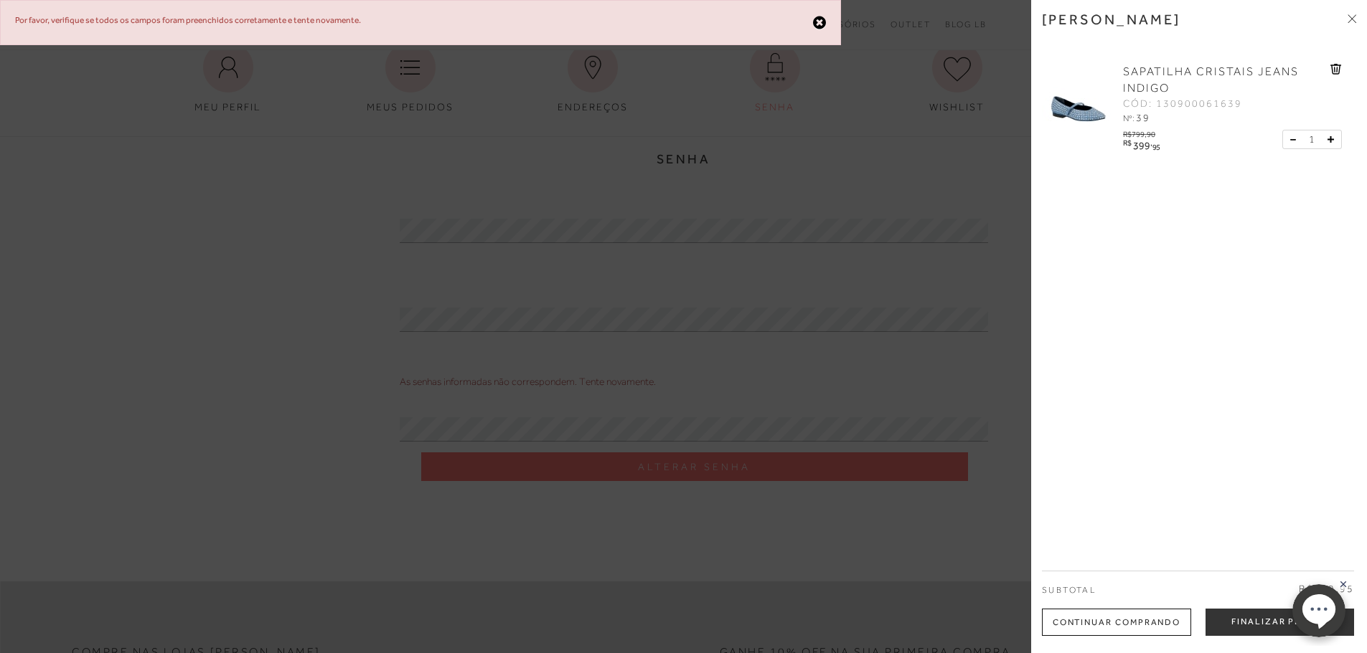
click at [1283, 633] on body "0 .st0{fill:#3c3c3b;} .st1{opacity:0.2;} .st2{fill:#231F20;} .st3{fill:#FFFFFF;…" at bounding box center [1318, 610] width 82 height 71
drag, startPoint x: 1276, startPoint y: 612, endPoint x: 1, endPoint y: 39, distance: 1397.6
click at [1276, 612] on button "Finalizar Pedido" at bounding box center [1279, 622] width 148 height 27
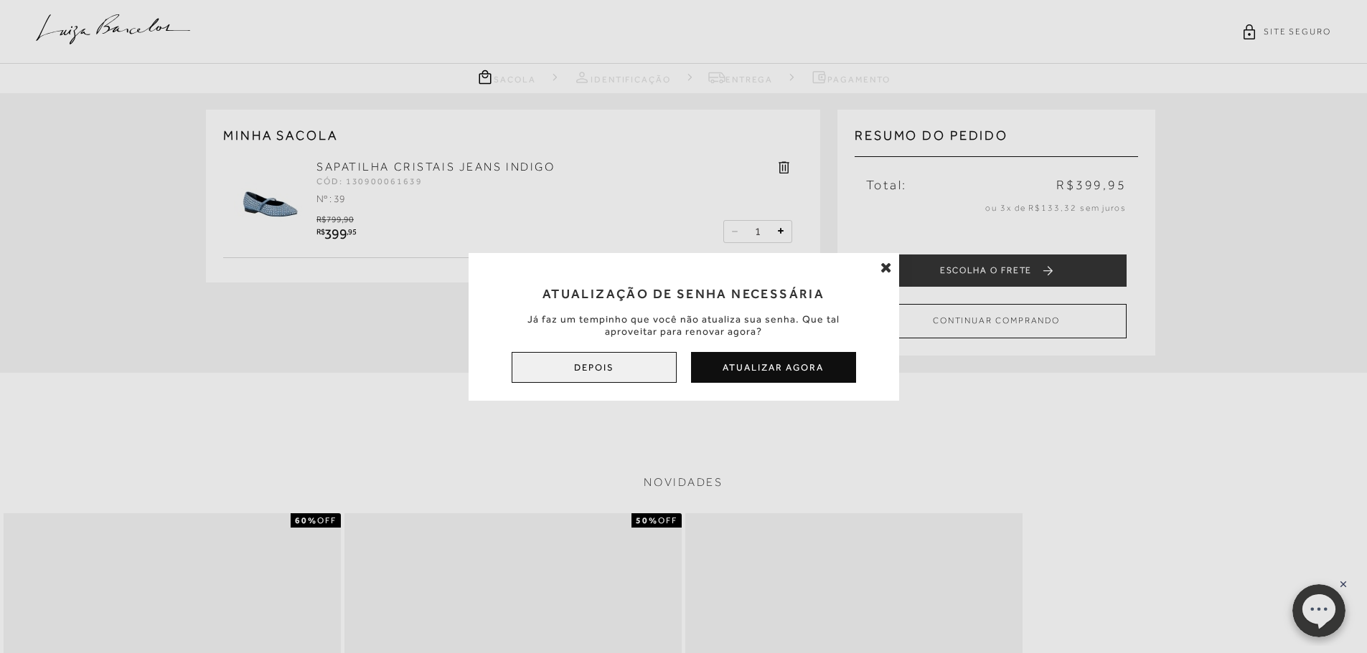
click at [628, 366] on button "Depois" at bounding box center [593, 367] width 165 height 31
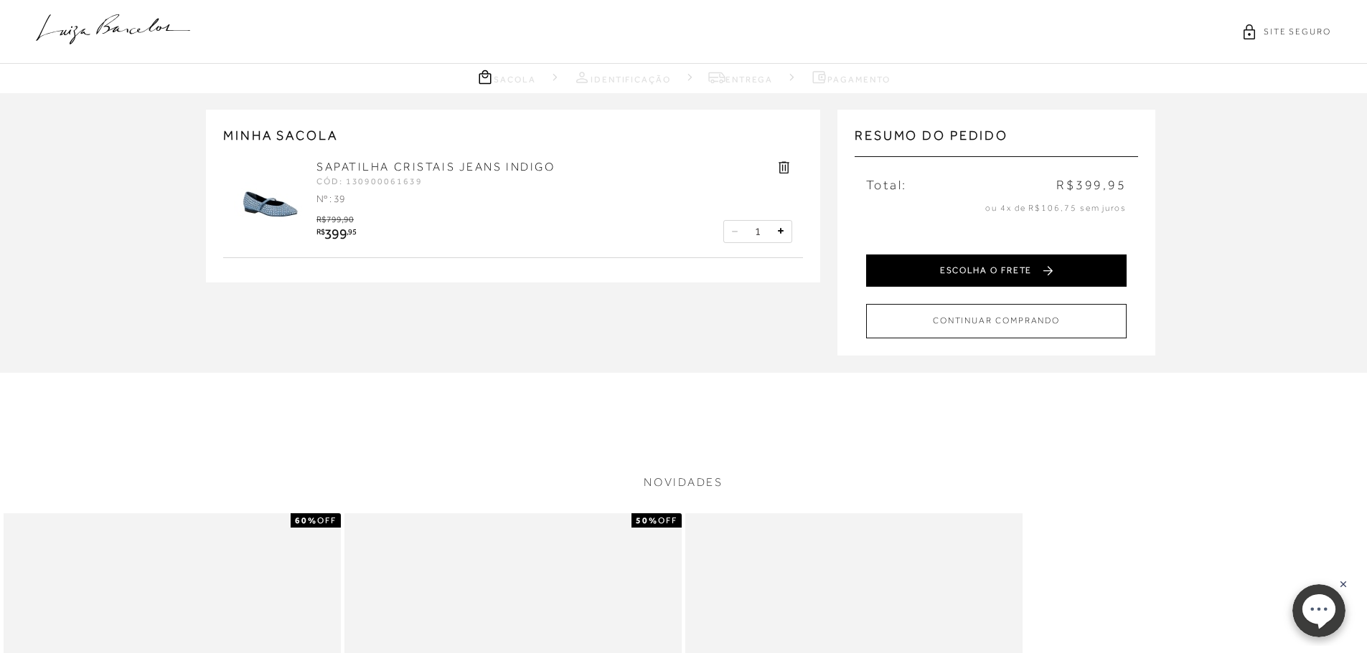
click at [1005, 275] on button "ESCOLHA O FRETE" at bounding box center [996, 271] width 260 height 32
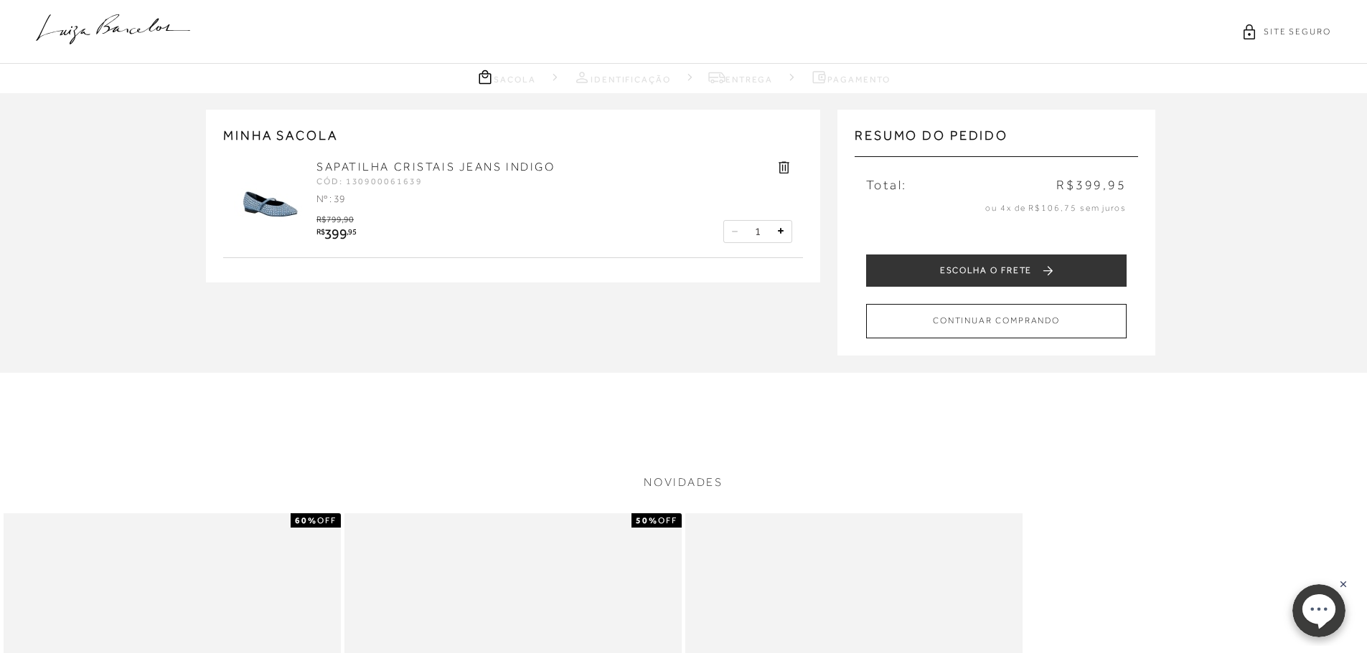
select select "SP"
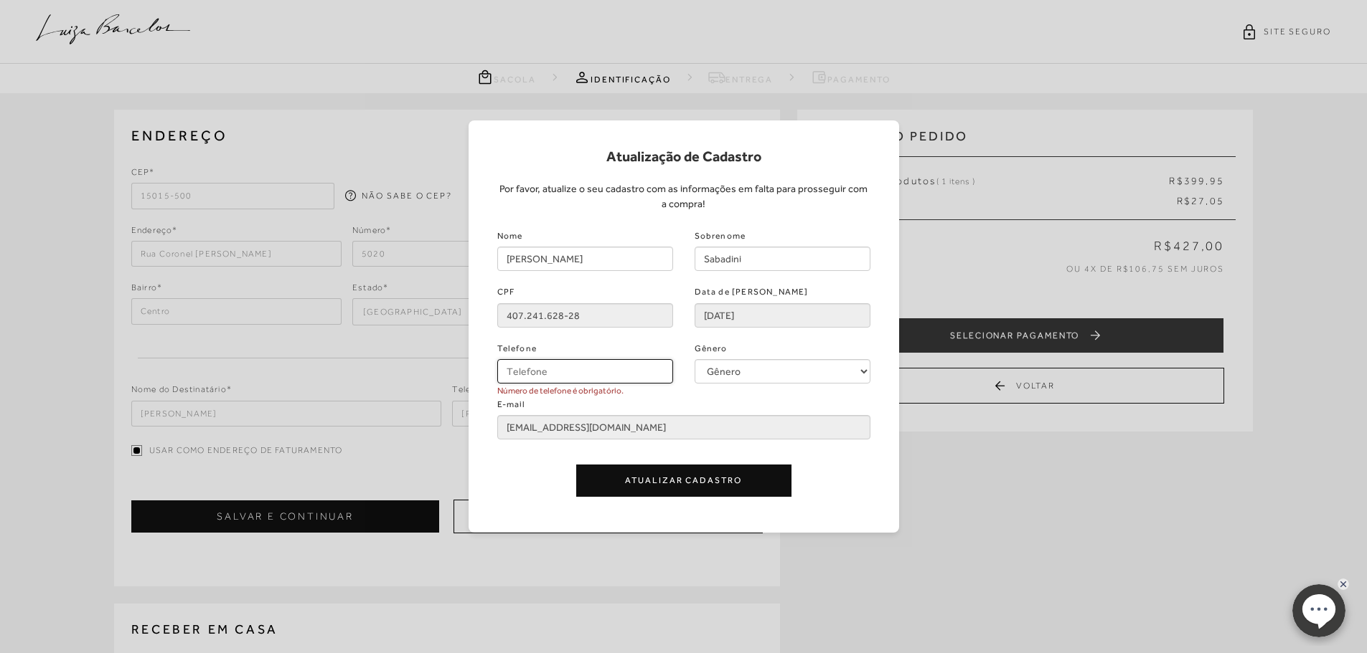
click at [534, 372] on input "Telefone" at bounding box center [585, 371] width 176 height 24
type input "(17) 99627-4419"
click at [675, 479] on button "Atualizar Cadastro" at bounding box center [683, 481] width 215 height 32
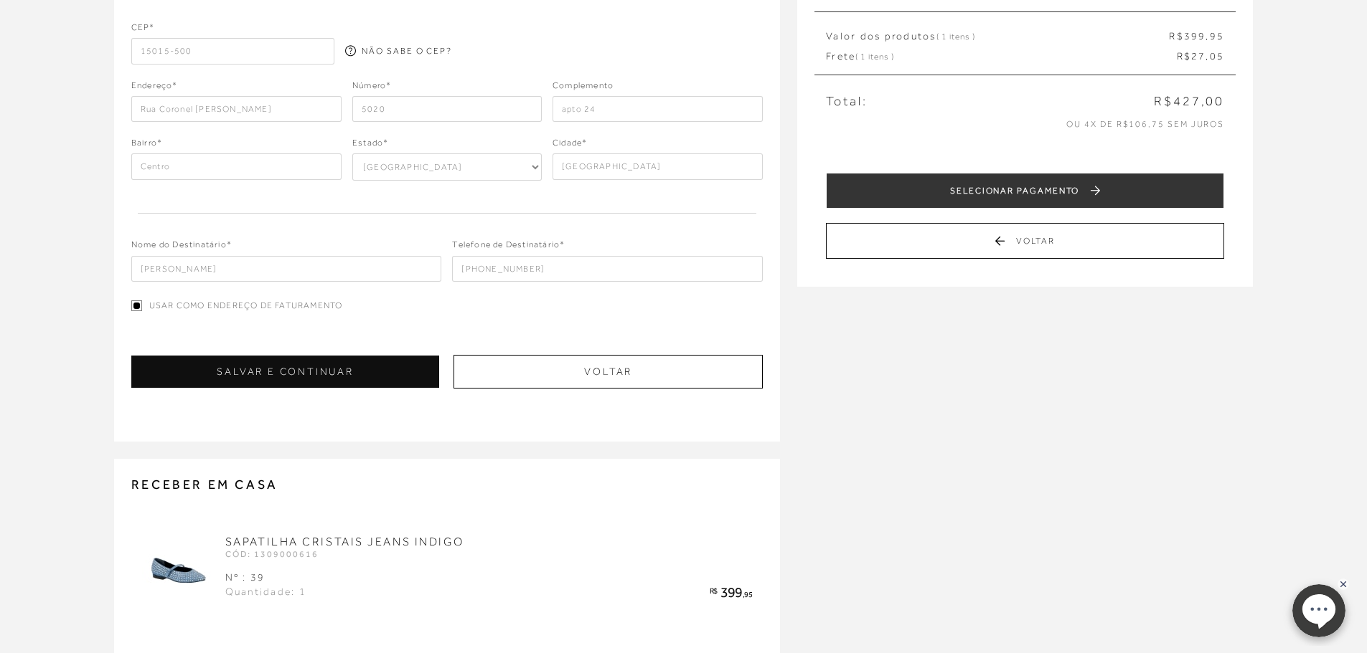
scroll to position [143, 0]
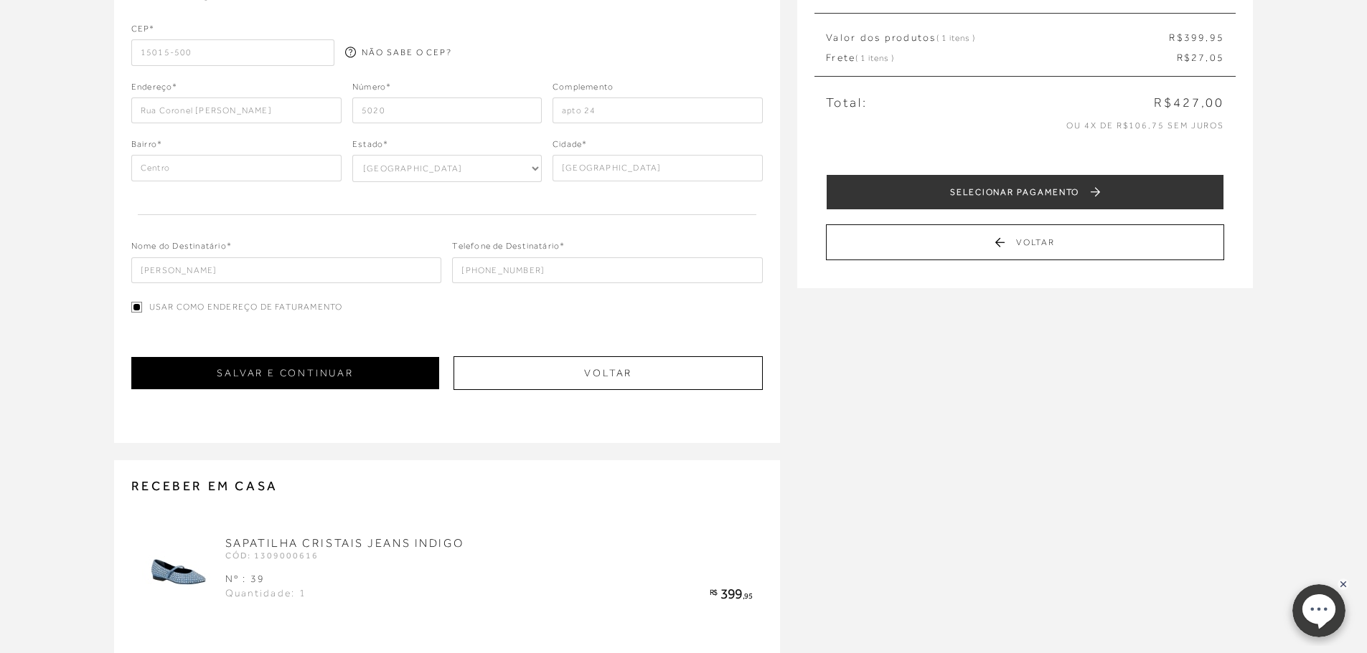
click at [305, 374] on button "SALVAR E CONTINUAR" at bounding box center [285, 373] width 308 height 32
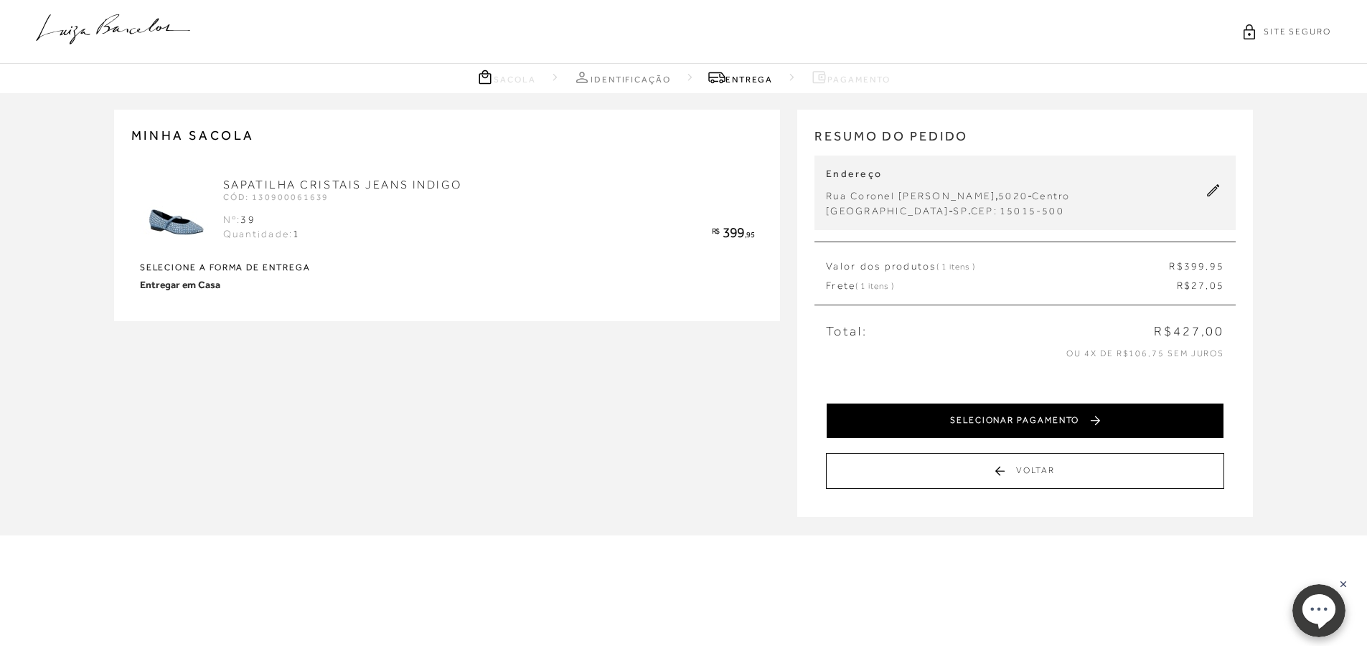
click at [966, 423] on button "SELECIONAR PAGAMENTO" at bounding box center [1025, 421] width 398 height 36
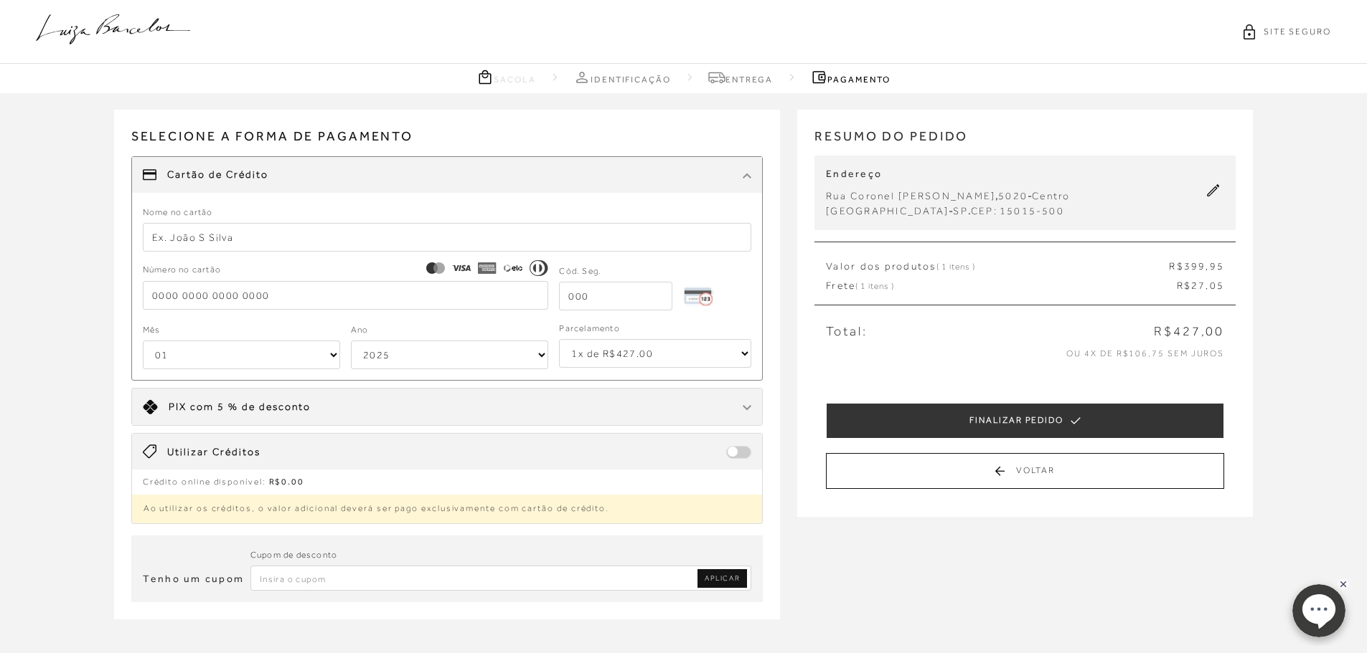
click at [225, 245] on input "text" at bounding box center [447, 237] width 609 height 29
type input "TATIANI SABADINI"
type input "4984011101847712"
type input "527"
select select "08"
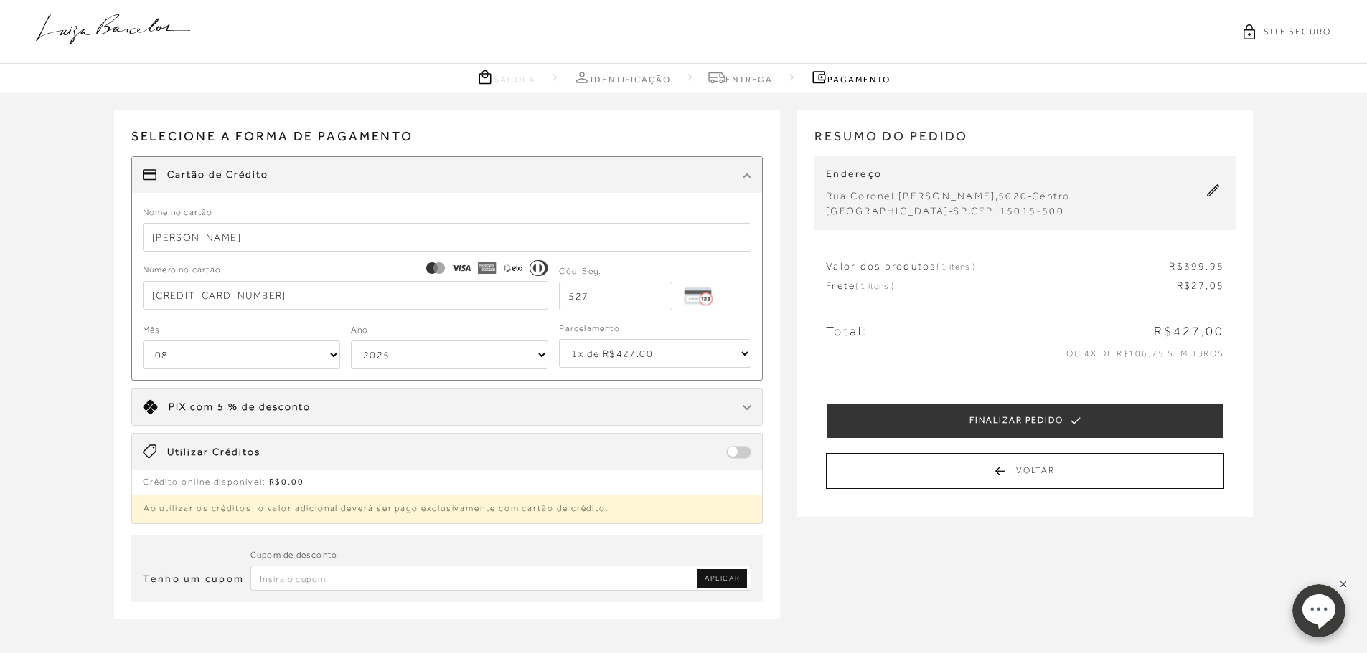
select select "2028"
type input "4984011101847712"
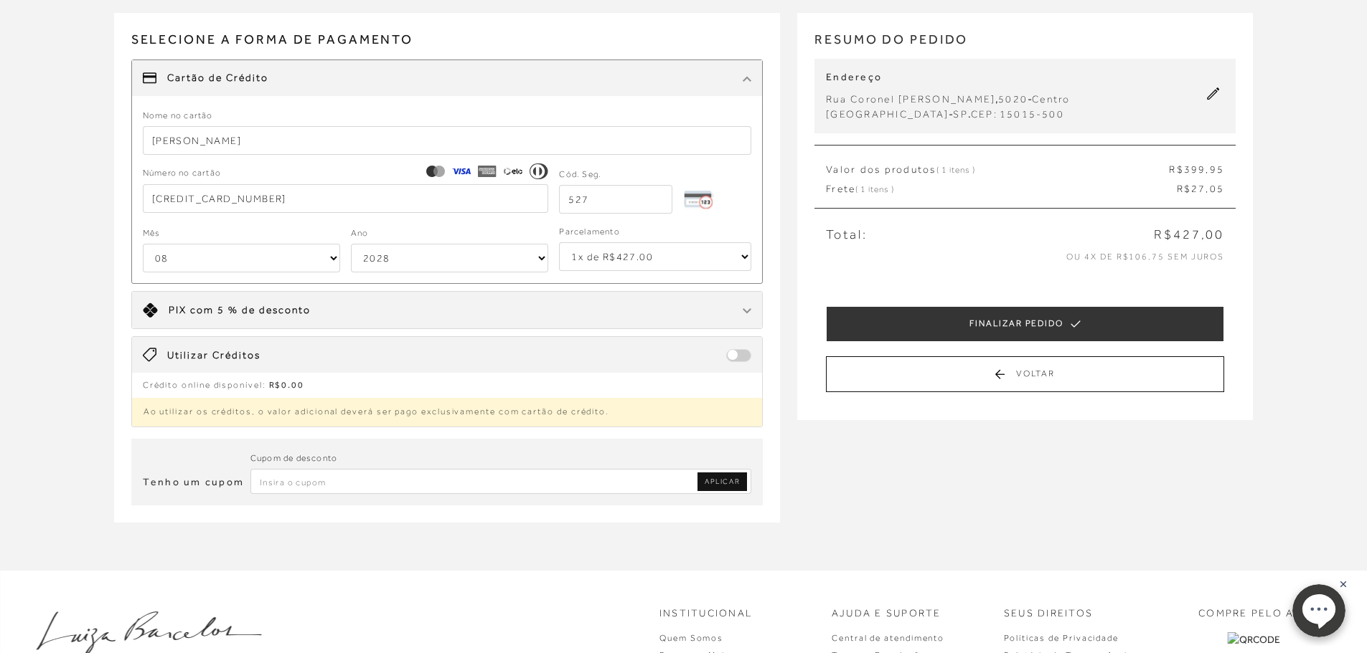
scroll to position [143, 0]
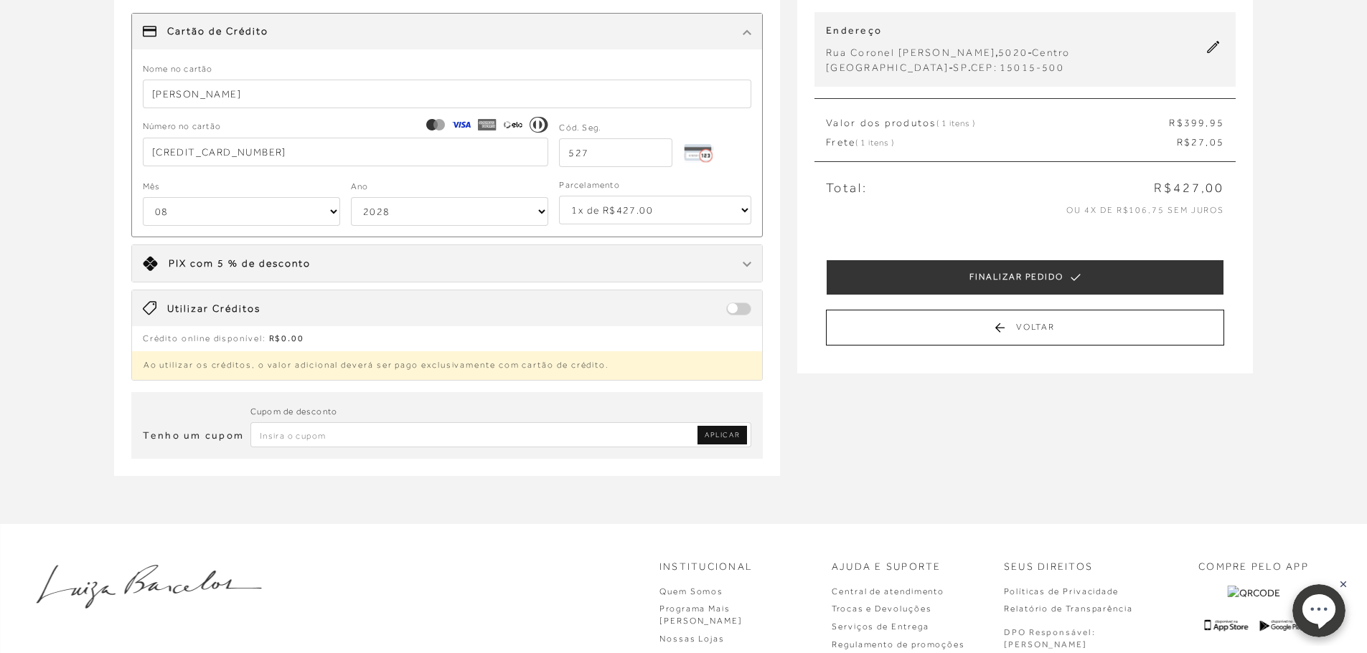
click at [621, 200] on select "1x de R$427.00 2x de R$213.50 sem juros 3x de R$142.34 sem juros 4x de R$106.75…" at bounding box center [655, 210] width 192 height 29
select select "3"
click at [559, 196] on select "1x de R$427.00 2x de R$213.50 sem juros 3x de R$142.34 sem juros 4x de R$106.75…" at bounding box center [655, 210] width 192 height 29
click at [584, 438] on input "Inserir Código da Promoção" at bounding box center [500, 435] width 501 height 25
type input "p"
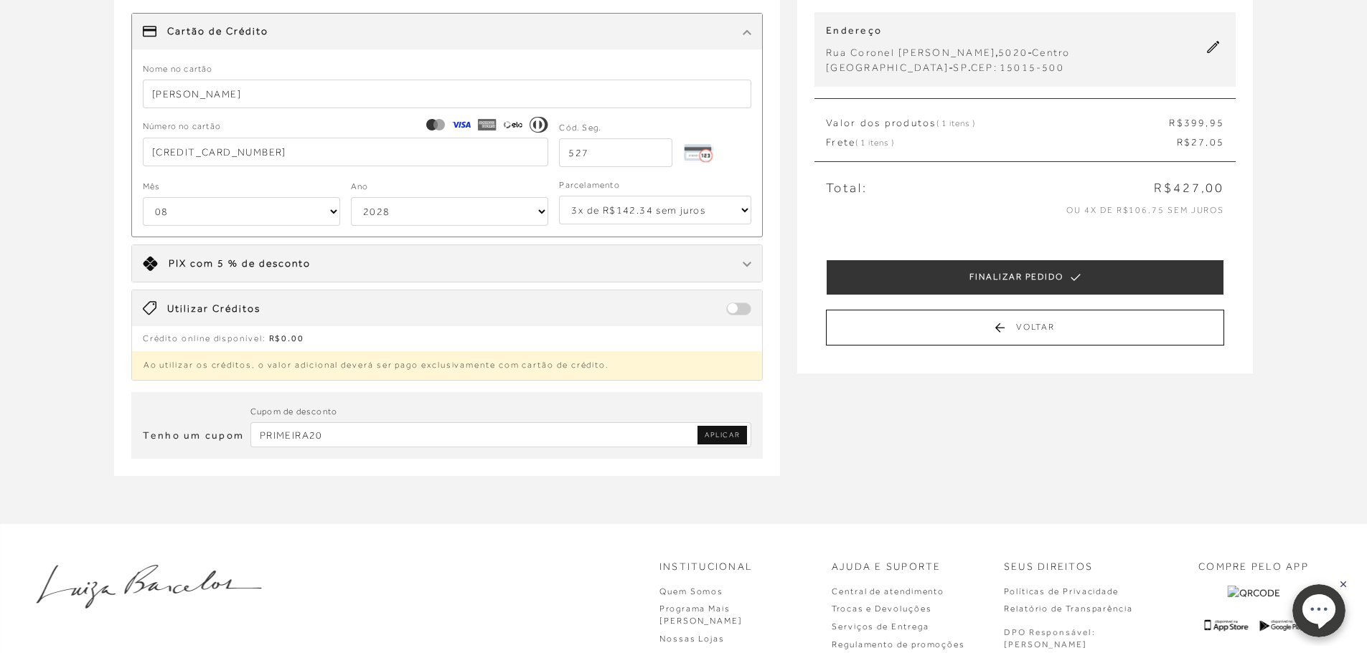
type input "PRIMEIRA20"
click at [725, 440] on span "APLICAR" at bounding box center [721, 435] width 35 height 10
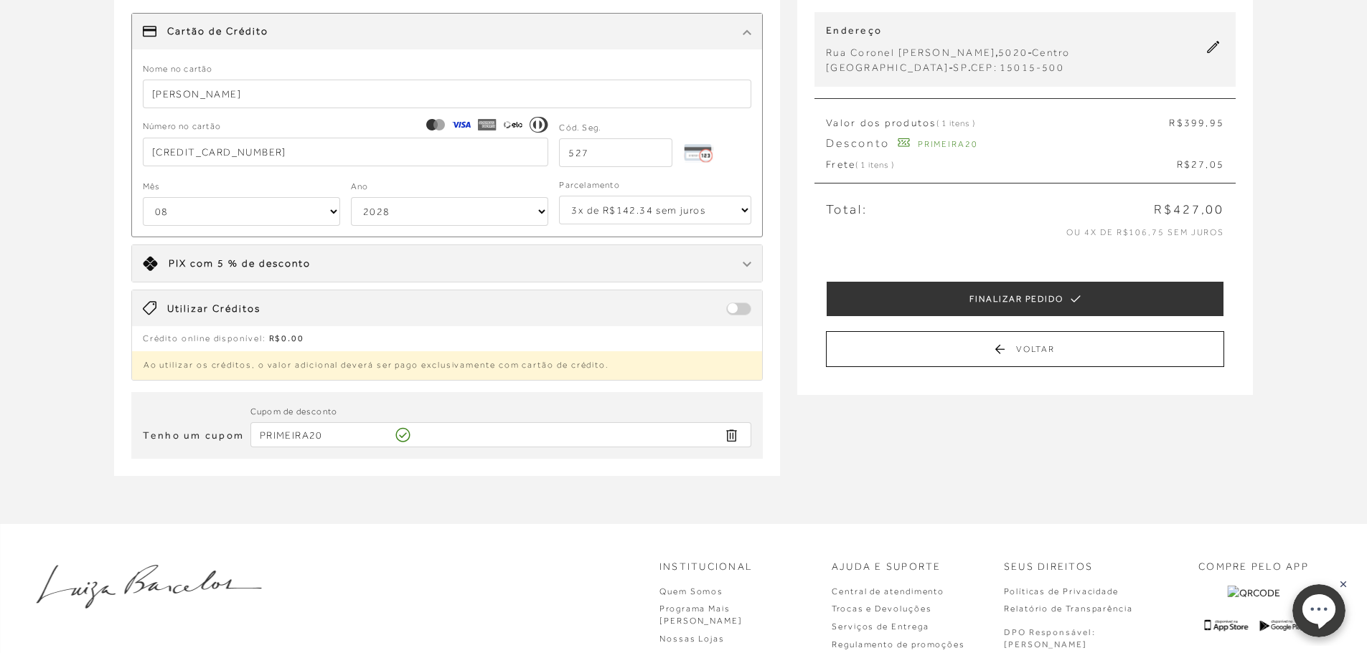
click at [1329, 80] on div "MINHA SACOLA SAPATILHA CRISTAIS JEANS INDIGO CÓD: 130900061639 Nº: 39 1 R$" at bounding box center [683, 236] width 1367 height 573
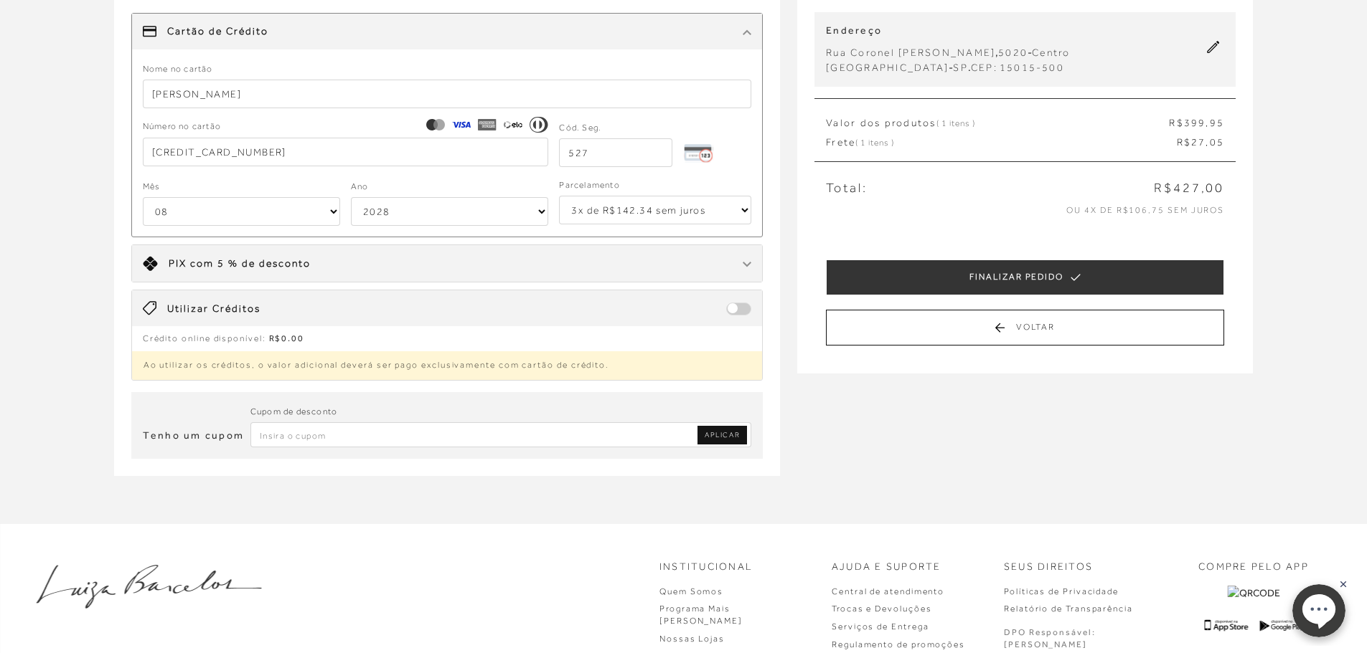
click at [398, 430] on input "Inserir Código da Promoção" at bounding box center [500, 435] width 501 height 25
type input "p"
type input "PRIMEIRA20"
click at [719, 430] on span "APLICAR" at bounding box center [721, 435] width 35 height 10
click at [372, 440] on input "Inserir Código da Promoção" at bounding box center [500, 435] width 501 height 25
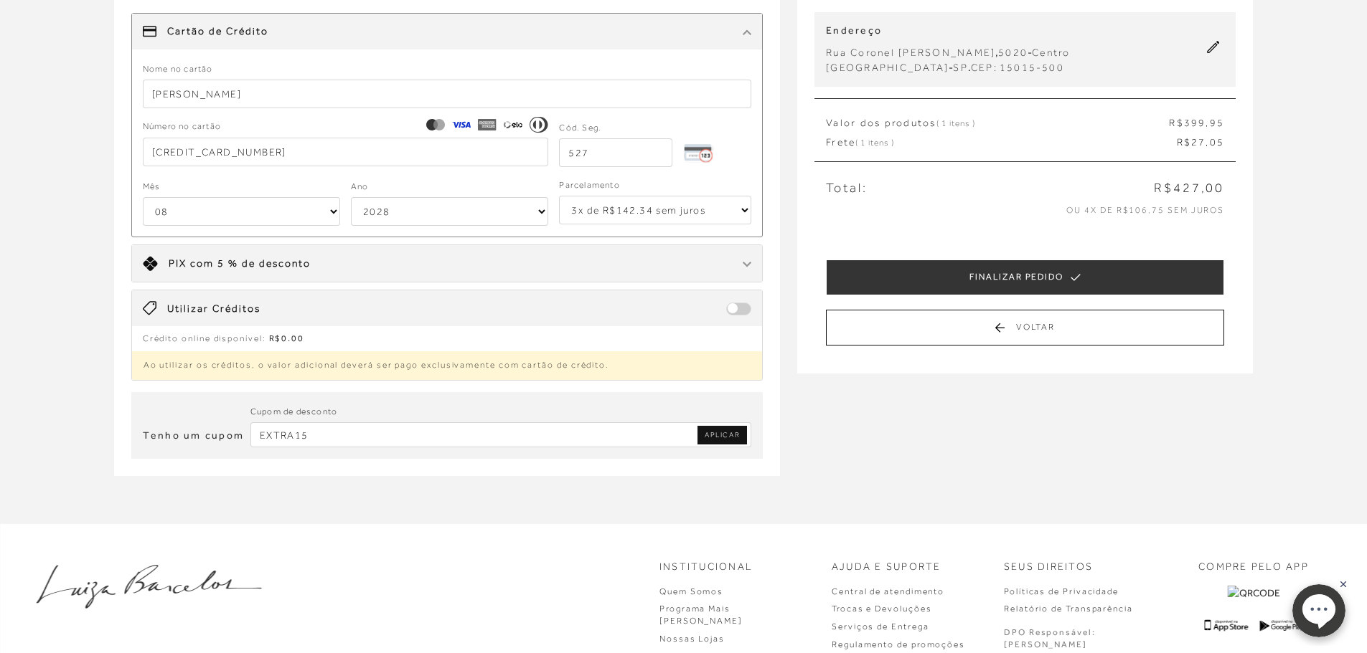
type input "EXTRA15"
click at [737, 439] on span "APLICAR" at bounding box center [721, 435] width 35 height 10
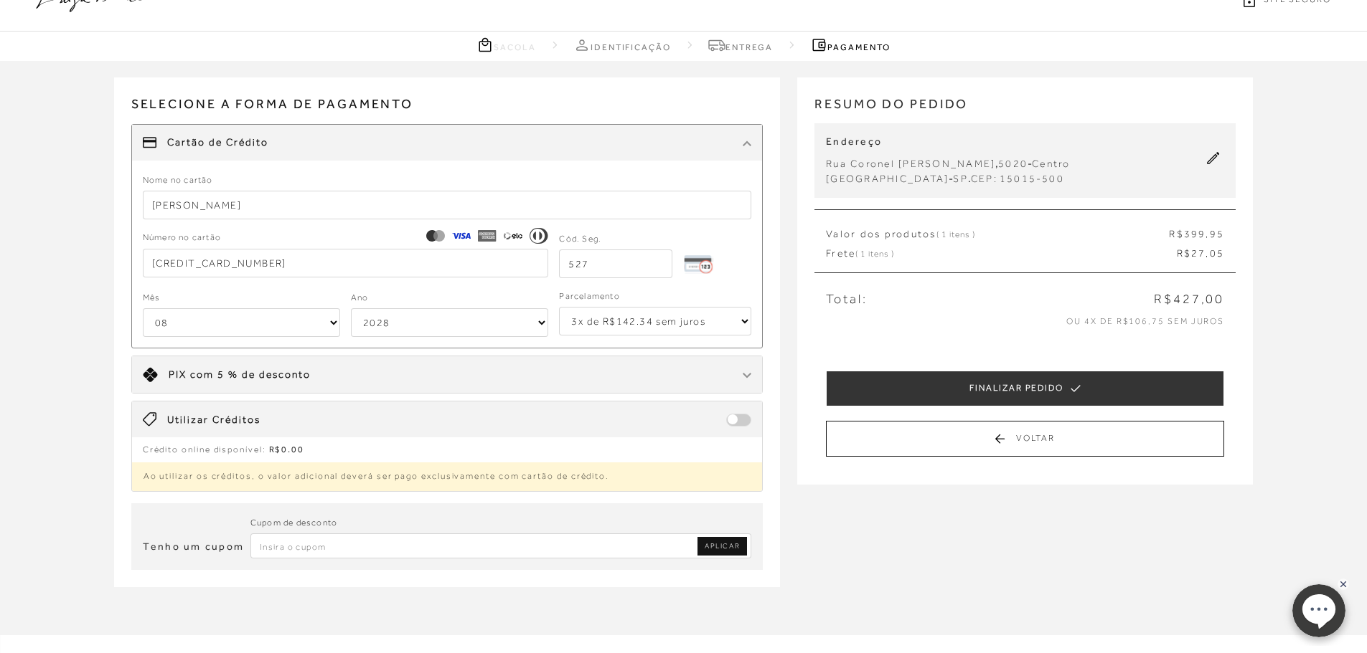
scroll to position [72, 0]
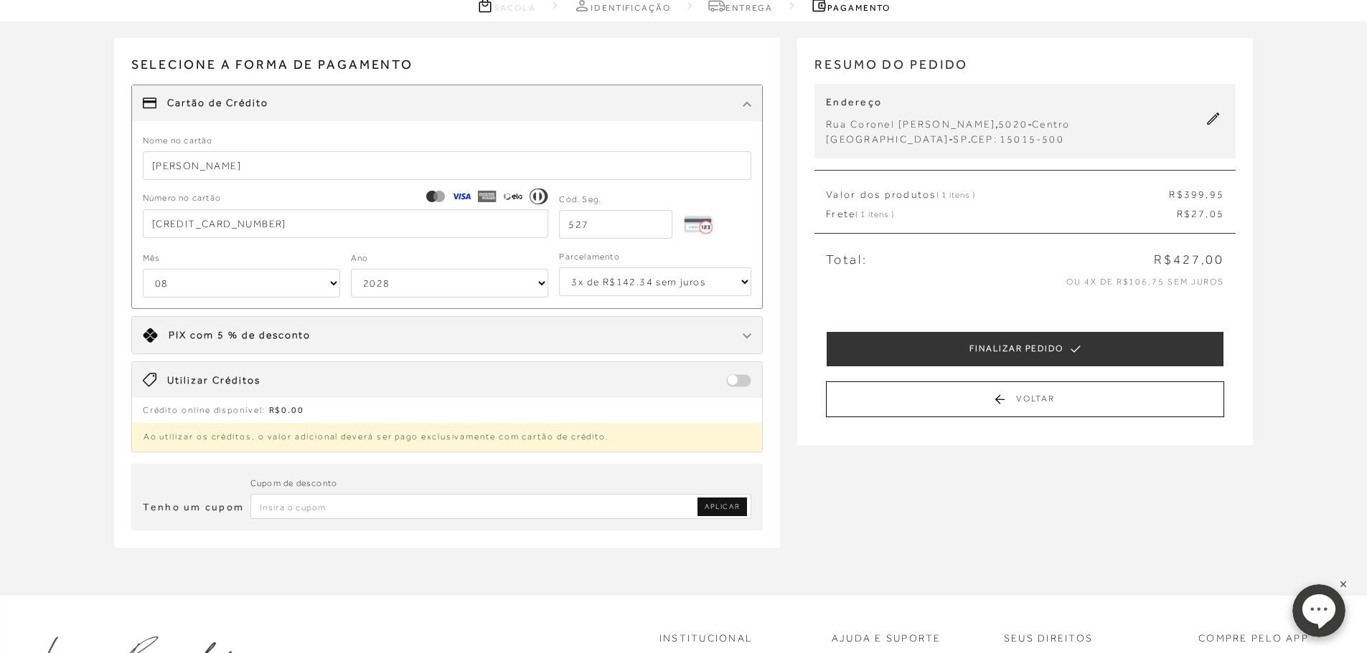
click at [326, 509] on input "Inserir Código da Promoção" at bounding box center [500, 506] width 501 height 25
type input "PRIMEIRALB"
click at [717, 507] on span "APLICAR" at bounding box center [721, 507] width 35 height 10
click at [546, 512] on input "Inserir Código da Promoção" at bounding box center [500, 506] width 501 height 25
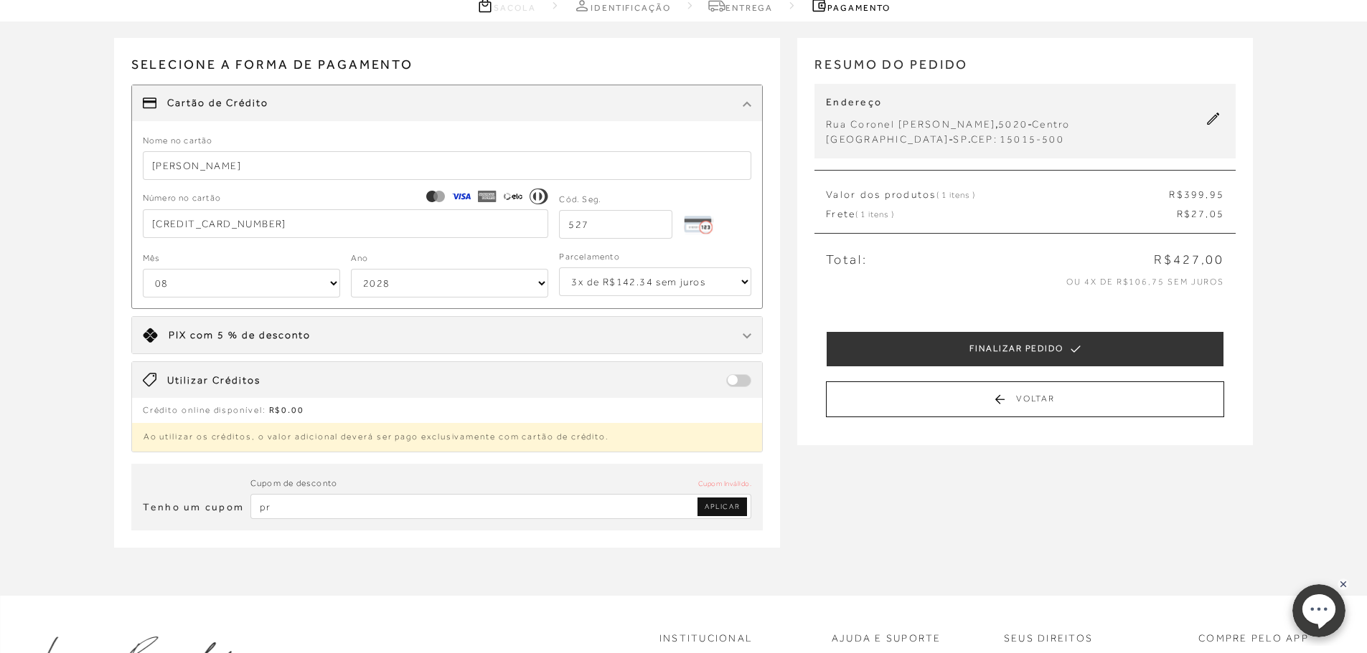
type input "p"
type input "PRIMEIRA20"
click at [727, 507] on span "APLICAR" at bounding box center [721, 507] width 35 height 10
click at [721, 507] on span "APLICAR" at bounding box center [721, 507] width 35 height 10
click at [547, 534] on div "Tenho um cupom Cupom de desconto APLICAR" at bounding box center [447, 500] width 666 height 95
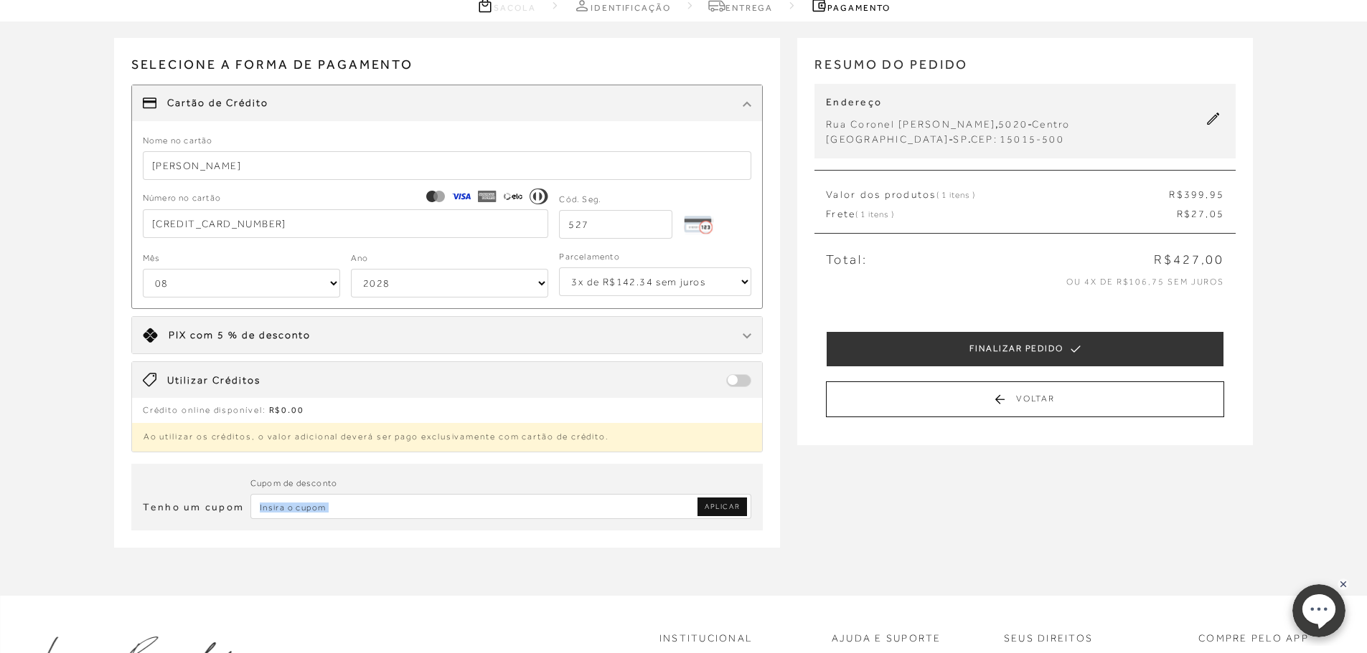
click at [539, 519] on div "Tenho um cupom Cupom de desconto APLICAR" at bounding box center [447, 497] width 632 height 67
click at [450, 510] on input "Inserir Código da Promoção" at bounding box center [500, 506] width 501 height 25
drag, startPoint x: 319, startPoint y: 499, endPoint x: 317, endPoint y: 506, distance: 7.5
click at [319, 499] on input "Inserir Código da Promoção" at bounding box center [500, 506] width 501 height 25
type input "PRIMEIRA20"
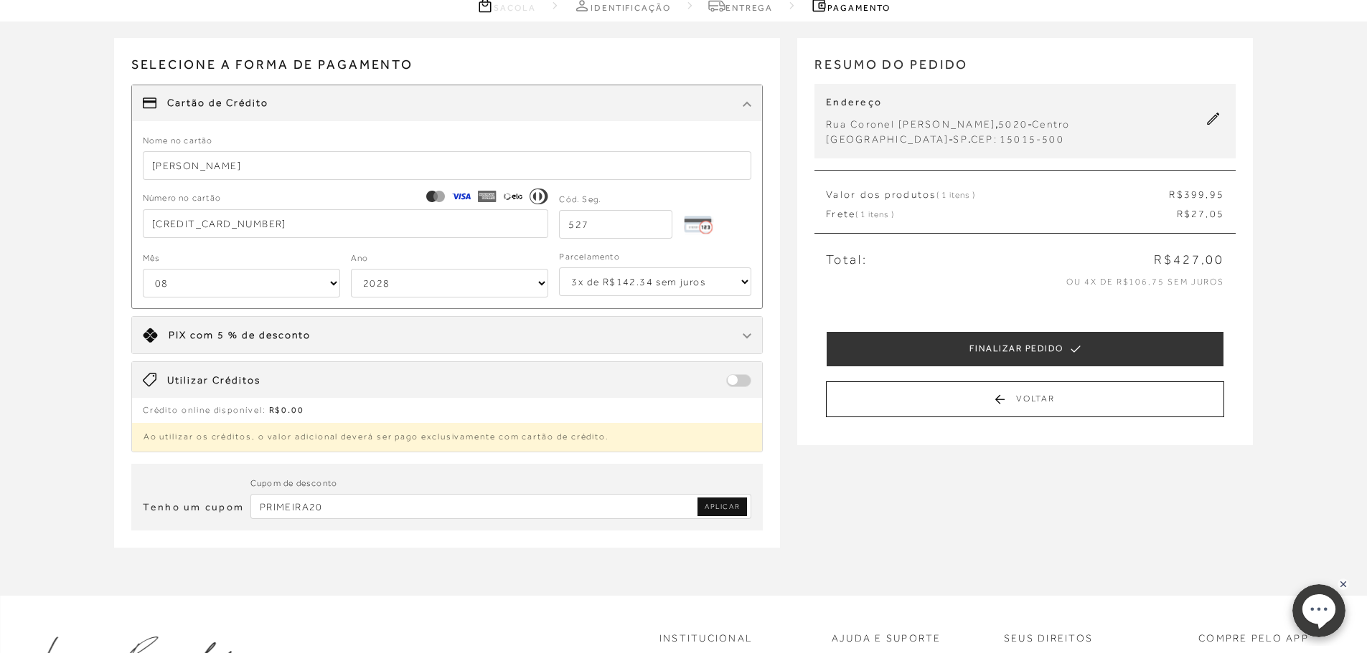
click at [734, 507] on span "APLICAR" at bounding box center [721, 507] width 35 height 10
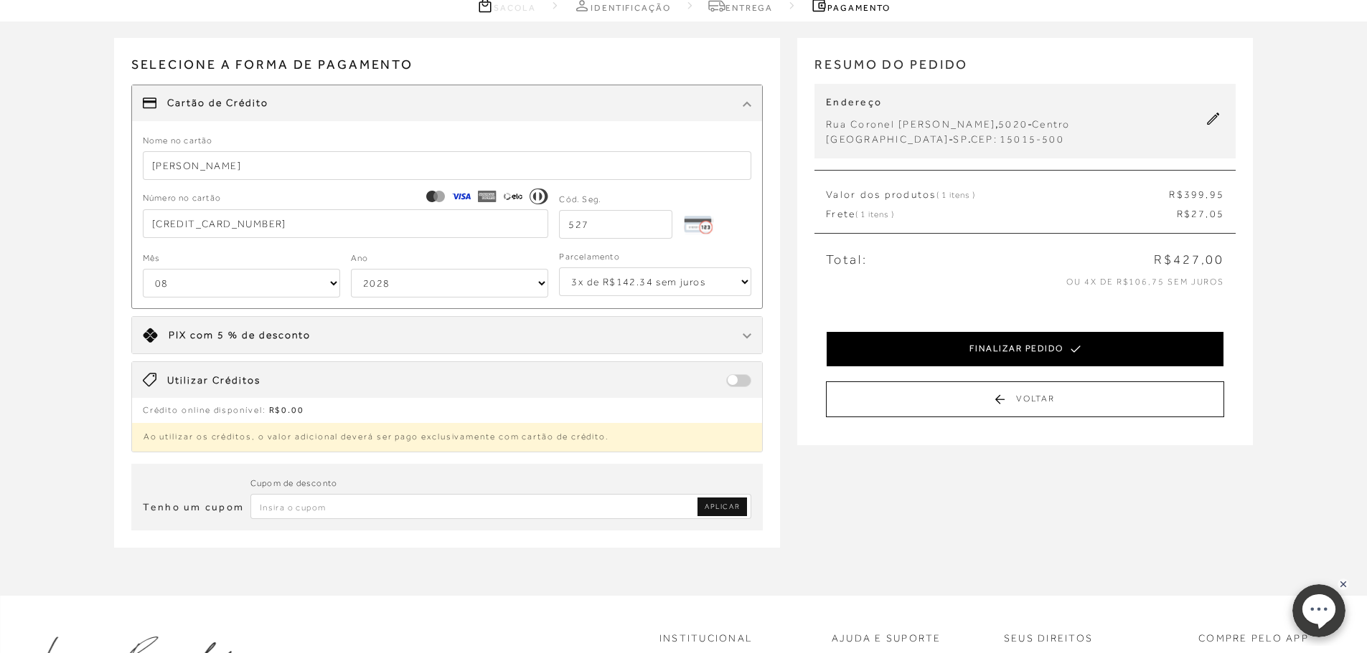
click at [1077, 342] on icon at bounding box center [1075, 349] width 10 height 40
select select "08"
select select "2028"
select select "3"
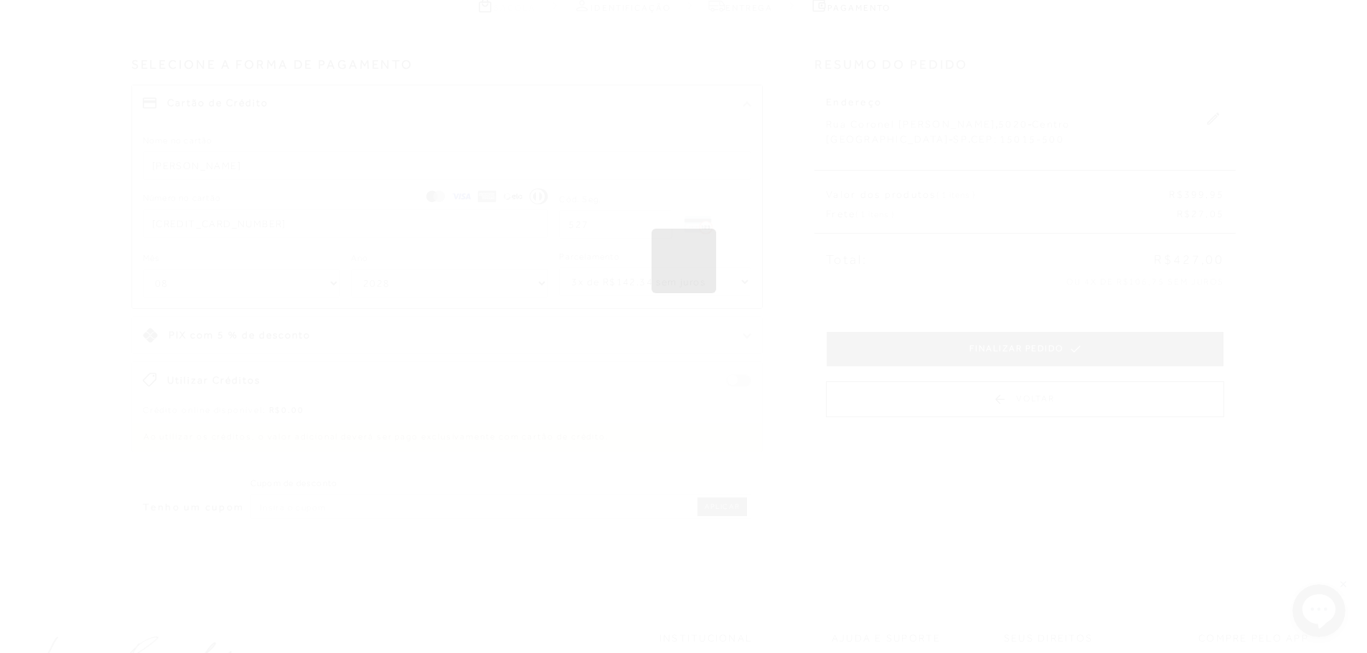
scroll to position [0, 0]
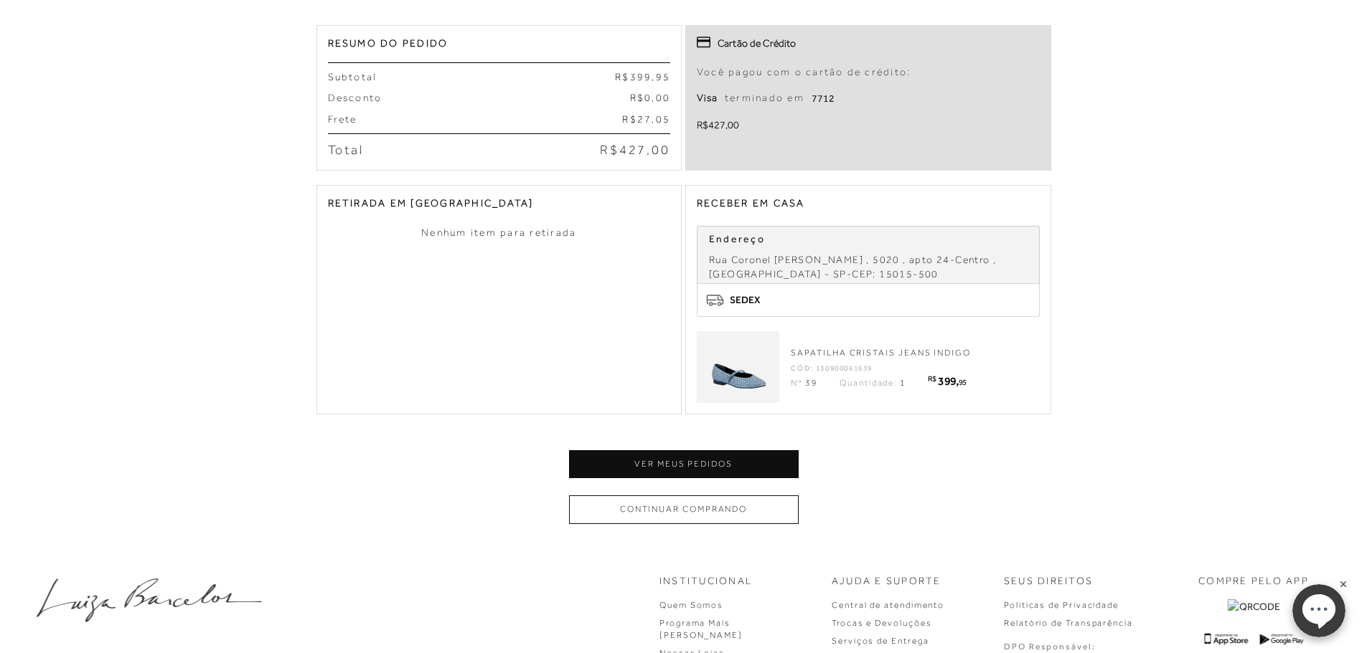
scroll to position [359, 0]
click at [874, 342] on div "SAPATILHA CRISTAIS JEANS INDIGO Cód: 130900061639 Nº 39 Quantidade: 1 R$ 399, 95" at bounding box center [915, 364] width 248 height 45
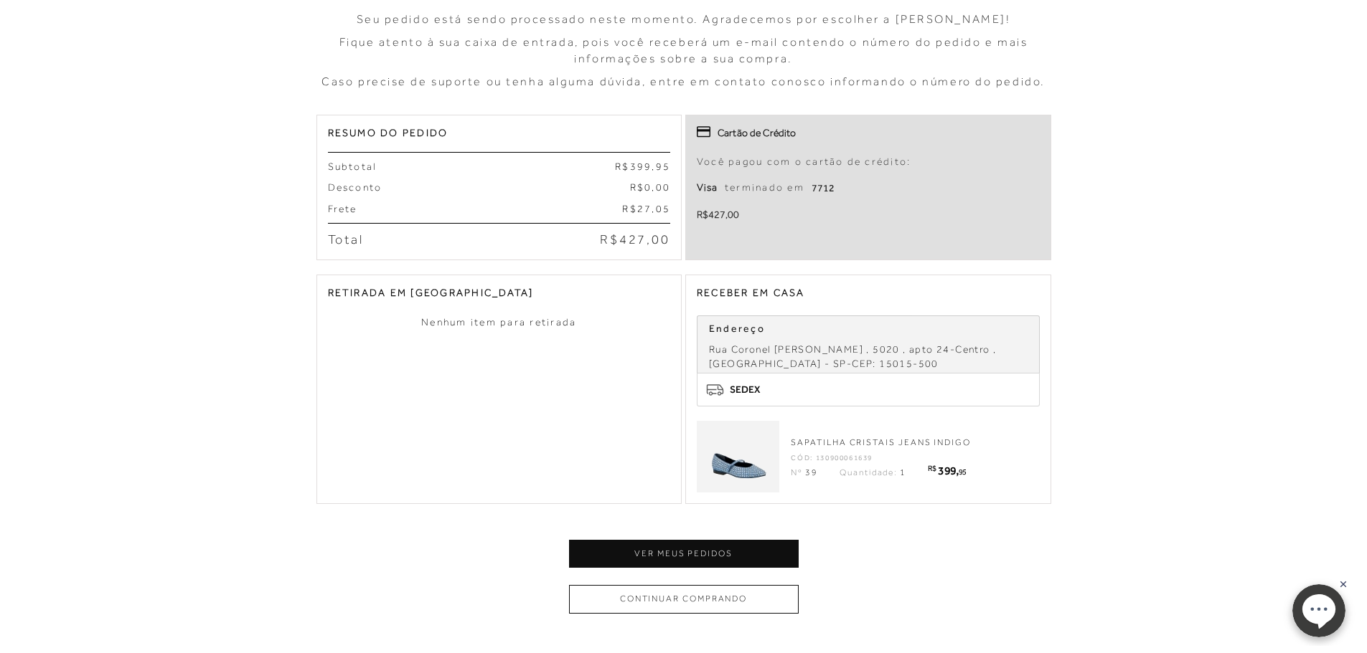
scroll to position [0, 0]
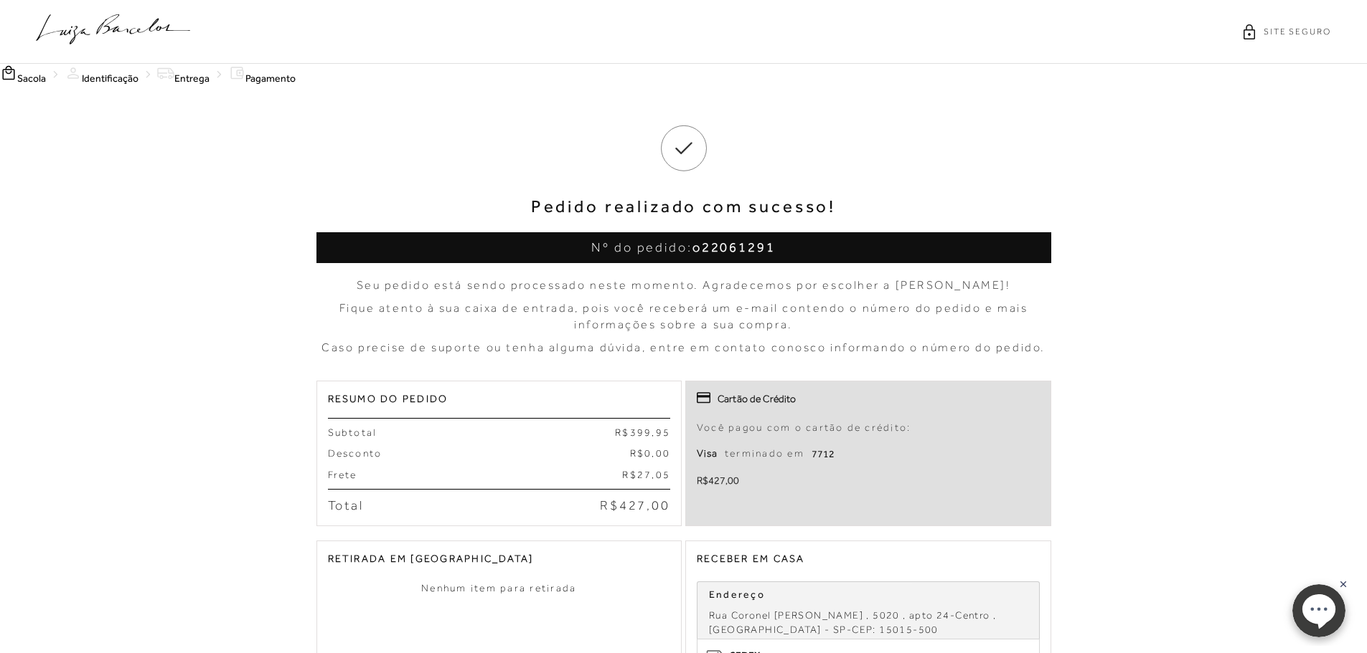
click at [133, 17] on icon at bounding box center [113, 29] width 154 height 30
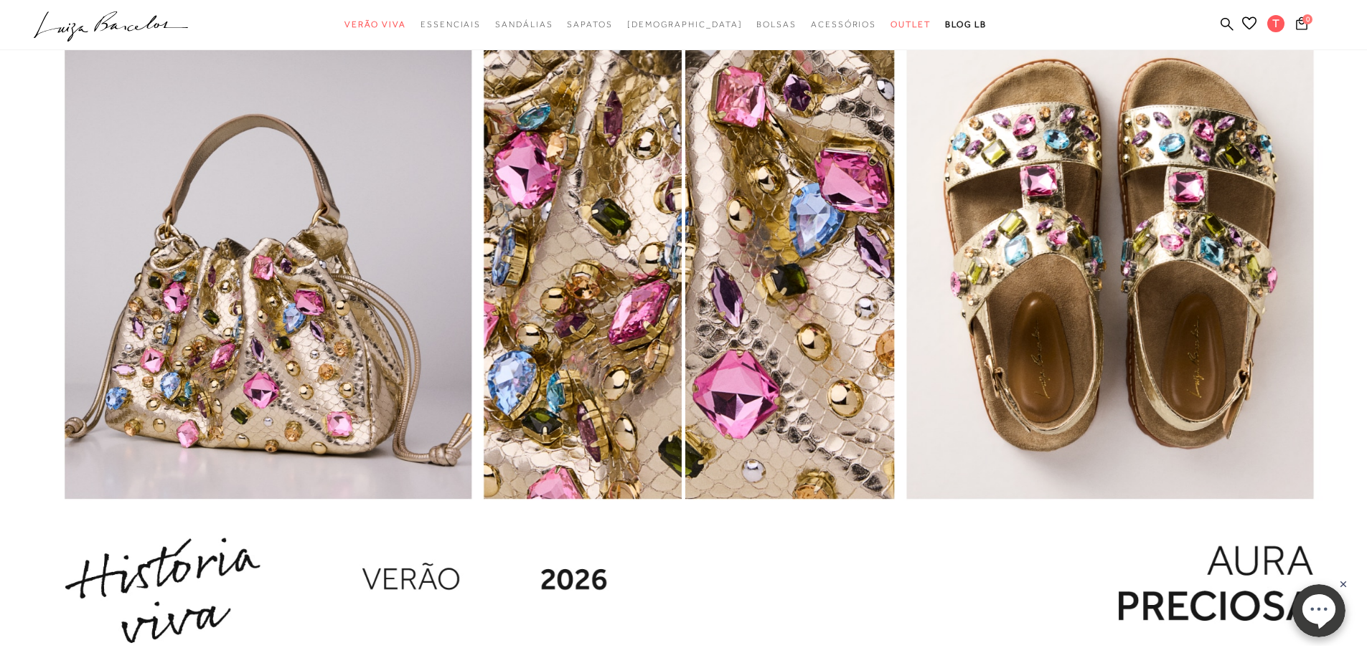
scroll to position [1865, 0]
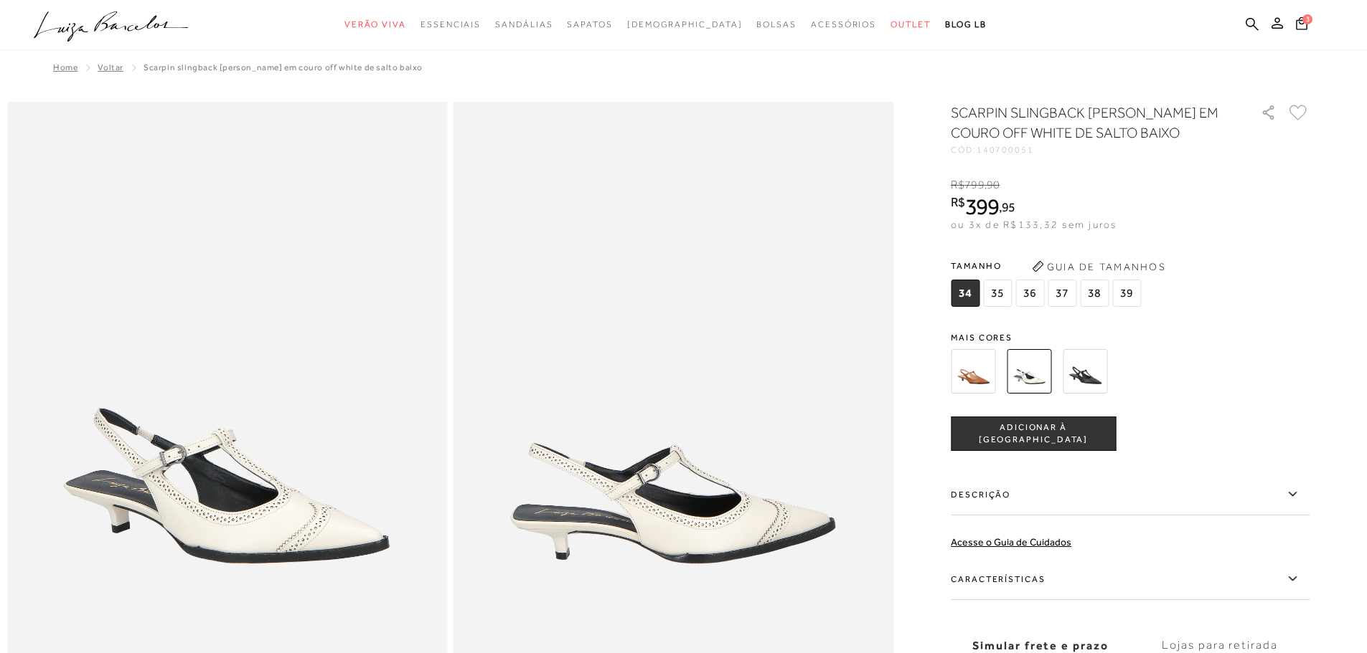
click at [1100, 380] on img at bounding box center [1084, 371] width 44 height 44
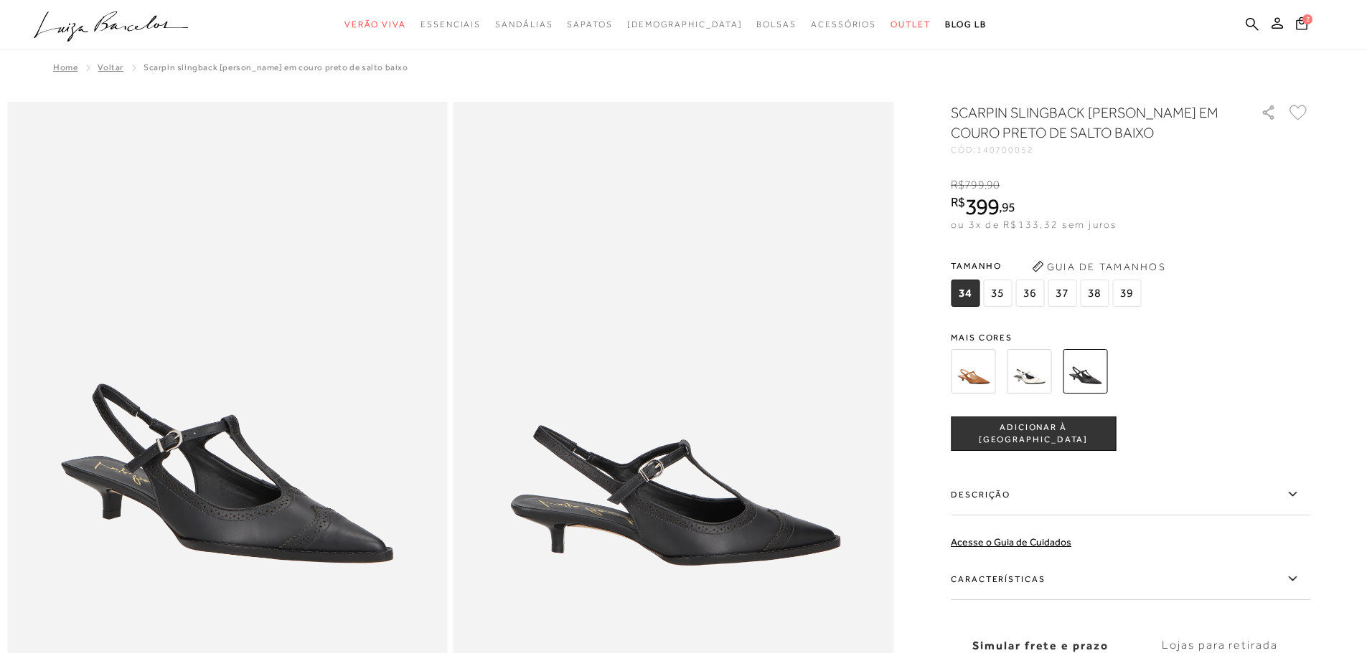
click at [1039, 373] on img at bounding box center [1028, 371] width 44 height 44
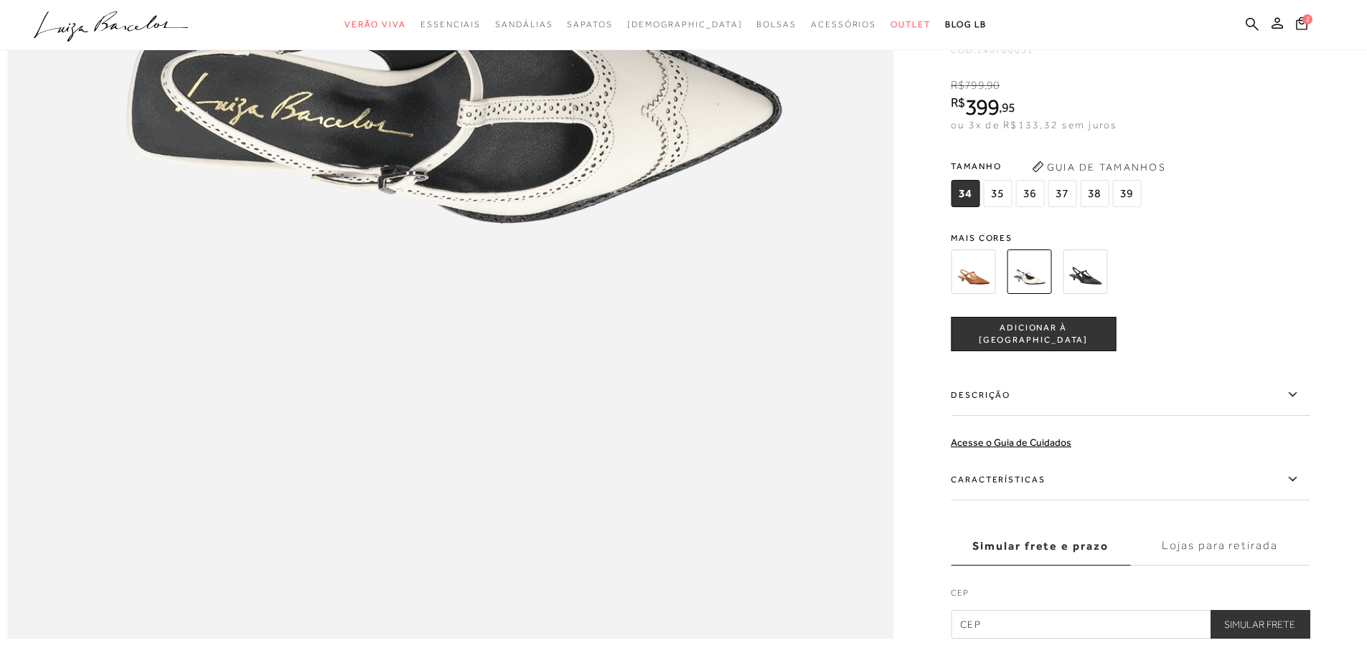
scroll to position [1722, 0]
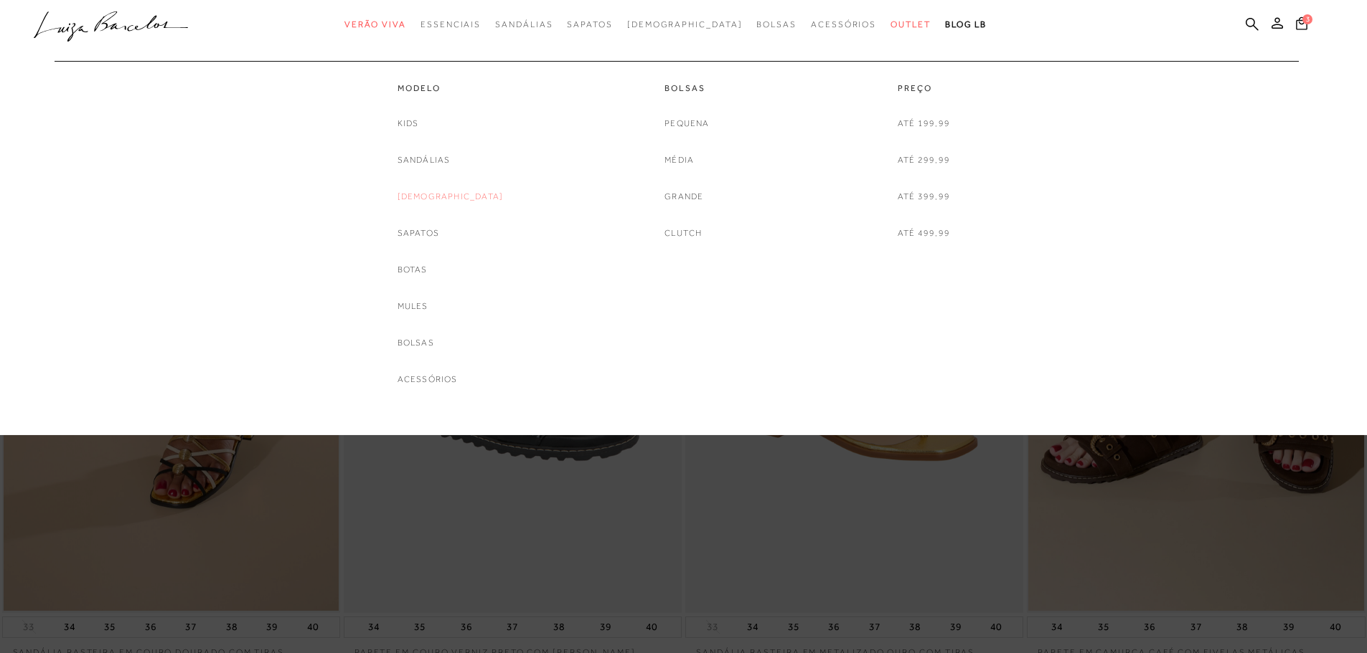
click at [445, 201] on link "[DEMOGRAPHIC_DATA]" at bounding box center [450, 196] width 106 height 15
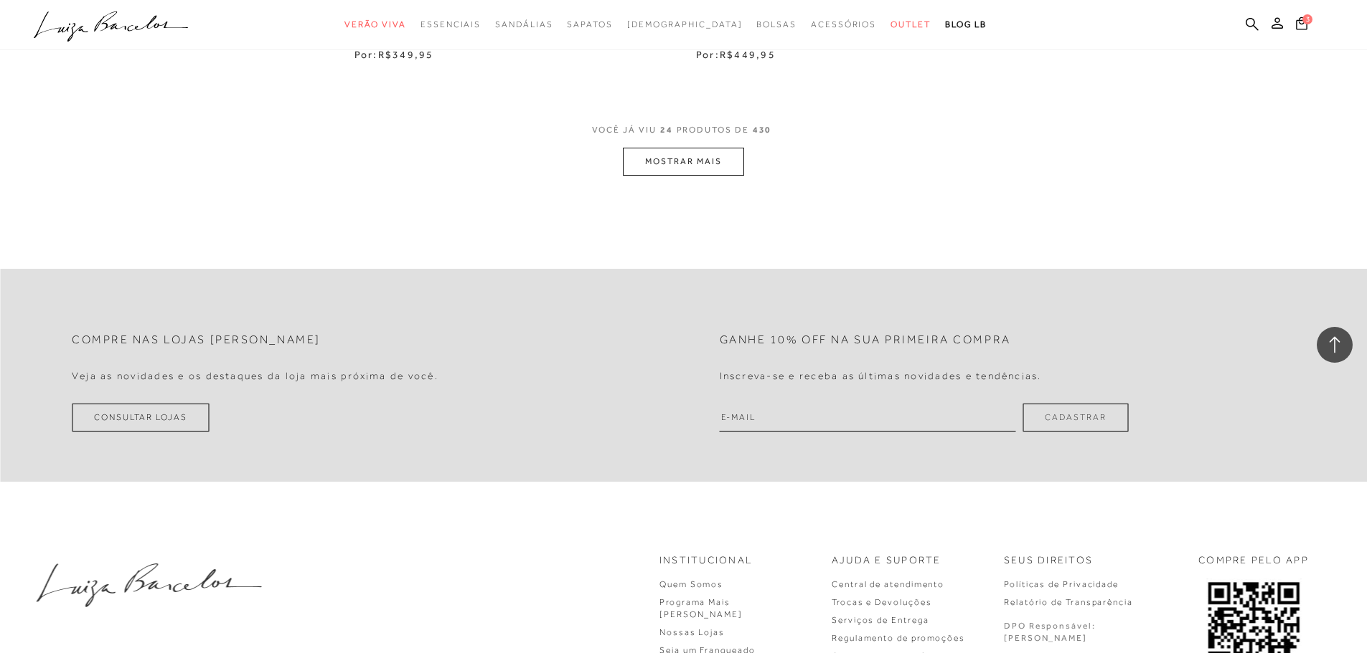
scroll to position [3730, 0]
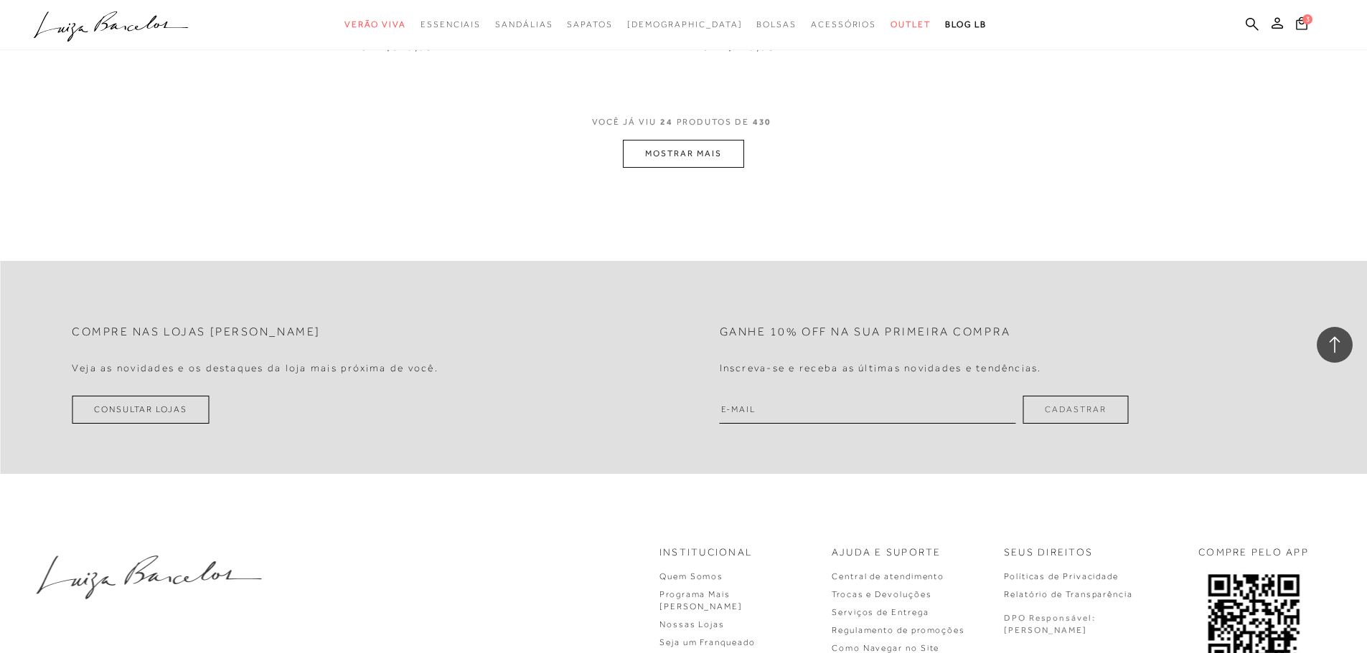
click at [672, 140] on button "MOSTRAR MAIS" at bounding box center [683, 154] width 121 height 28
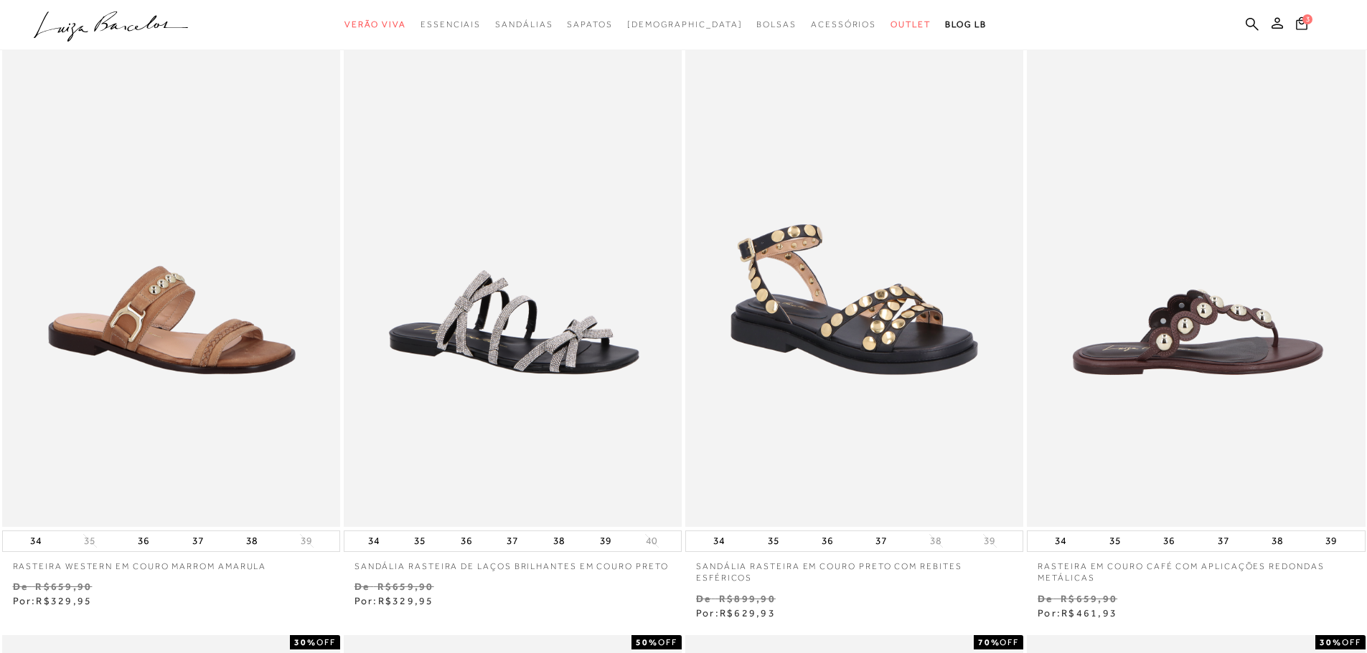
scroll to position [0, 0]
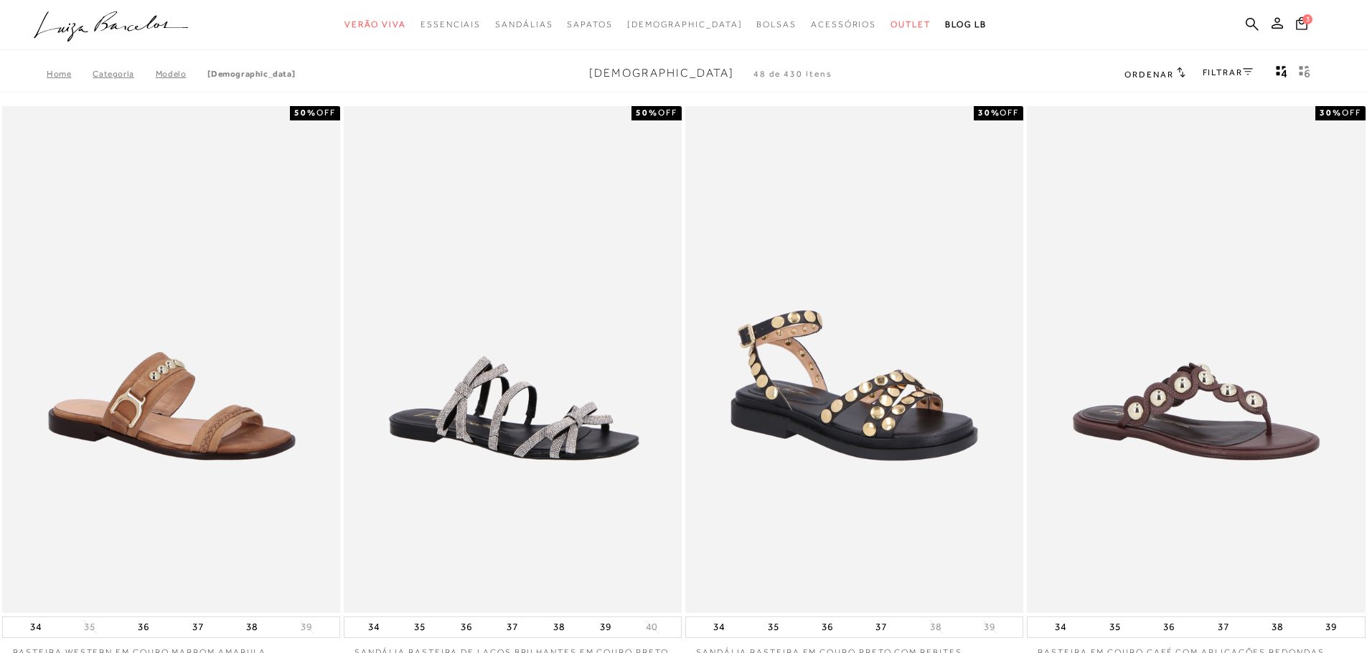
click at [1222, 76] on link "FILTRAR" at bounding box center [1227, 72] width 50 height 10
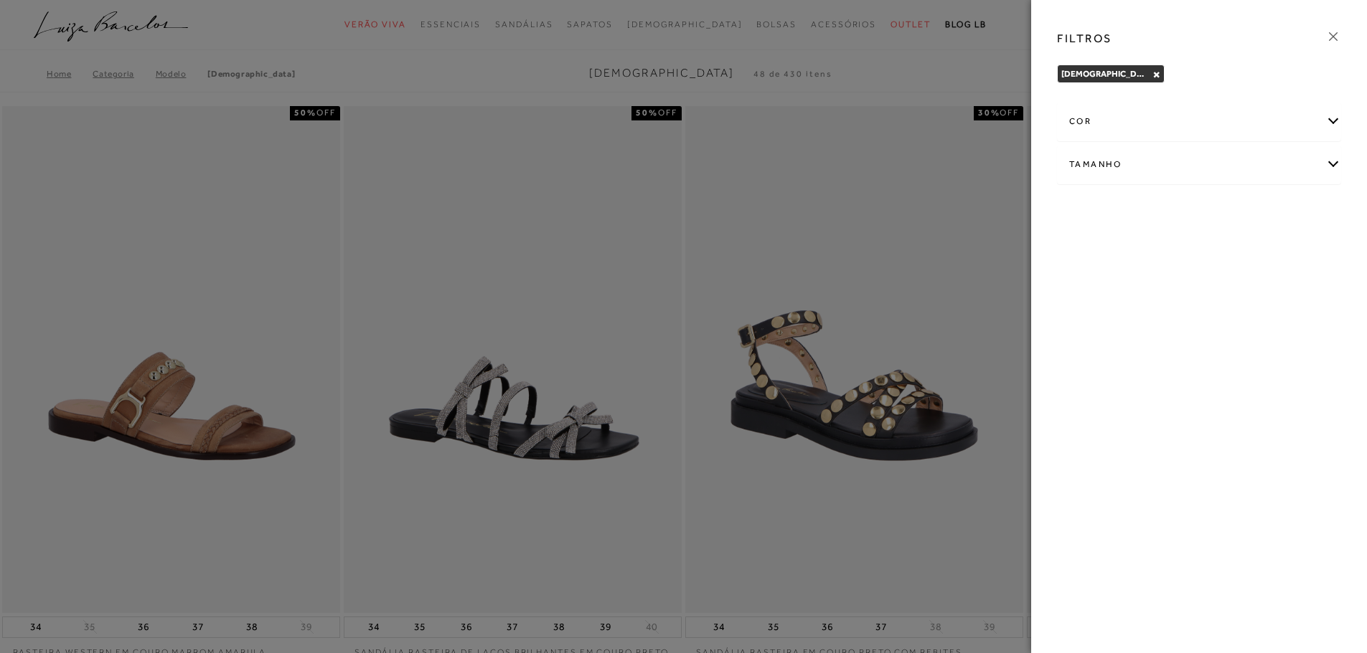
click at [1193, 168] on div "Tamanho" at bounding box center [1198, 165] width 283 height 38
click at [1263, 253] on span "39" at bounding box center [1254, 248] width 21 height 11
click at [1255, 253] on input "39" at bounding box center [1247, 251] width 14 height 14
checkbox input "true"
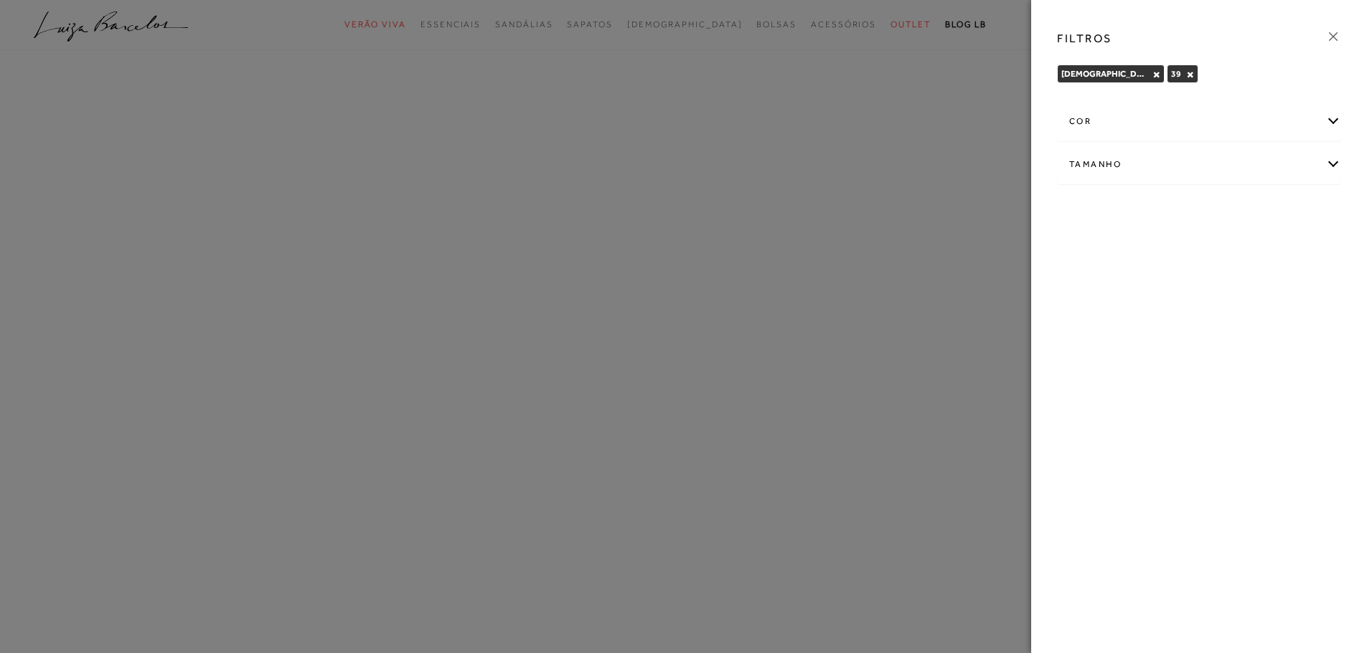
click at [1334, 32] on icon at bounding box center [1333, 37] width 16 height 16
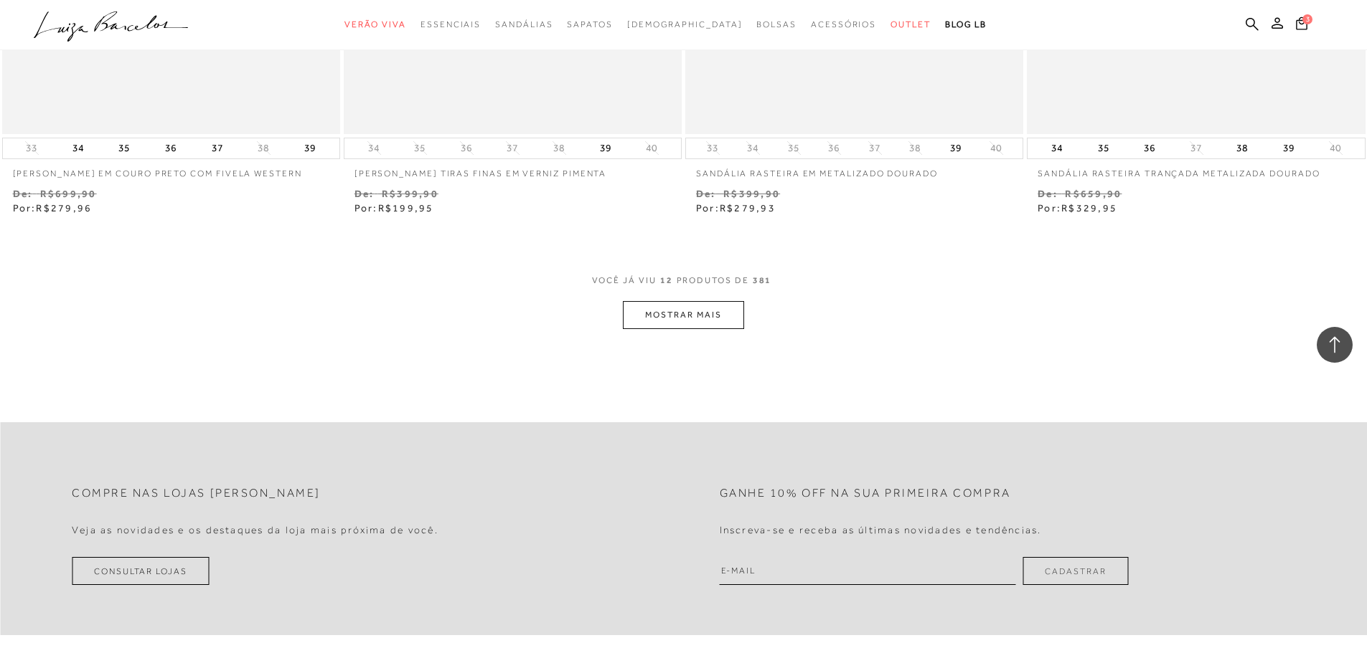
scroll to position [1941, 0]
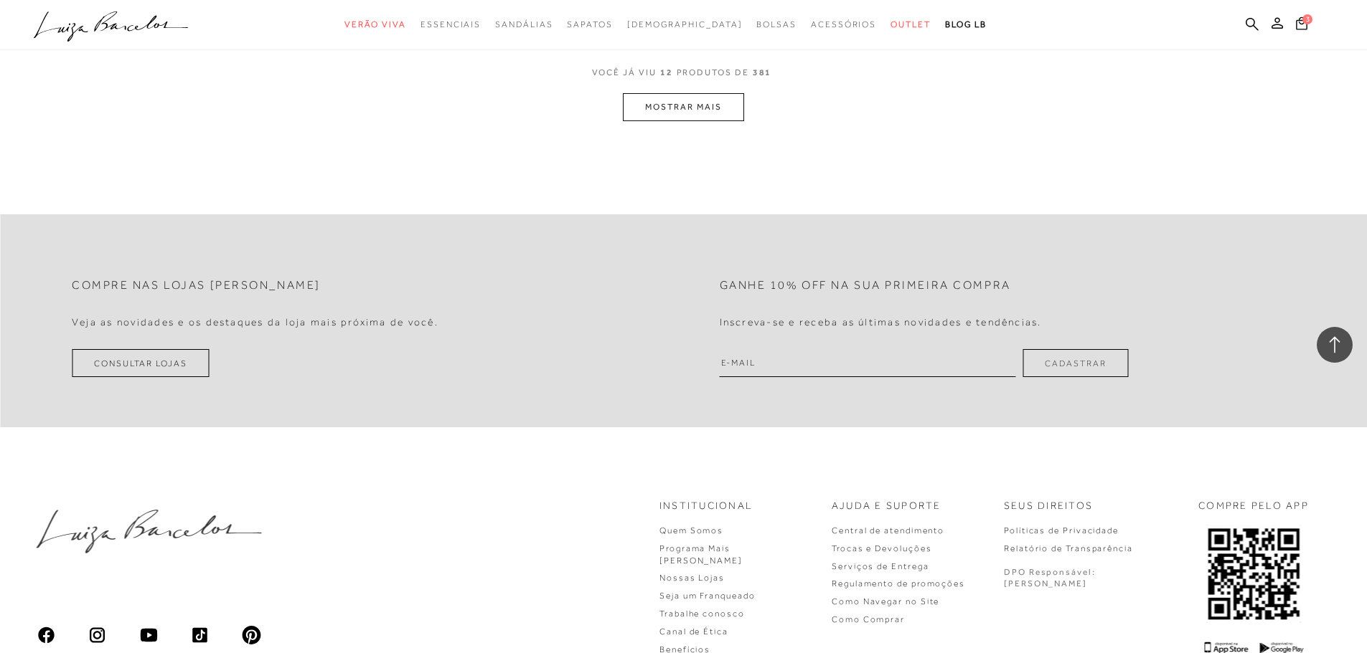
click at [690, 97] on button "MOSTRAR MAIS" at bounding box center [683, 107] width 121 height 28
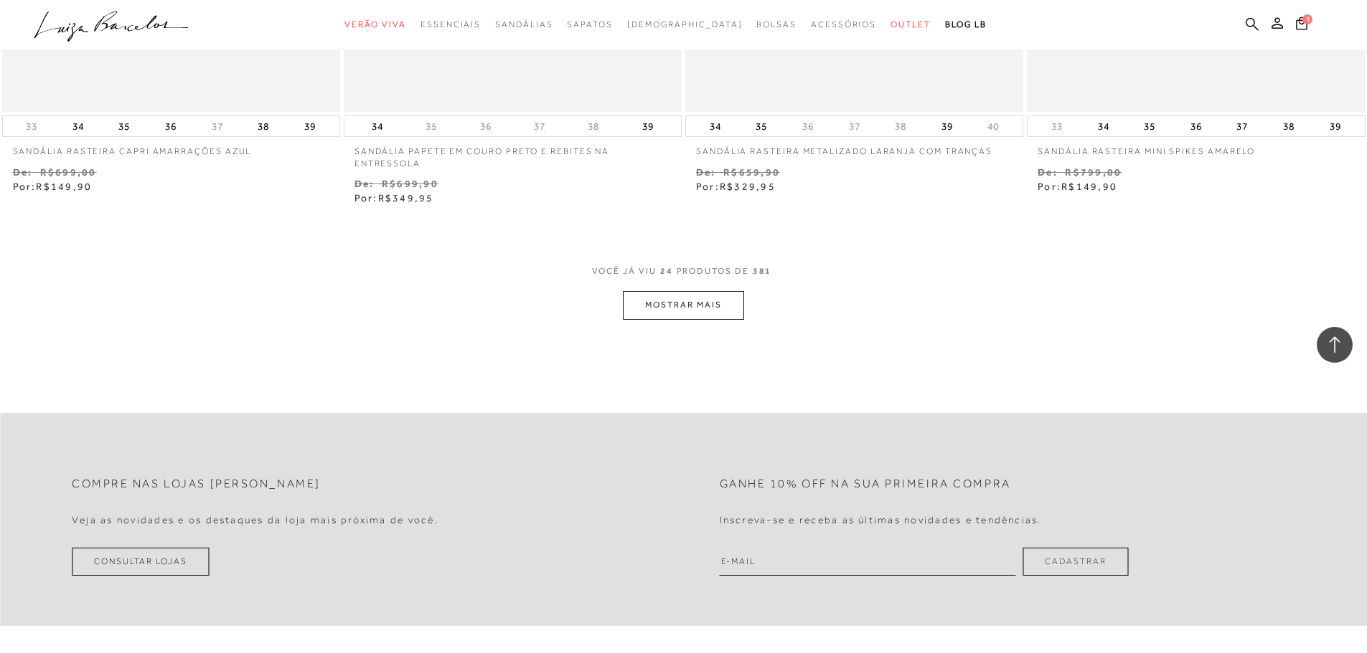
scroll to position [3663, 0]
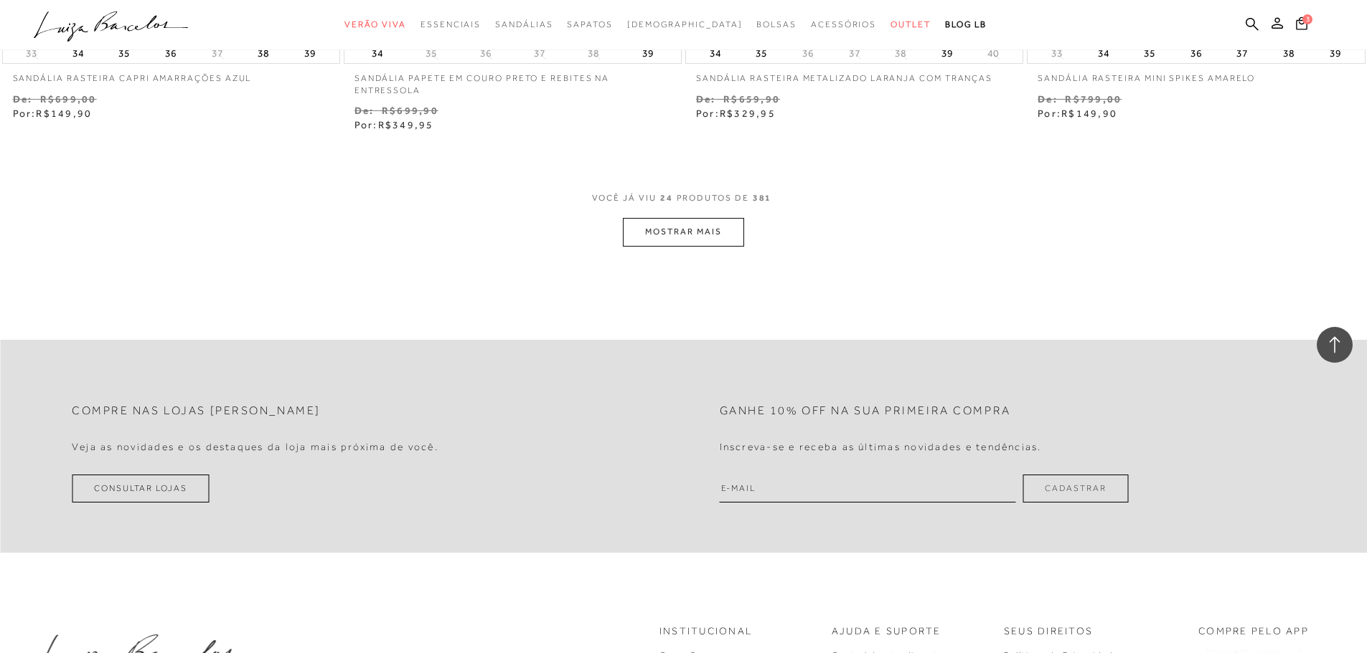
click at [663, 226] on button "MOSTRAR MAIS" at bounding box center [683, 232] width 121 height 28
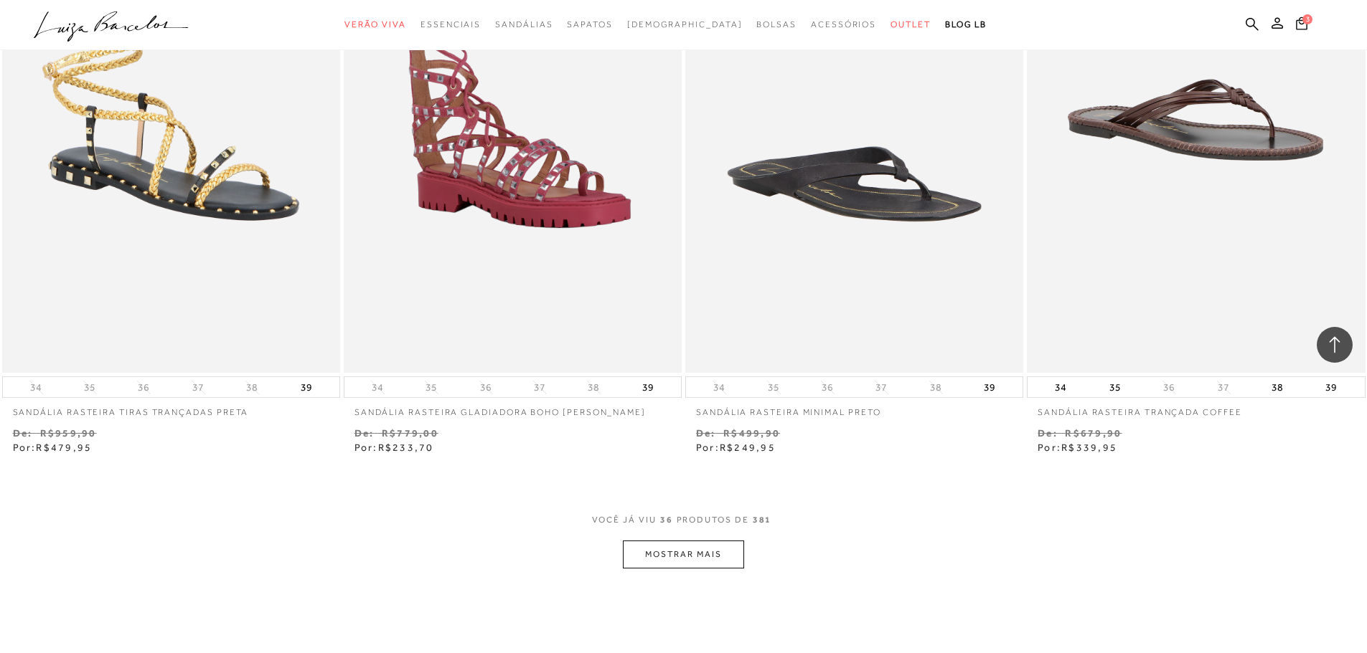
scroll to position [5169, 0]
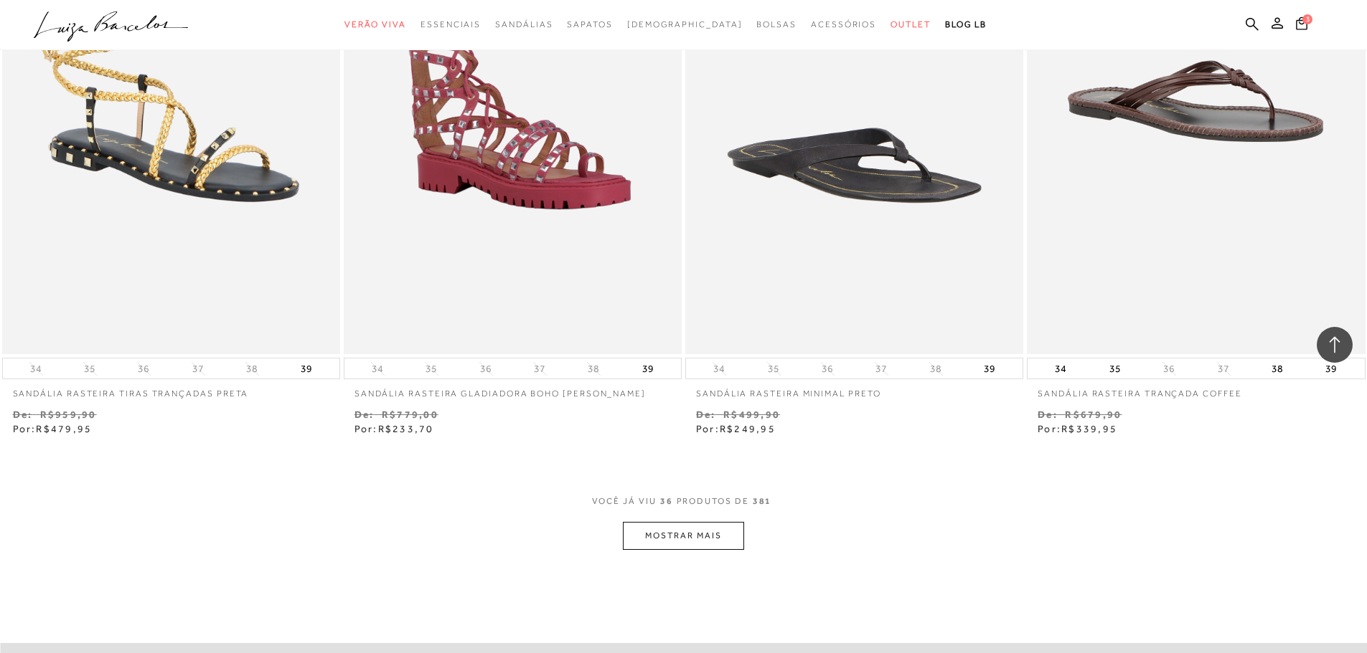
click at [712, 534] on button "MOSTRAR MAIS" at bounding box center [683, 536] width 121 height 28
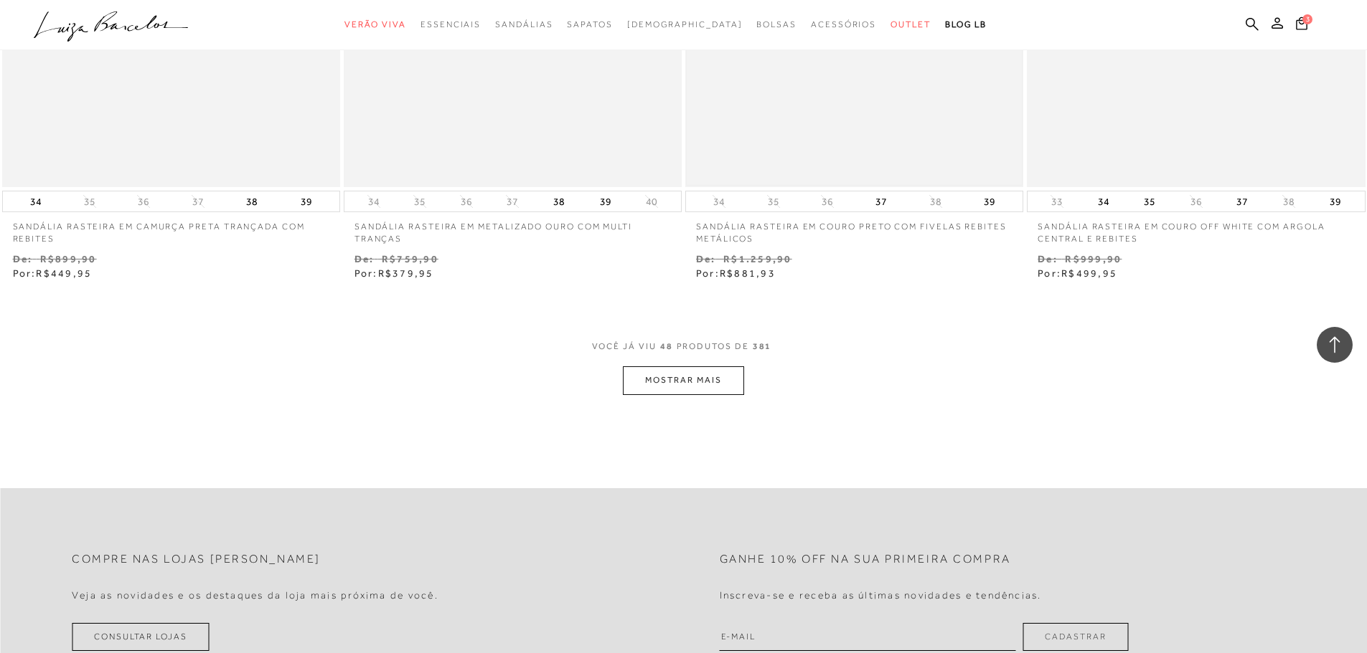
scroll to position [7178, 0]
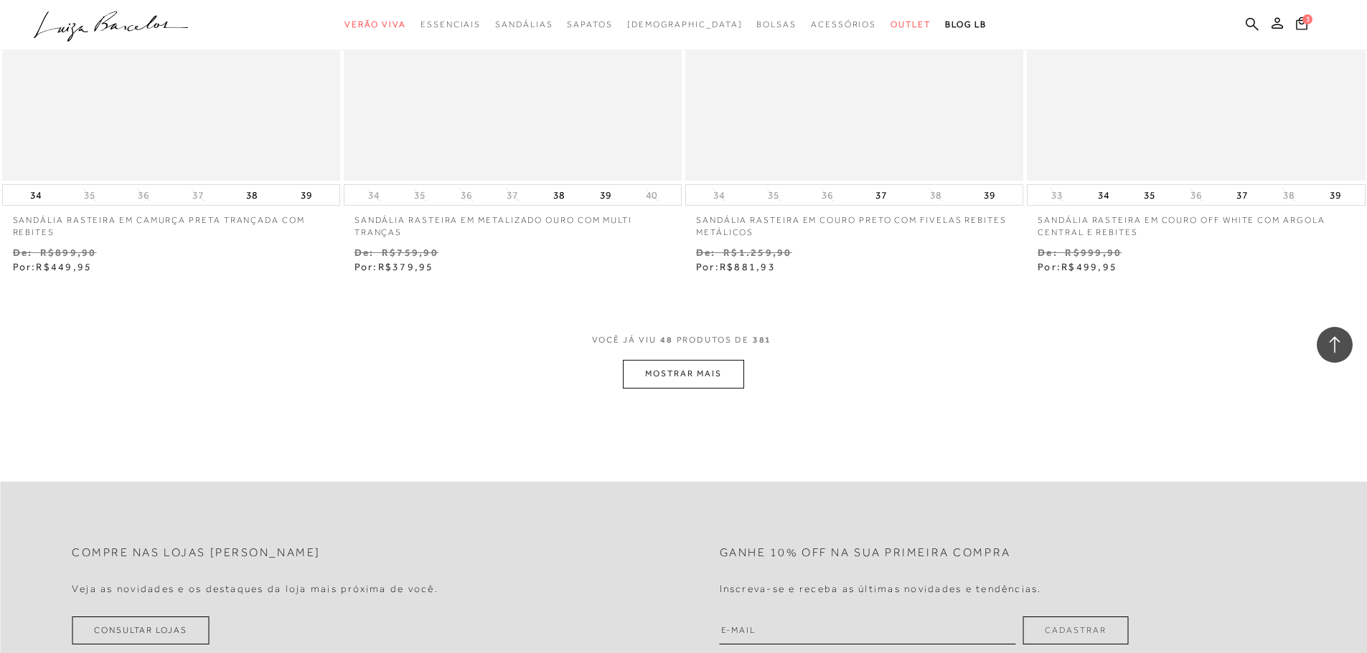
click at [676, 370] on button "MOSTRAR MAIS" at bounding box center [683, 374] width 121 height 28
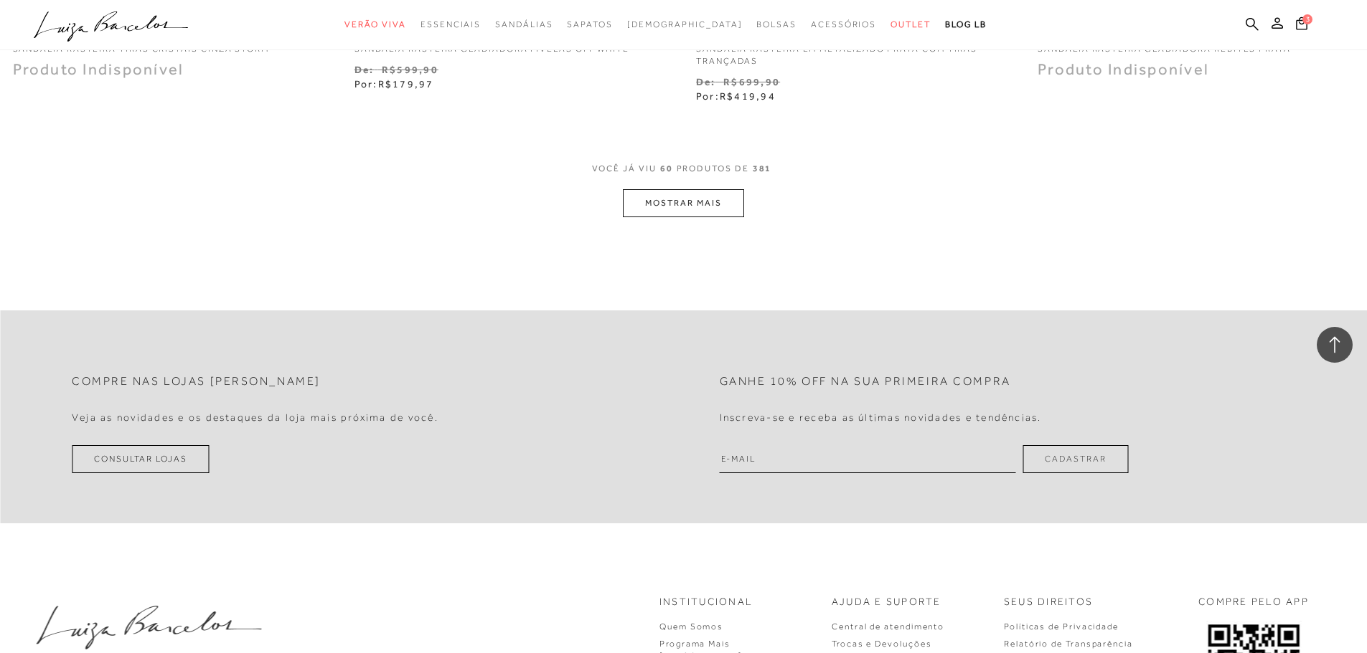
scroll to position [9186, 0]
click at [719, 188] on button "MOSTRAR MAIS" at bounding box center [683, 201] width 121 height 28
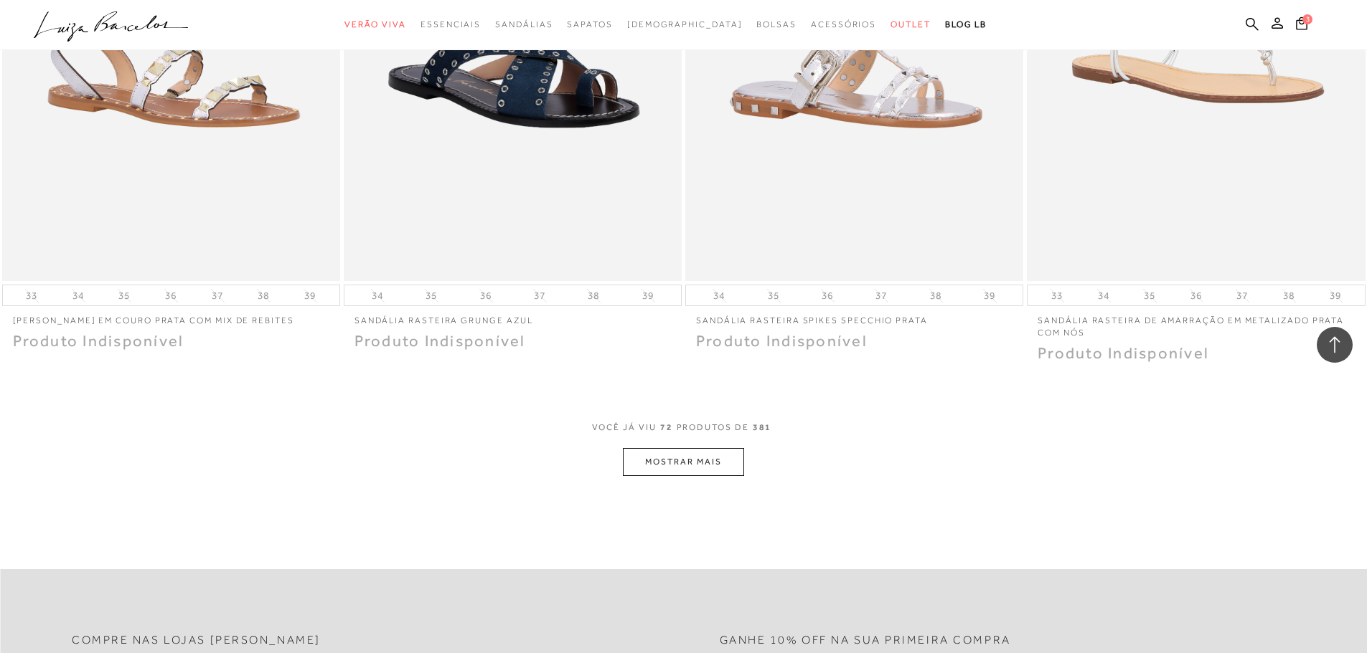
scroll to position [10764, 0]
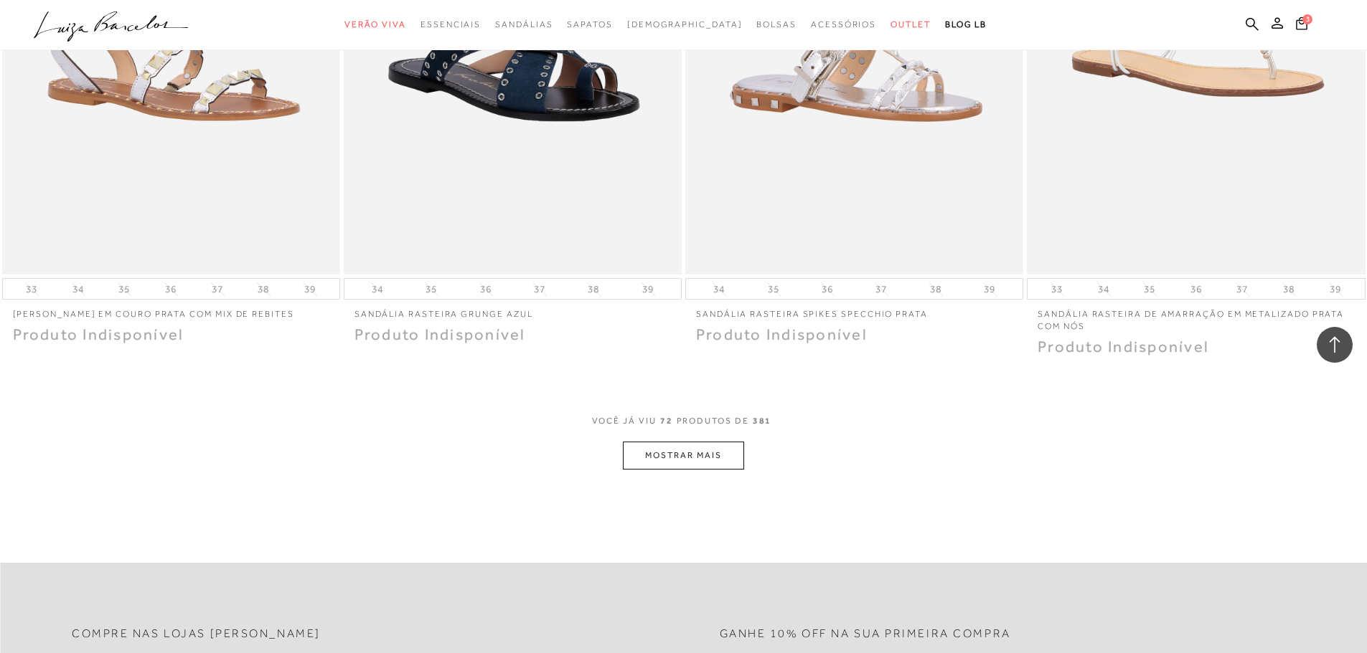
click at [686, 443] on button "MOSTRAR MAIS" at bounding box center [683, 456] width 121 height 28
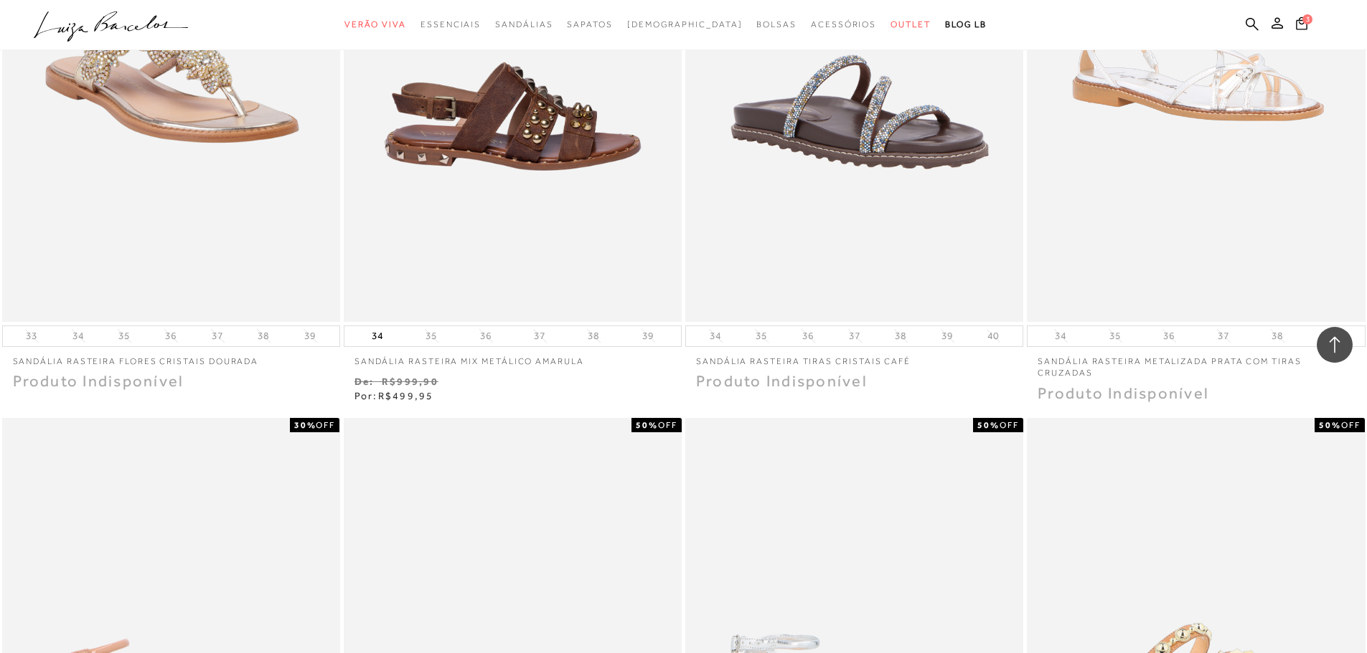
scroll to position [11769, 0]
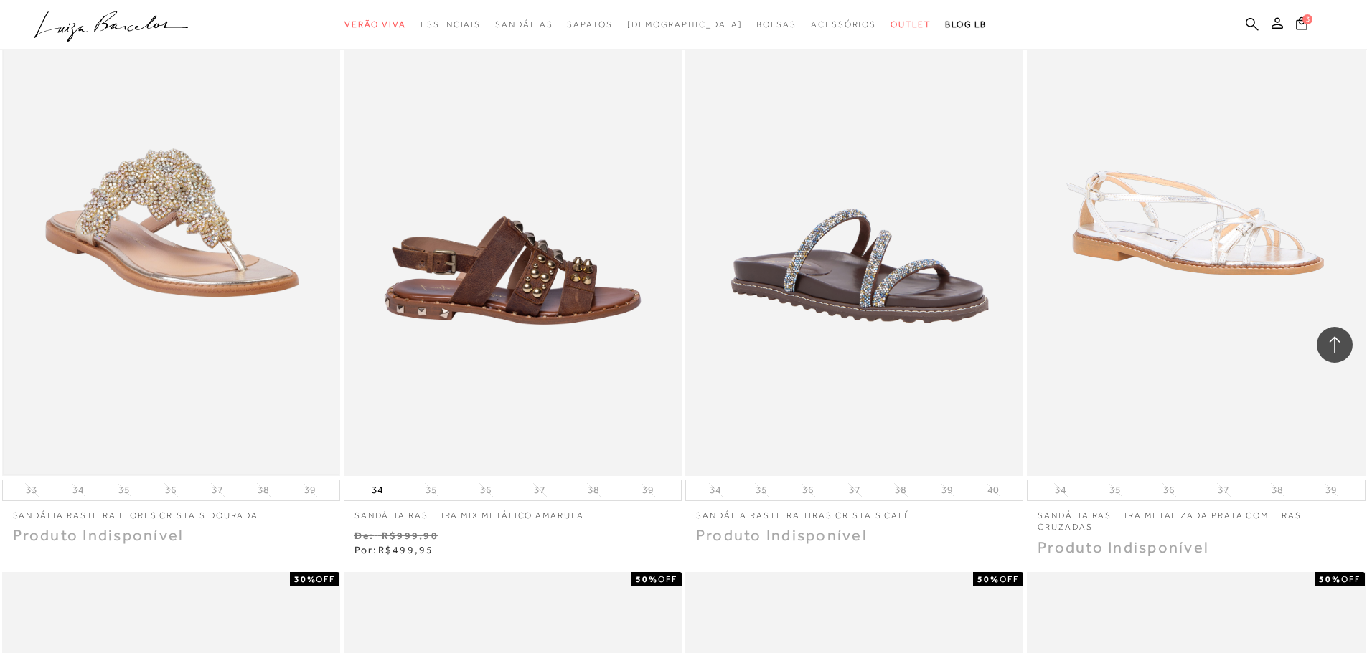
click at [132, 209] on img at bounding box center [171, 222] width 335 height 503
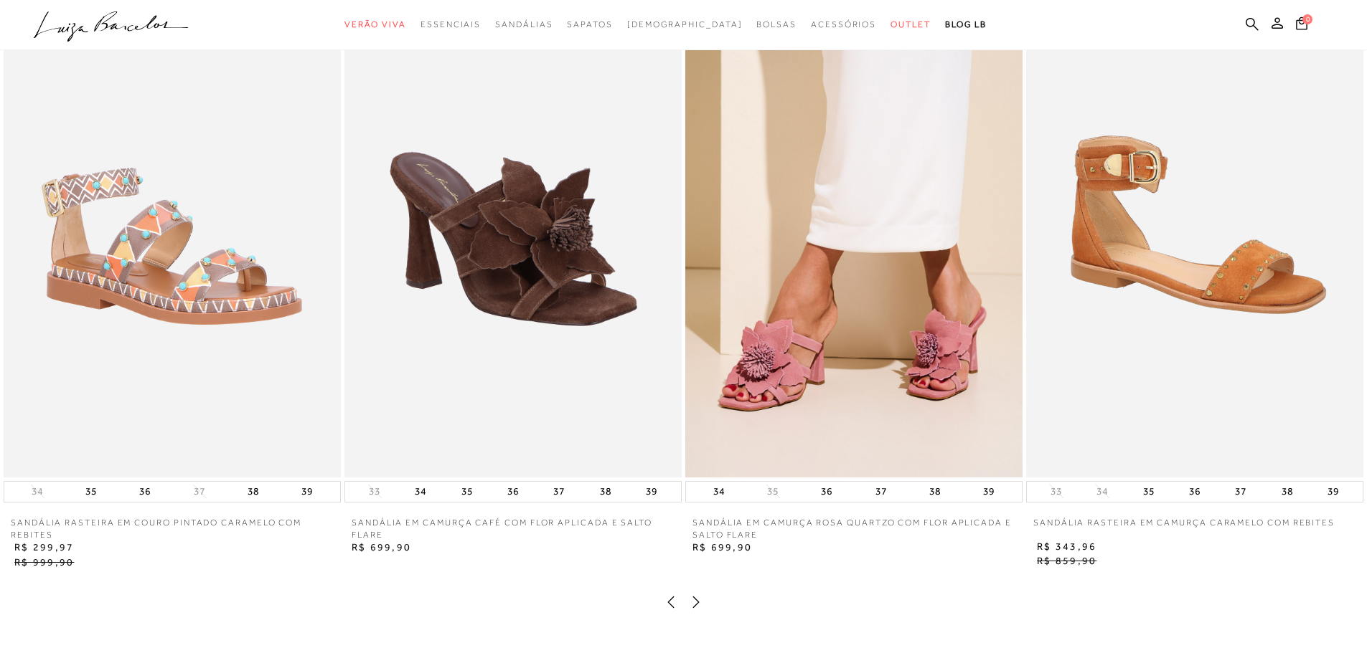
scroll to position [2367, 0]
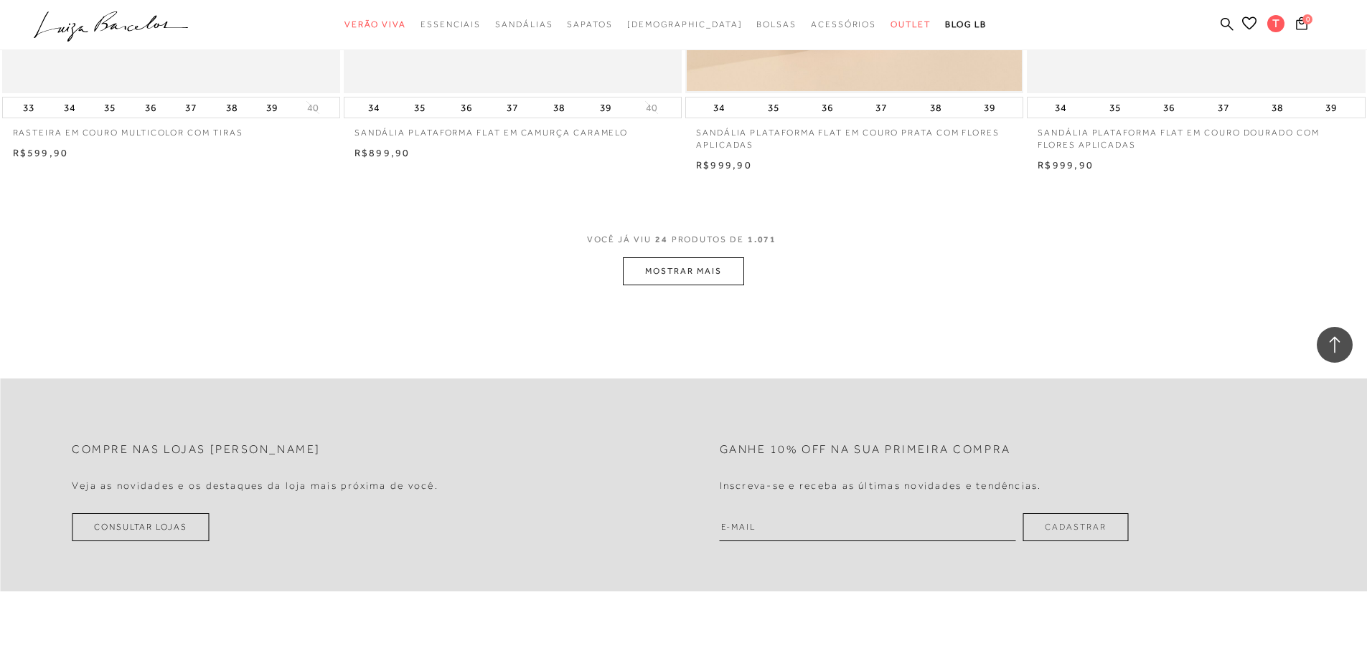
scroll to position [3515, 0]
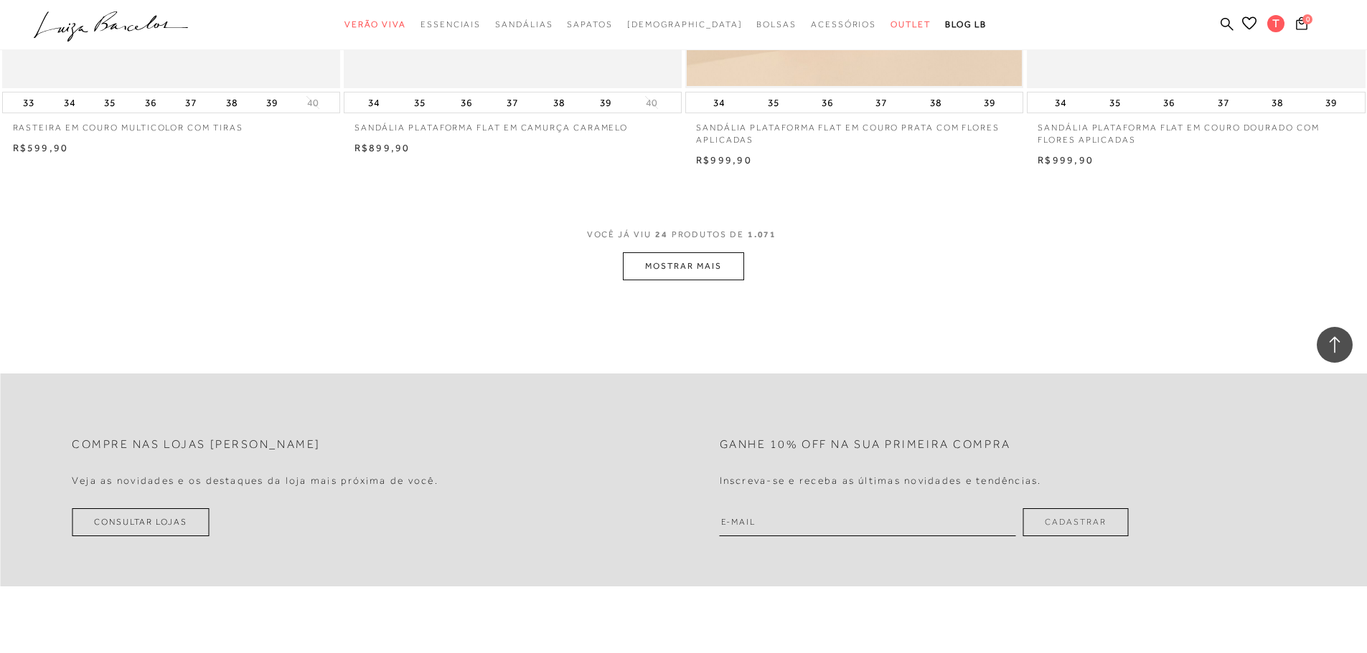
click at [684, 274] on button "MOSTRAR MAIS" at bounding box center [683, 267] width 121 height 28
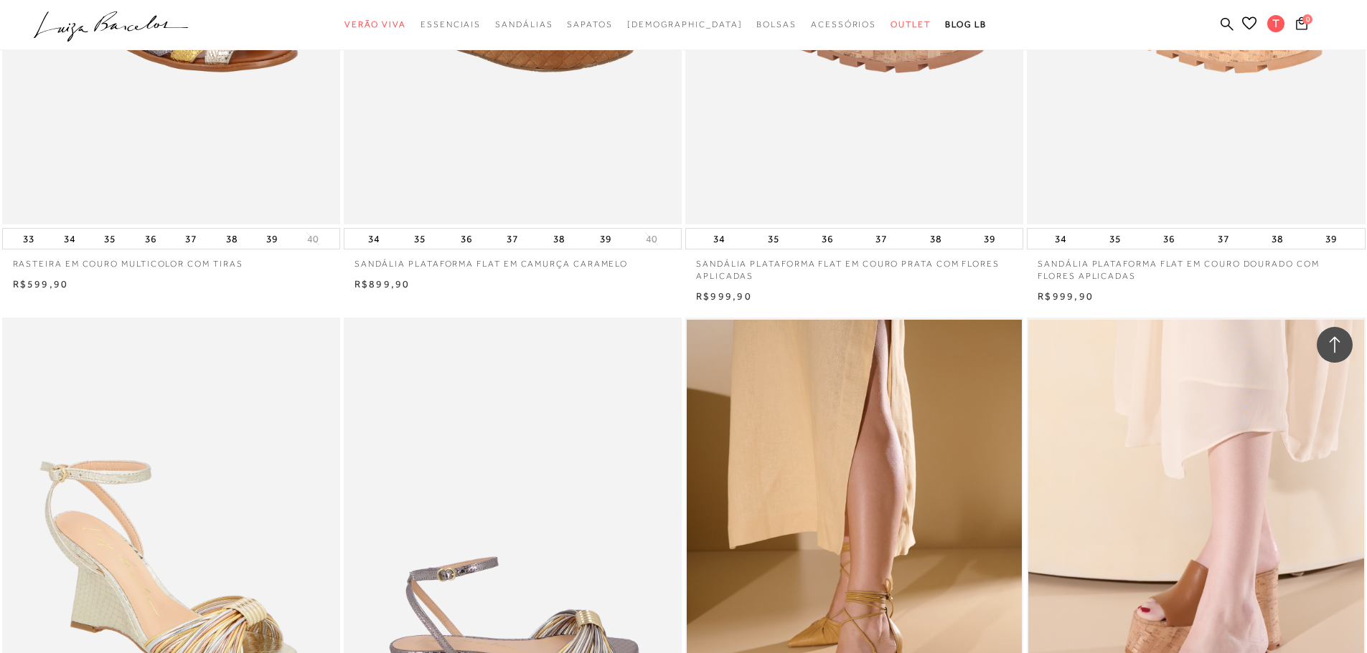
scroll to position [3371, 0]
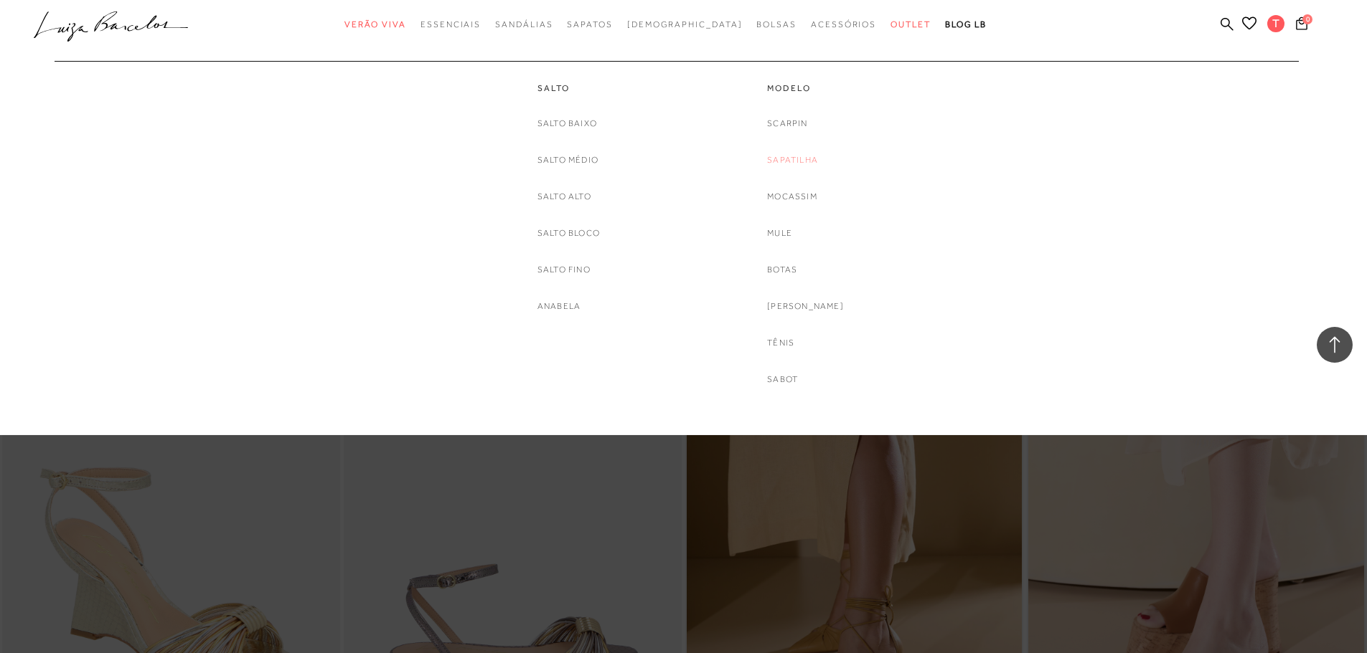
click at [801, 156] on link "Sapatilha" at bounding box center [792, 160] width 51 height 15
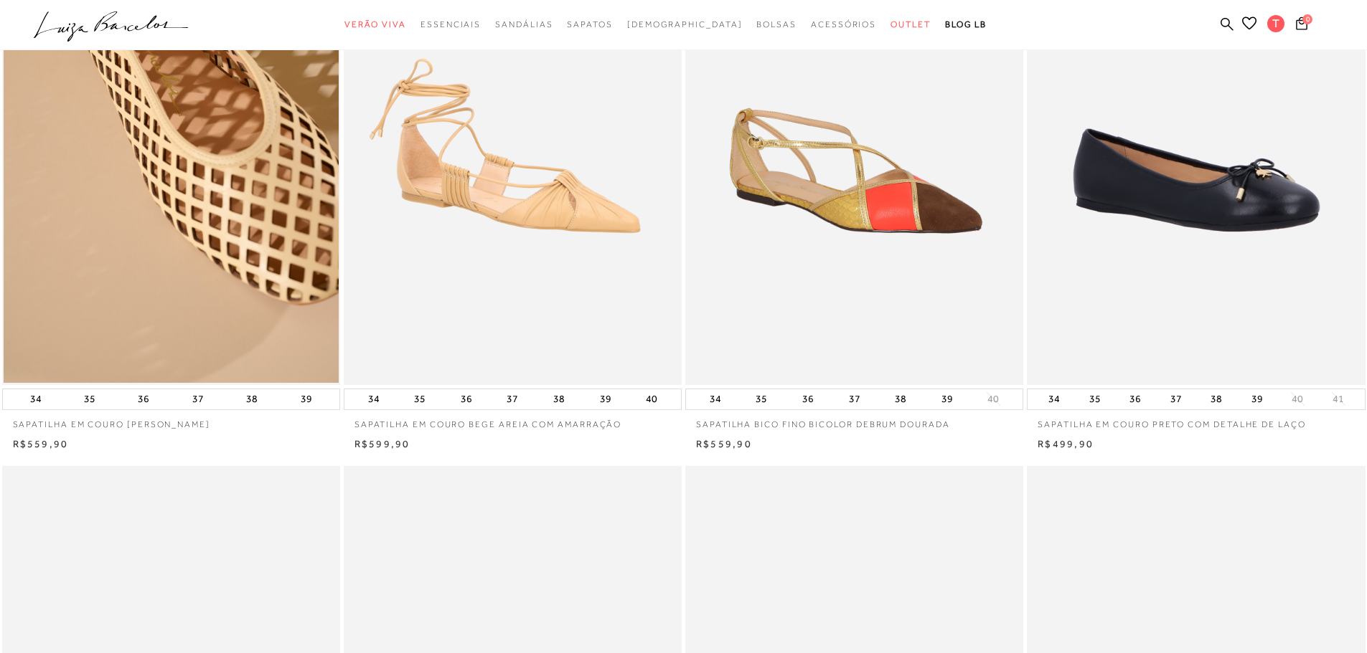
scroll to position [287, 0]
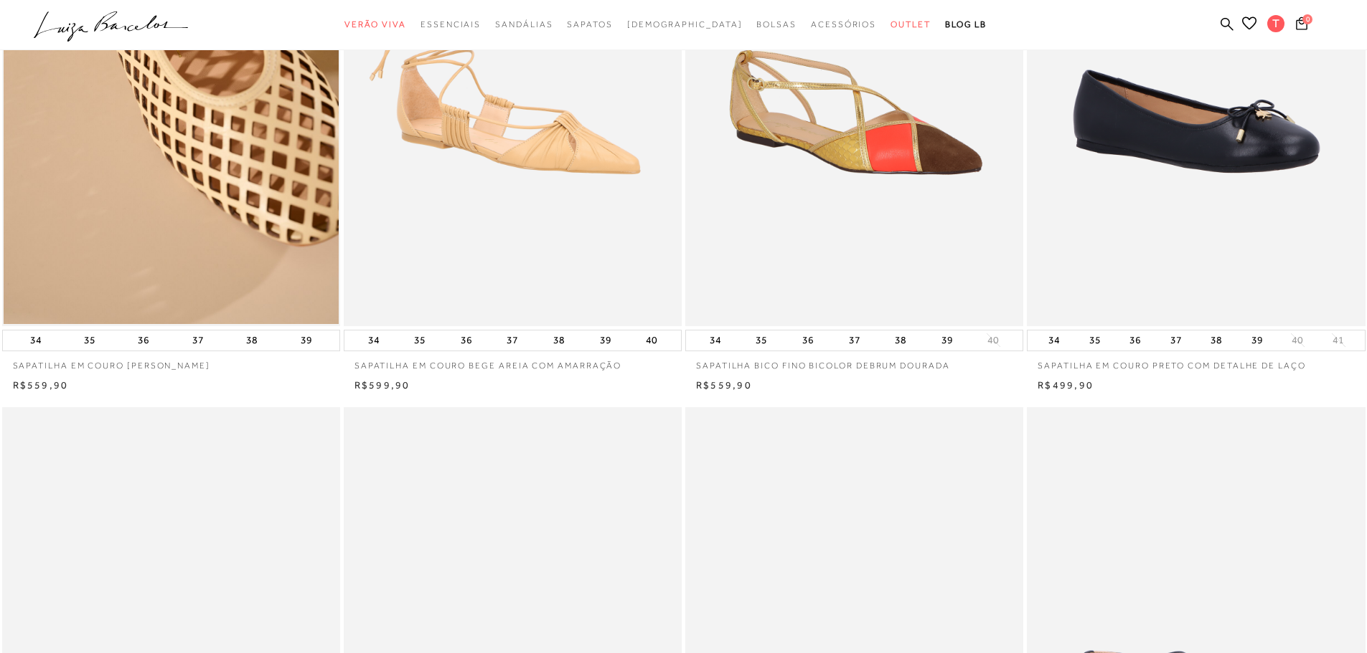
click at [834, 133] on img at bounding box center [854, 72] width 336 height 507
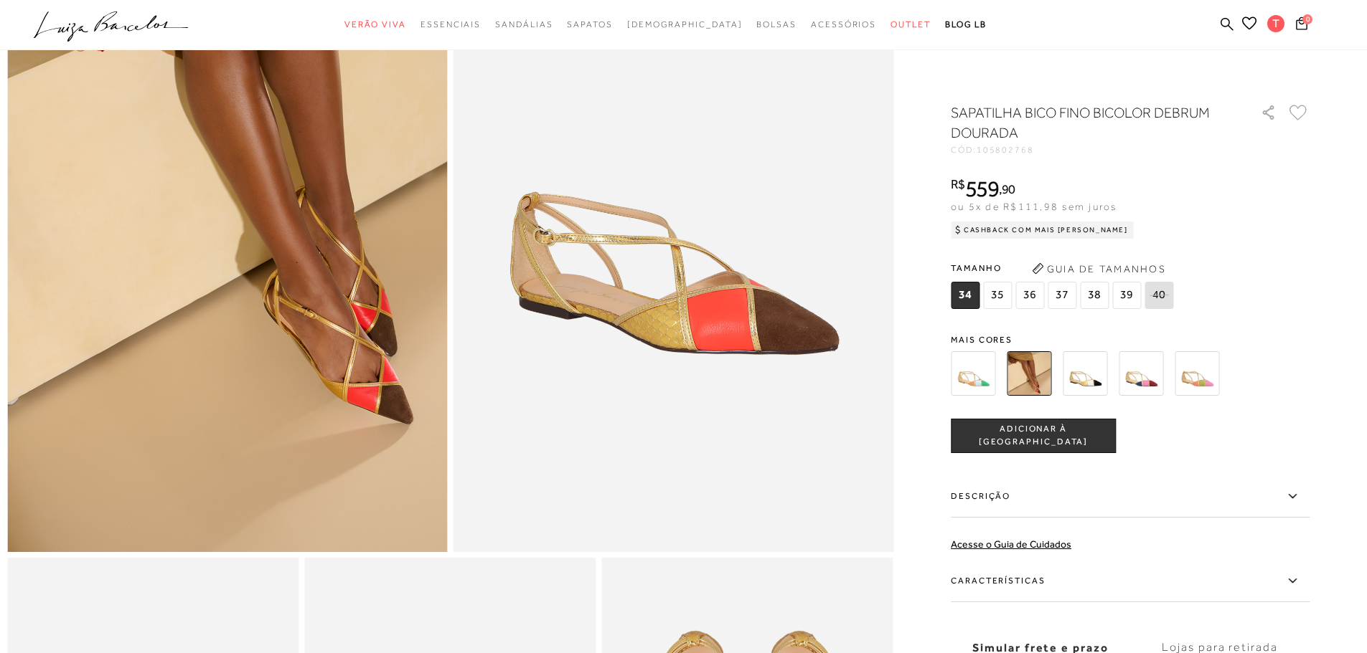
click at [1085, 358] on img at bounding box center [1084, 373] width 44 height 44
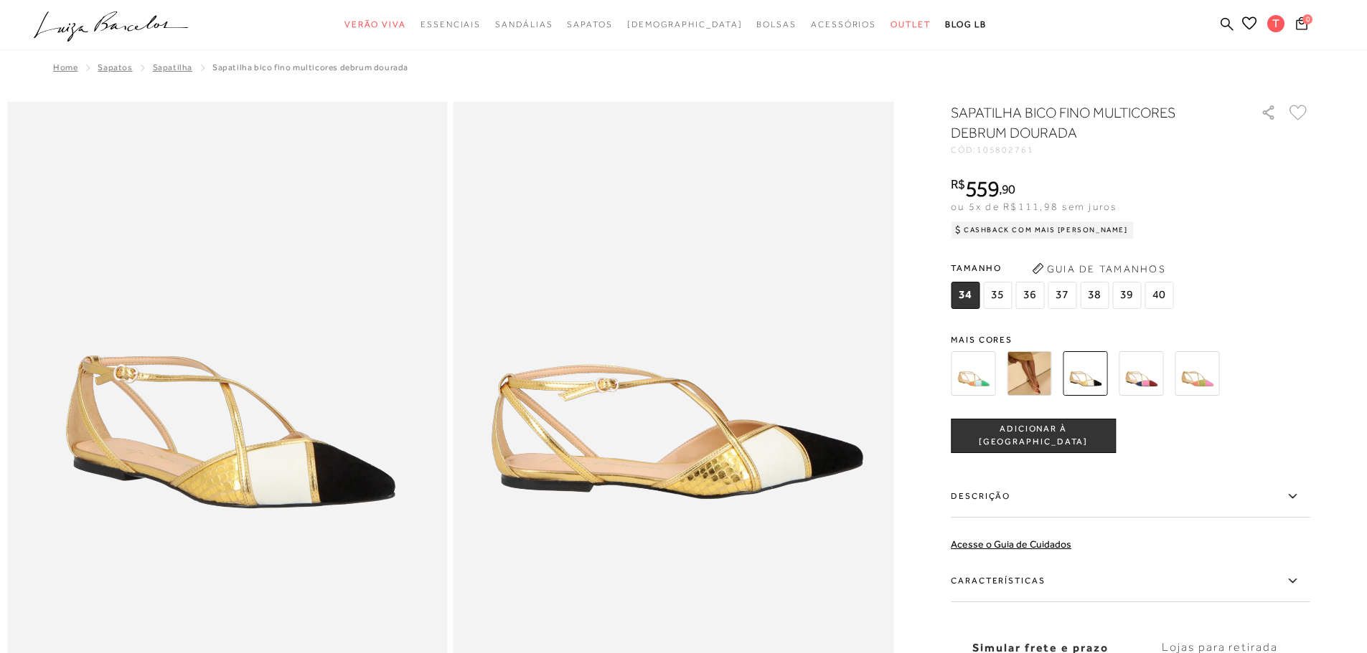
click at [1130, 293] on span "39" at bounding box center [1126, 295] width 29 height 27
click at [1036, 435] on span "ADICIONAR À [GEOGRAPHIC_DATA]" at bounding box center [1033, 435] width 164 height 25
